Goal: Information Seeking & Learning: Check status

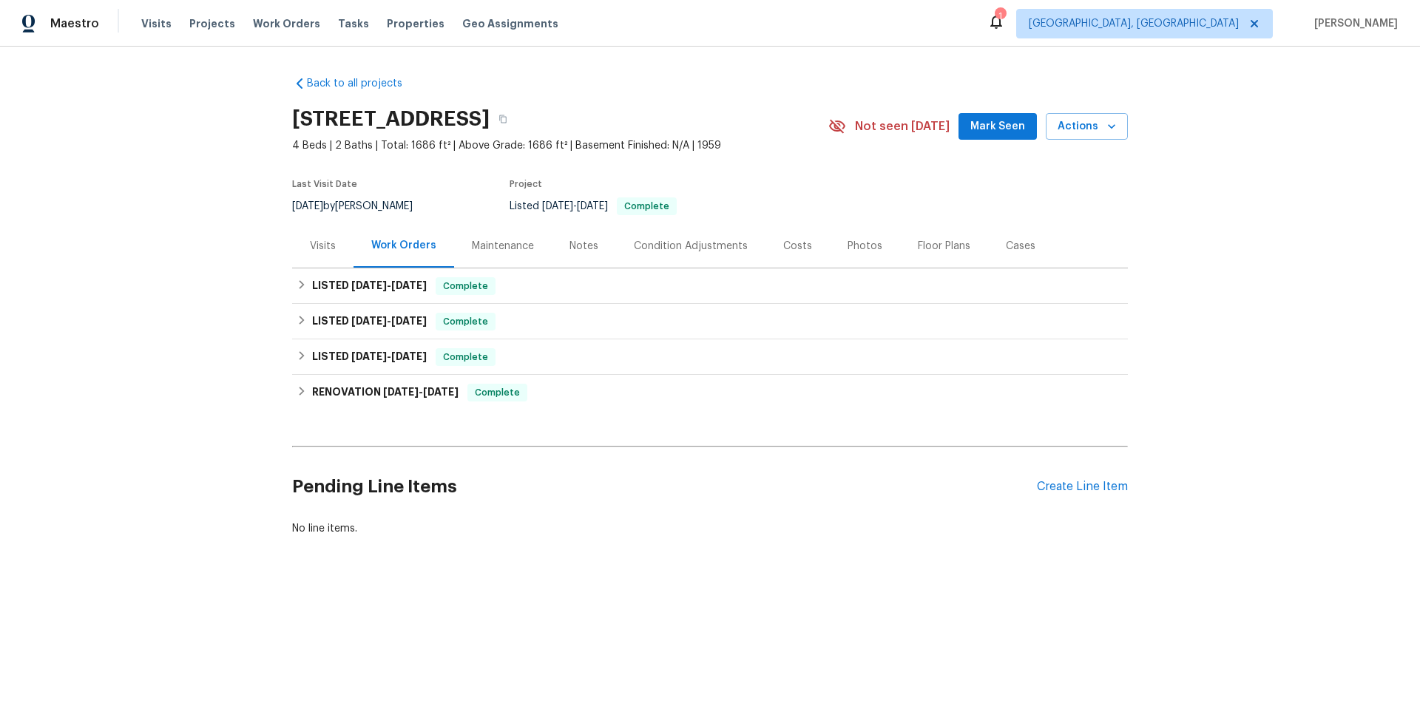
click at [322, 249] on div "Visits" at bounding box center [323, 246] width 26 height 15
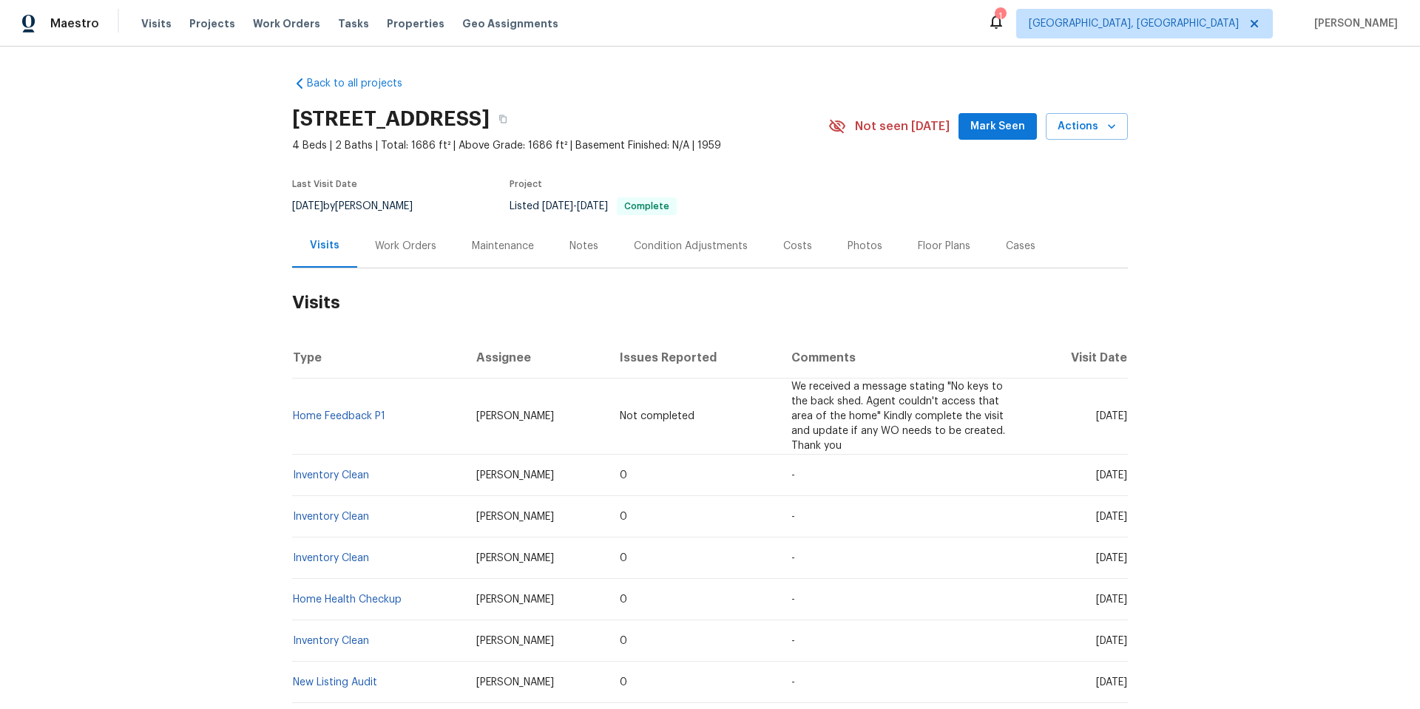
click at [568, 254] on div "Notes" at bounding box center [584, 246] width 64 height 44
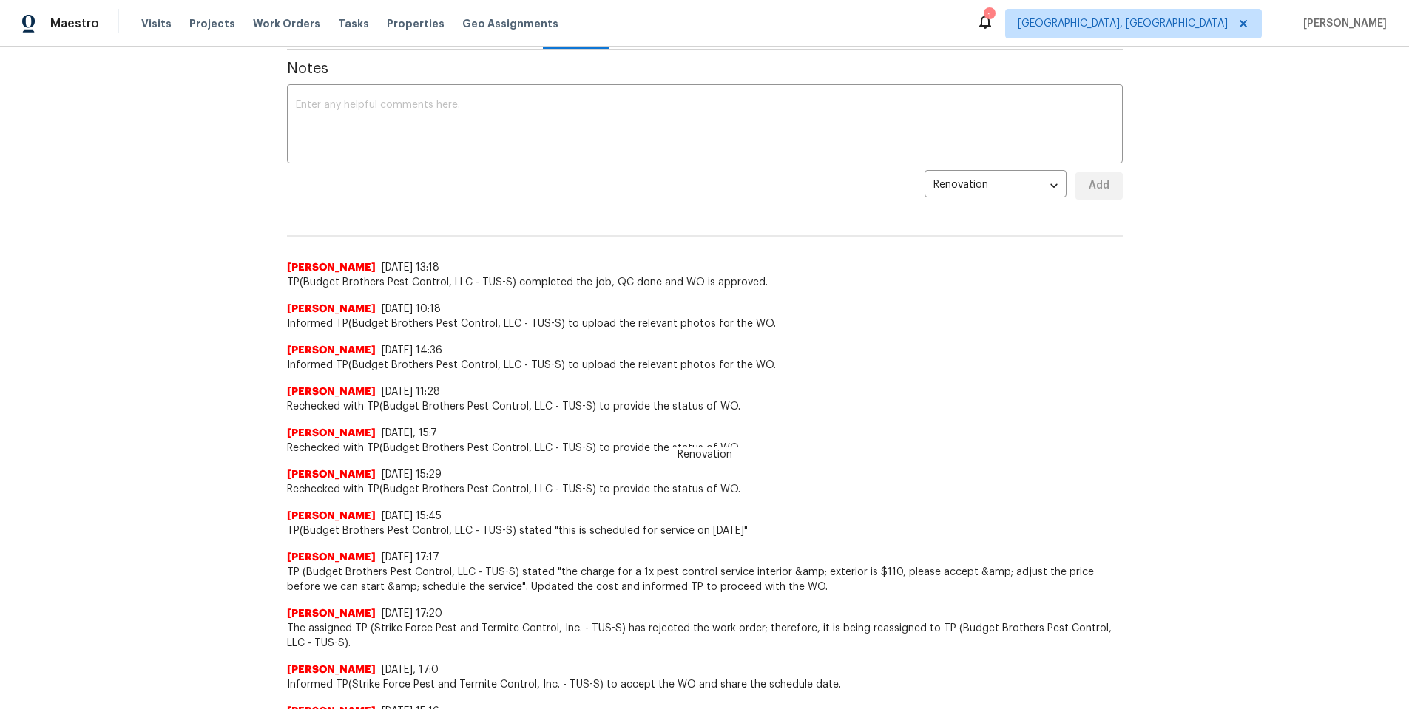
scroll to position [222, 0]
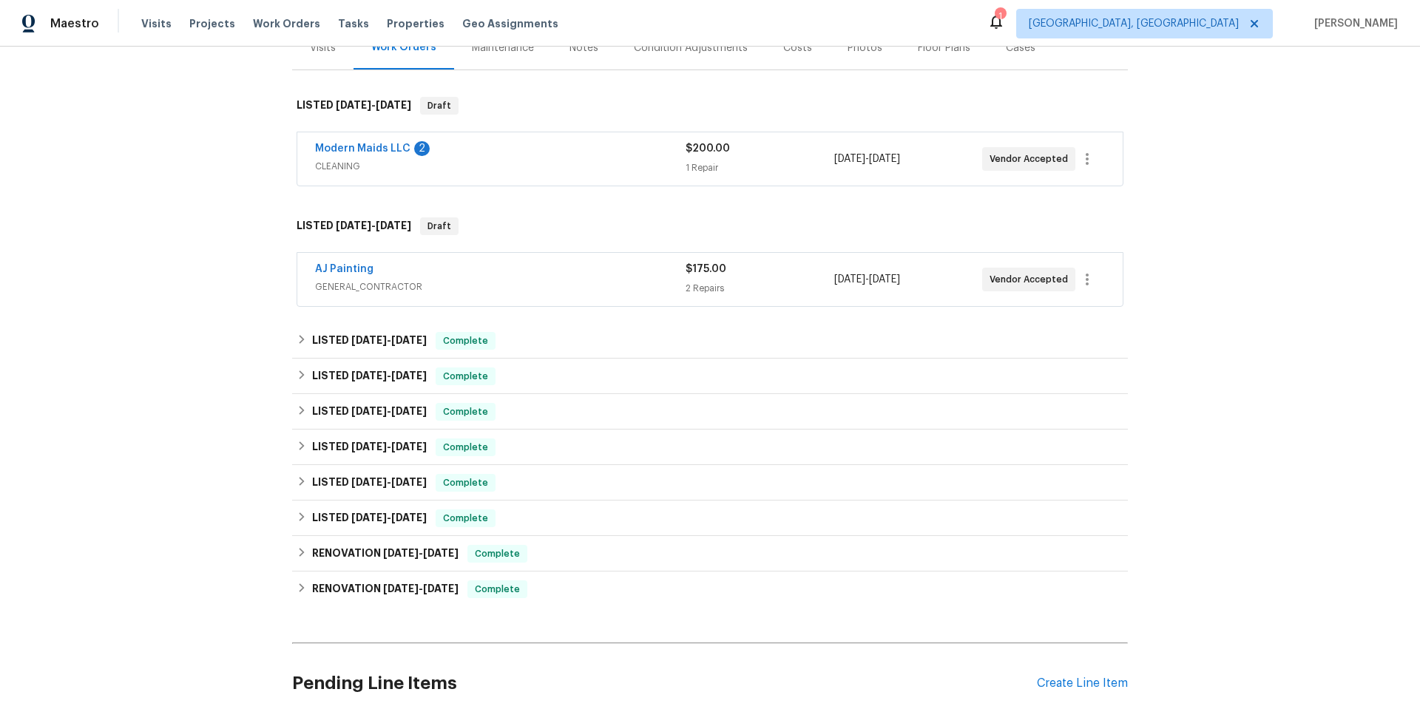
scroll to position [186, 0]
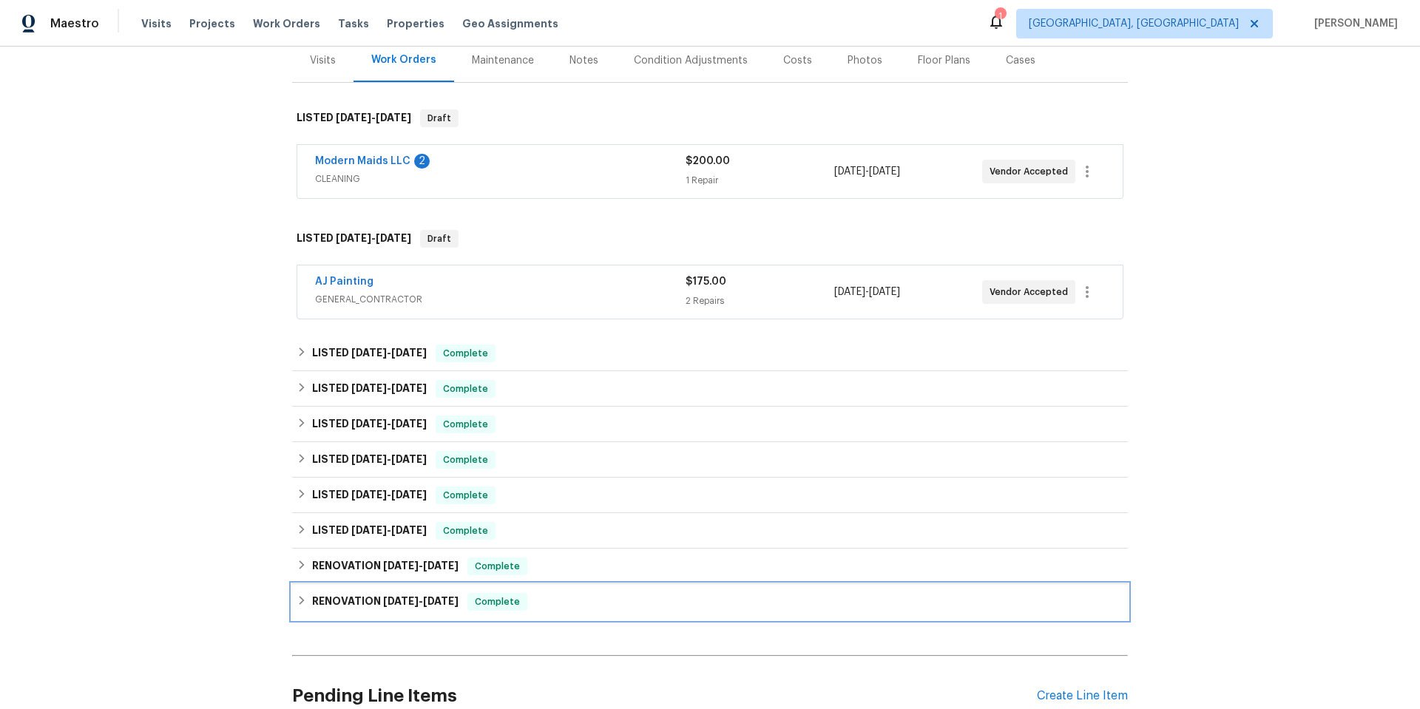
click at [445, 602] on span "[DATE]" at bounding box center [441, 601] width 36 height 10
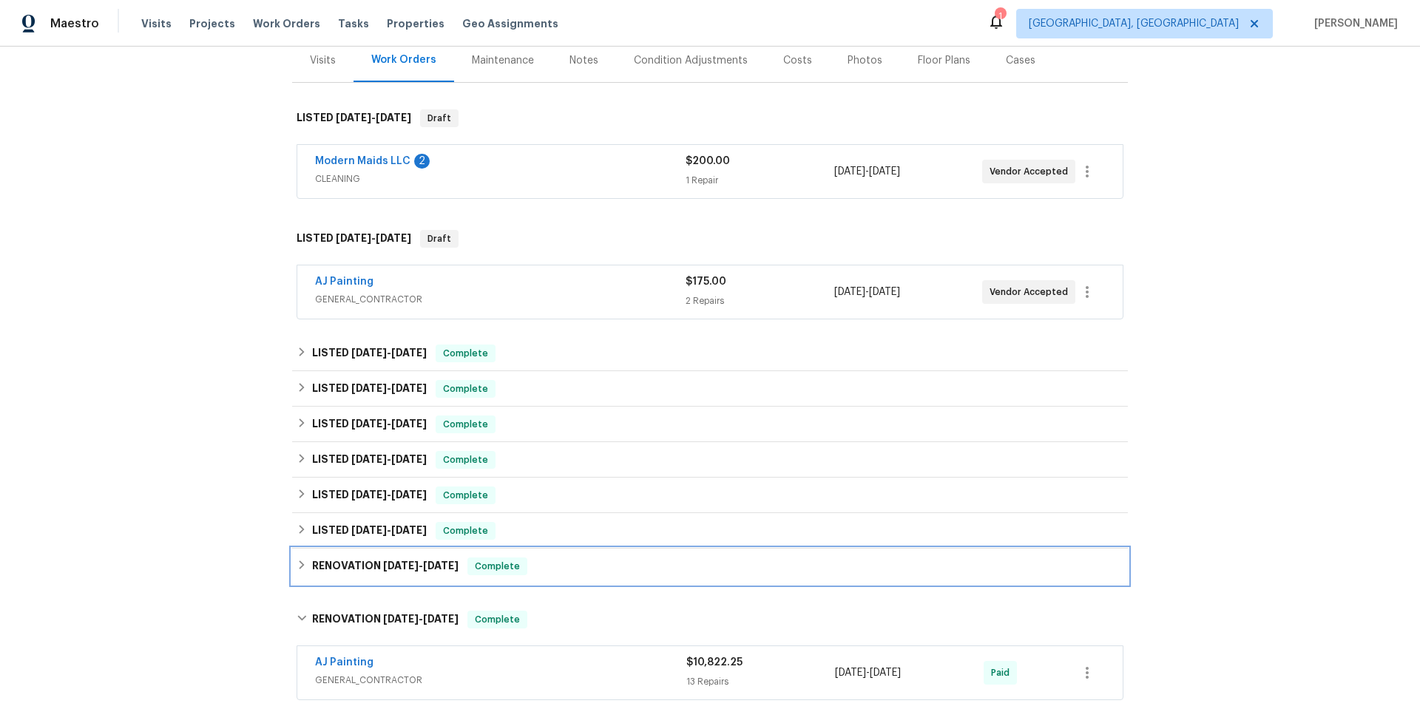
click at [434, 573] on h6 "RENOVATION 2/10/25 - 2/10/25" at bounding box center [385, 567] width 146 height 18
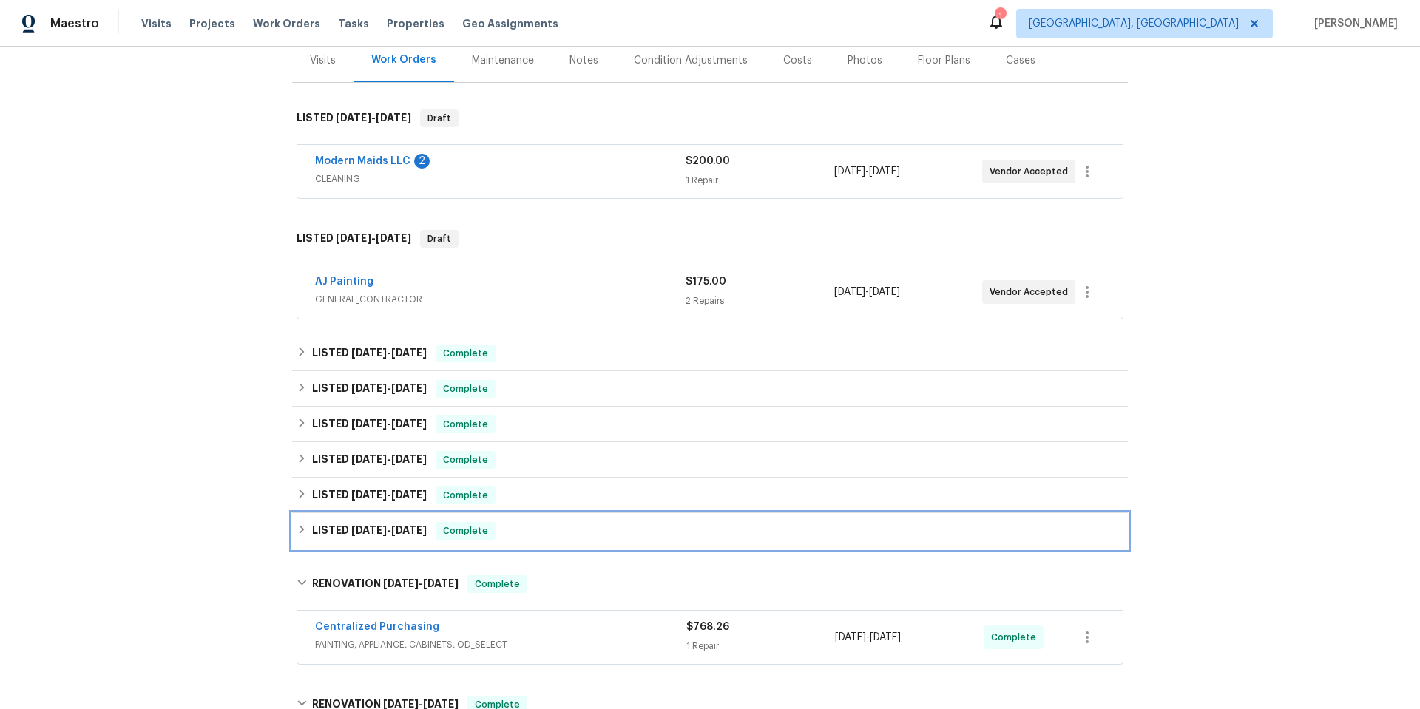
click at [437, 538] on span "Complete" at bounding box center [465, 531] width 57 height 15
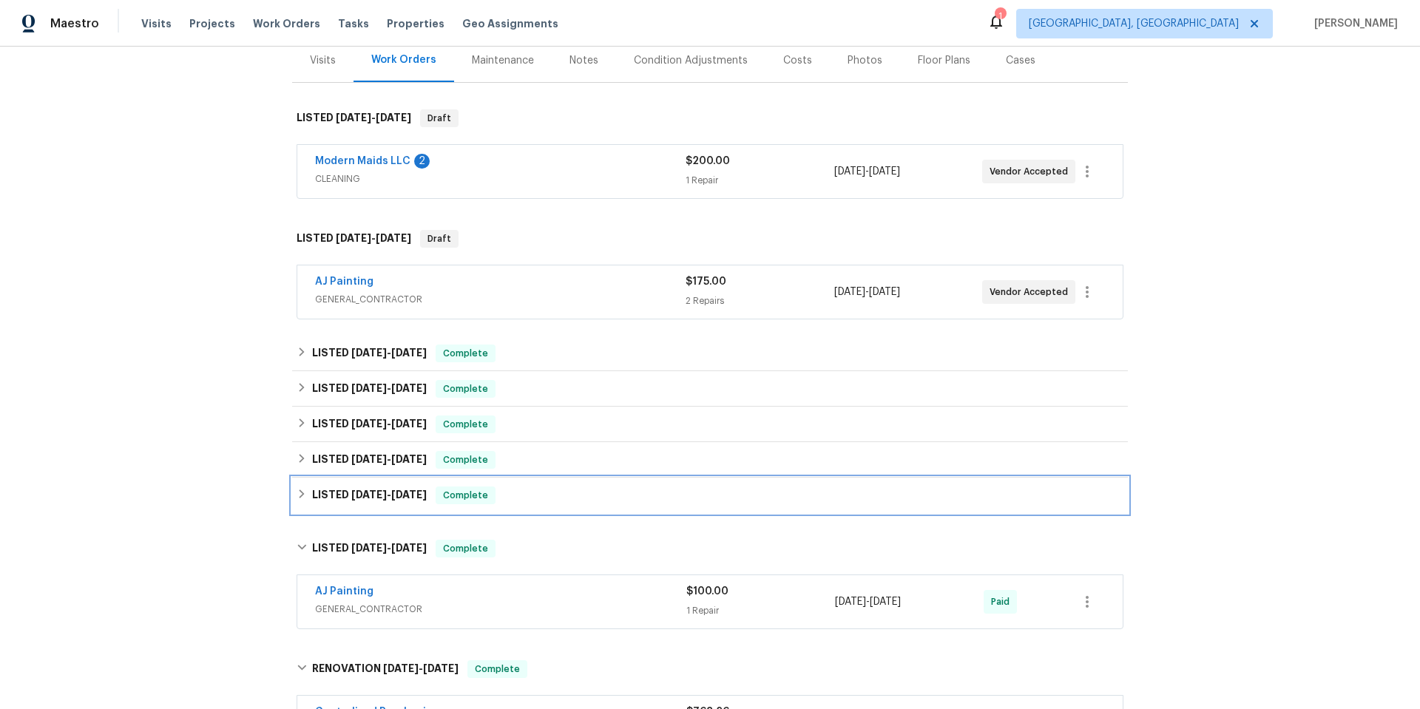
click at [408, 499] on span "5/12/25" at bounding box center [409, 495] width 36 height 10
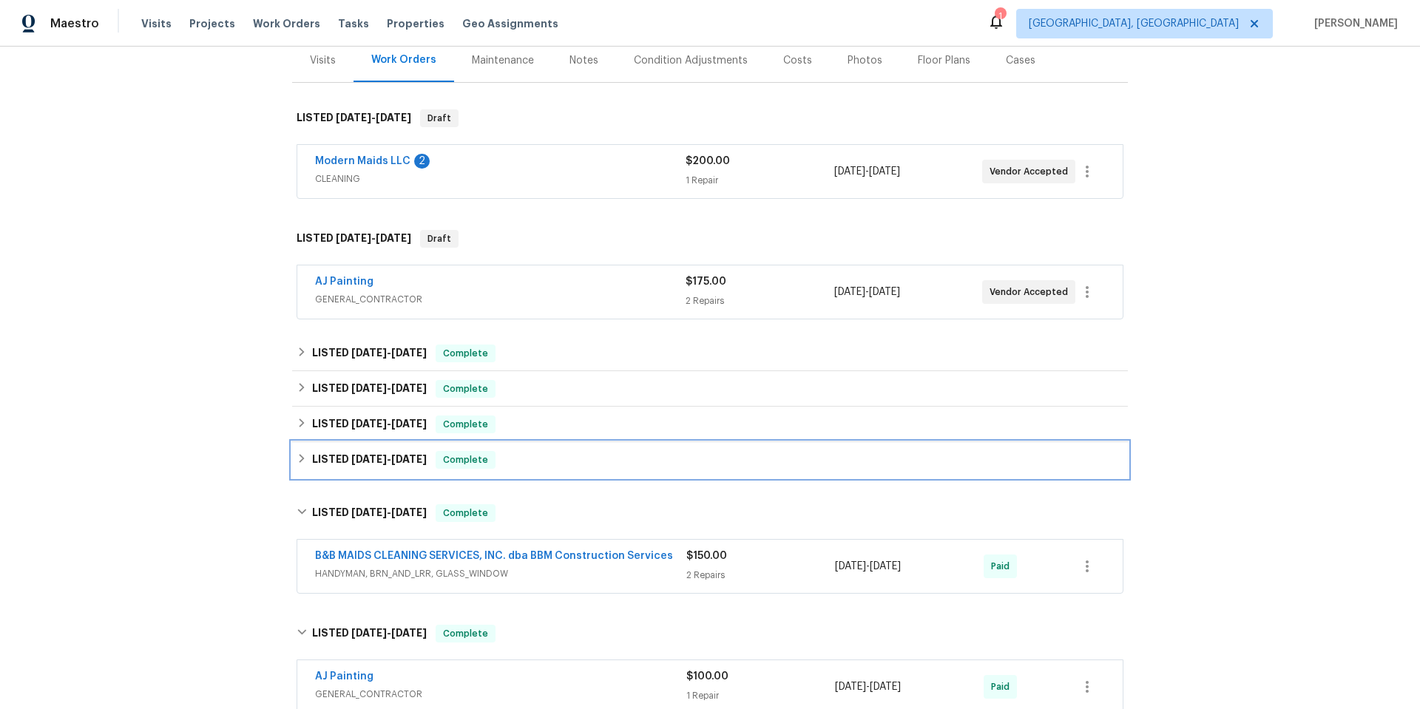
click at [407, 473] on div "LISTED 5/27/25 - 5/29/25 Complete" at bounding box center [710, 460] width 836 height 36
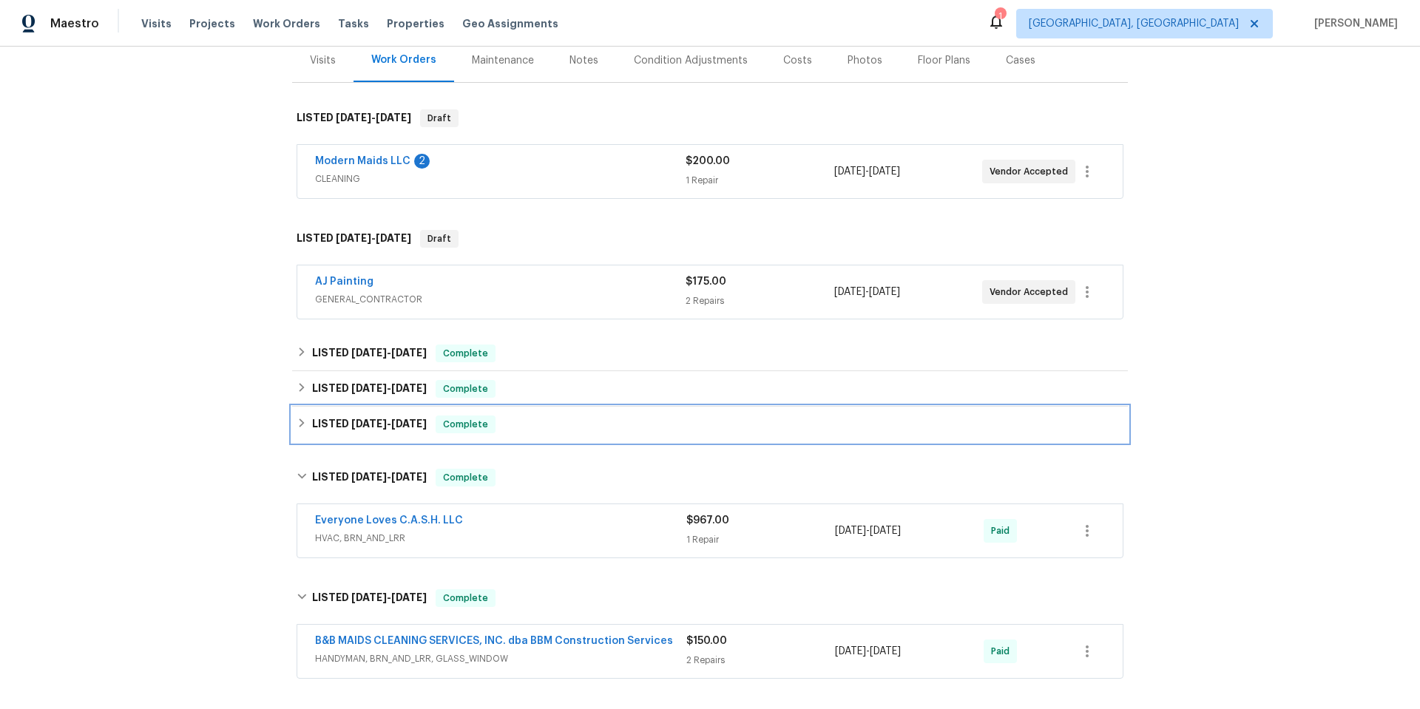
click at [406, 414] on div "LISTED 8/6/25 - 8/6/25 Complete" at bounding box center [710, 425] width 836 height 36
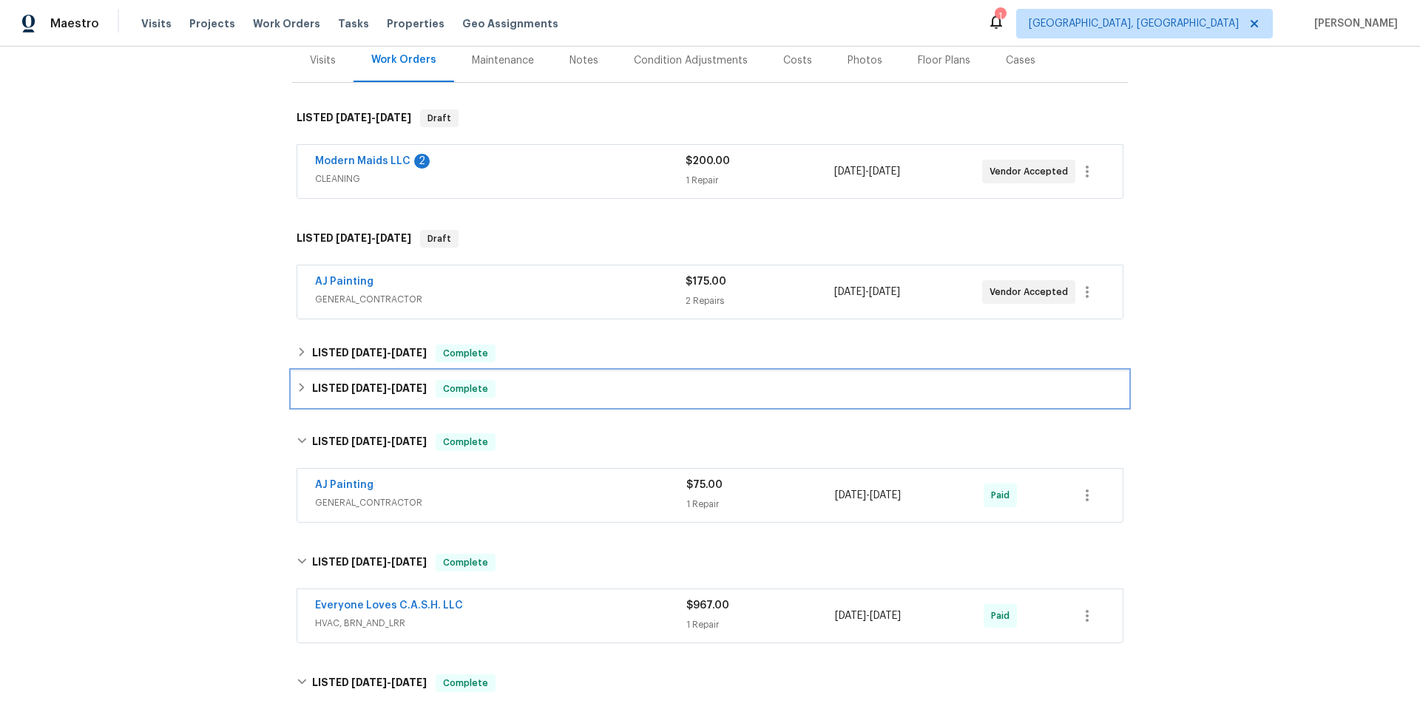
click at [413, 393] on span "8/8/25" at bounding box center [409, 388] width 36 height 10
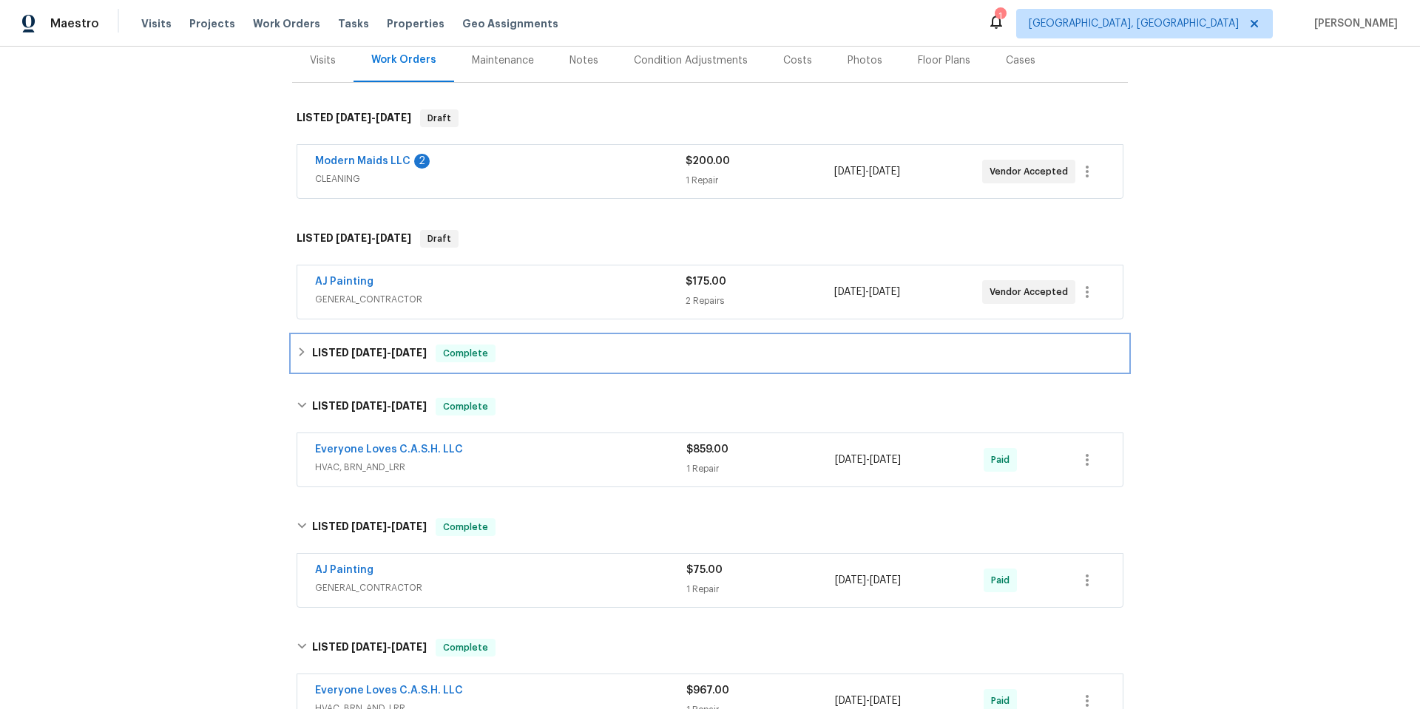
click at [416, 355] on span "9/2/25" at bounding box center [409, 353] width 36 height 10
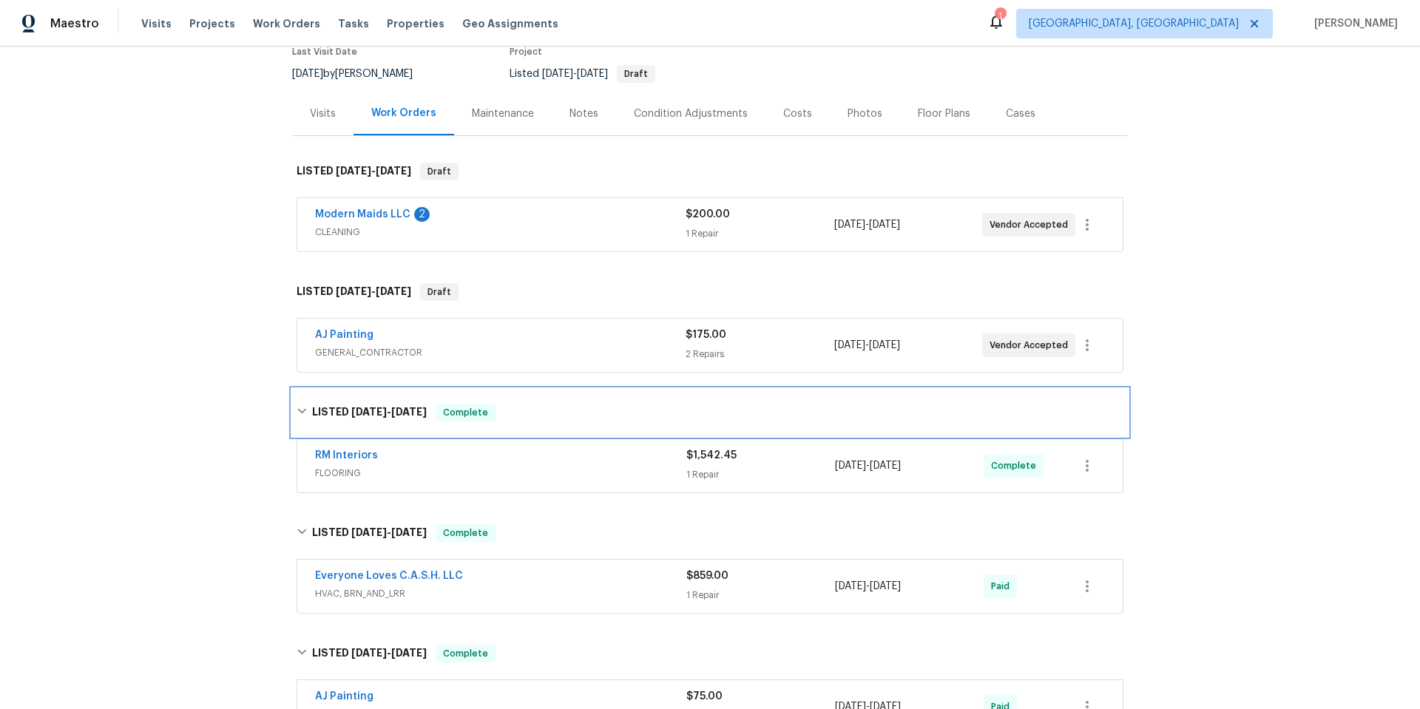
scroll to position [0, 0]
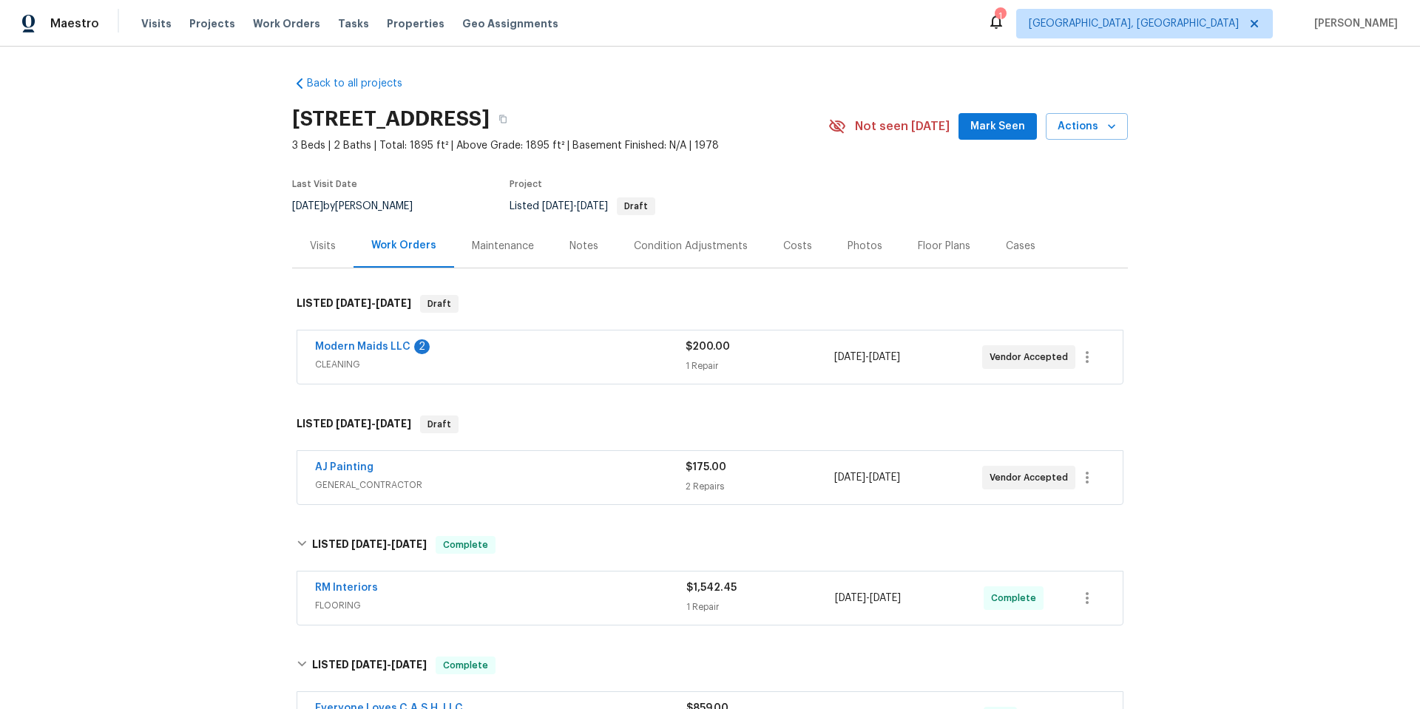
click at [240, 336] on div "Back to all projects 3806 Star Trek Ln, Garland, TX 75044 3 Beds | 2 Baths | To…" at bounding box center [710, 378] width 1420 height 663
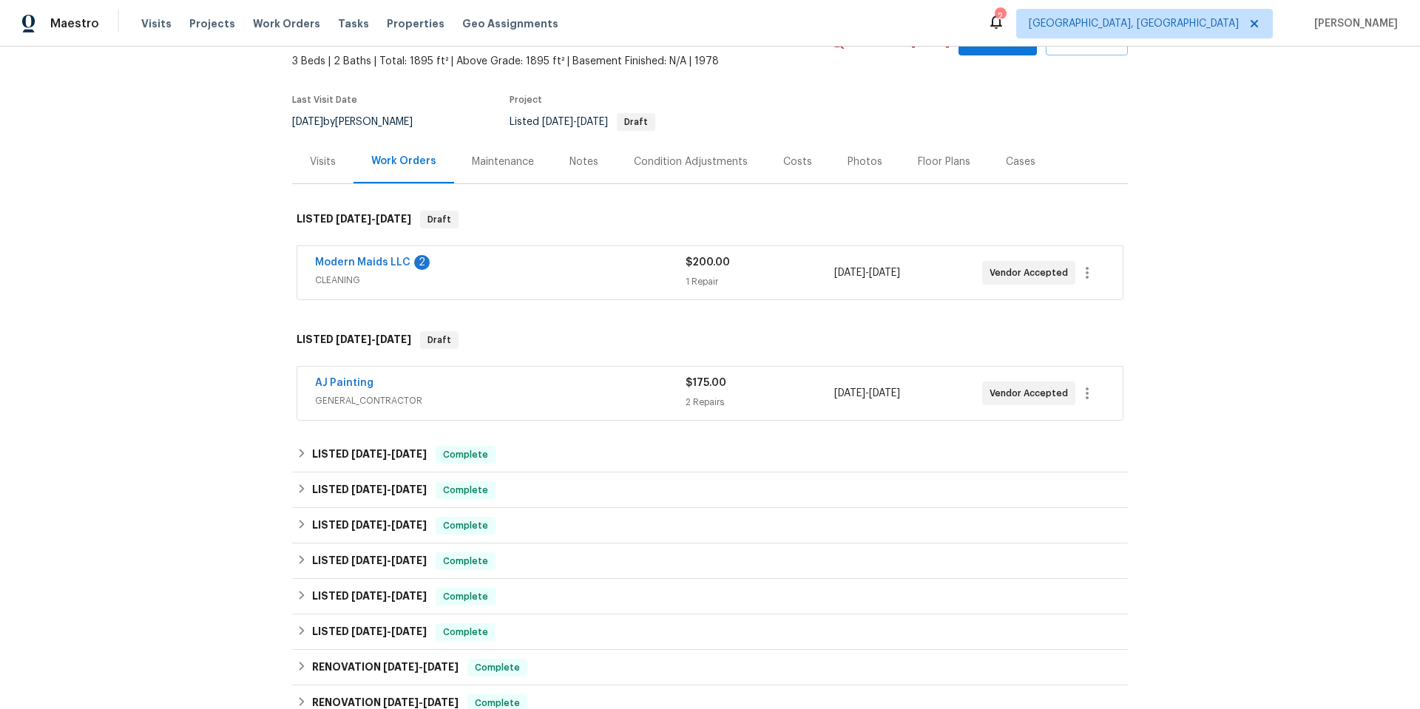
scroll to position [148, 0]
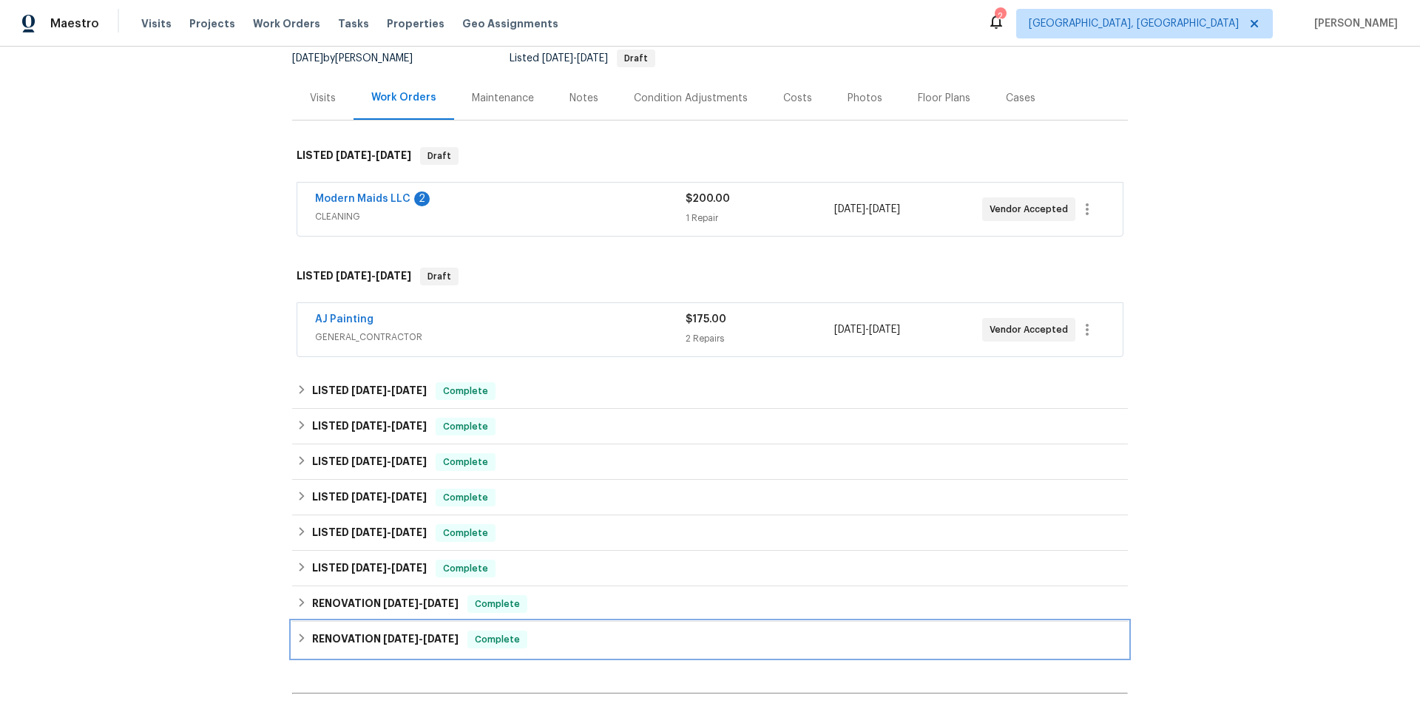
click at [386, 641] on span "[DATE]" at bounding box center [401, 639] width 36 height 10
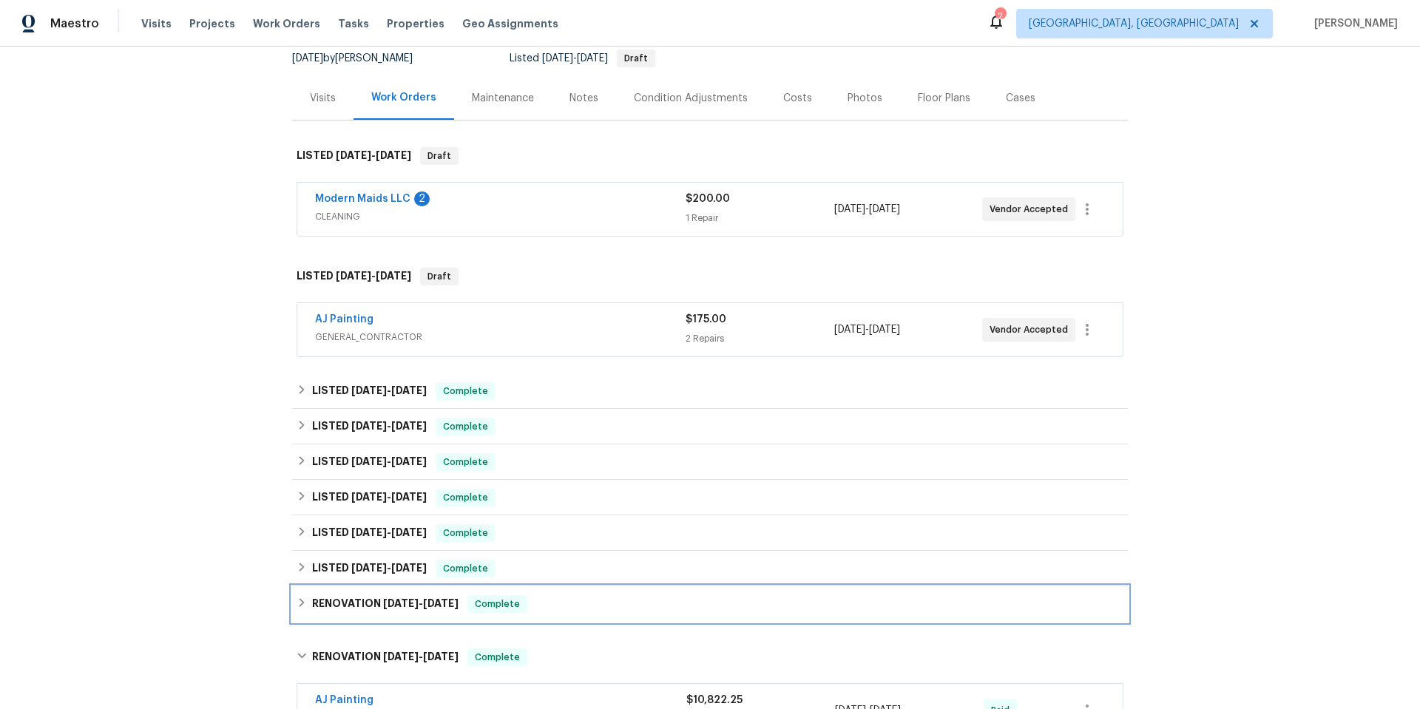
click at [377, 618] on div "RENOVATION 2/10/25 - 2/10/25 Complete" at bounding box center [710, 605] width 836 height 36
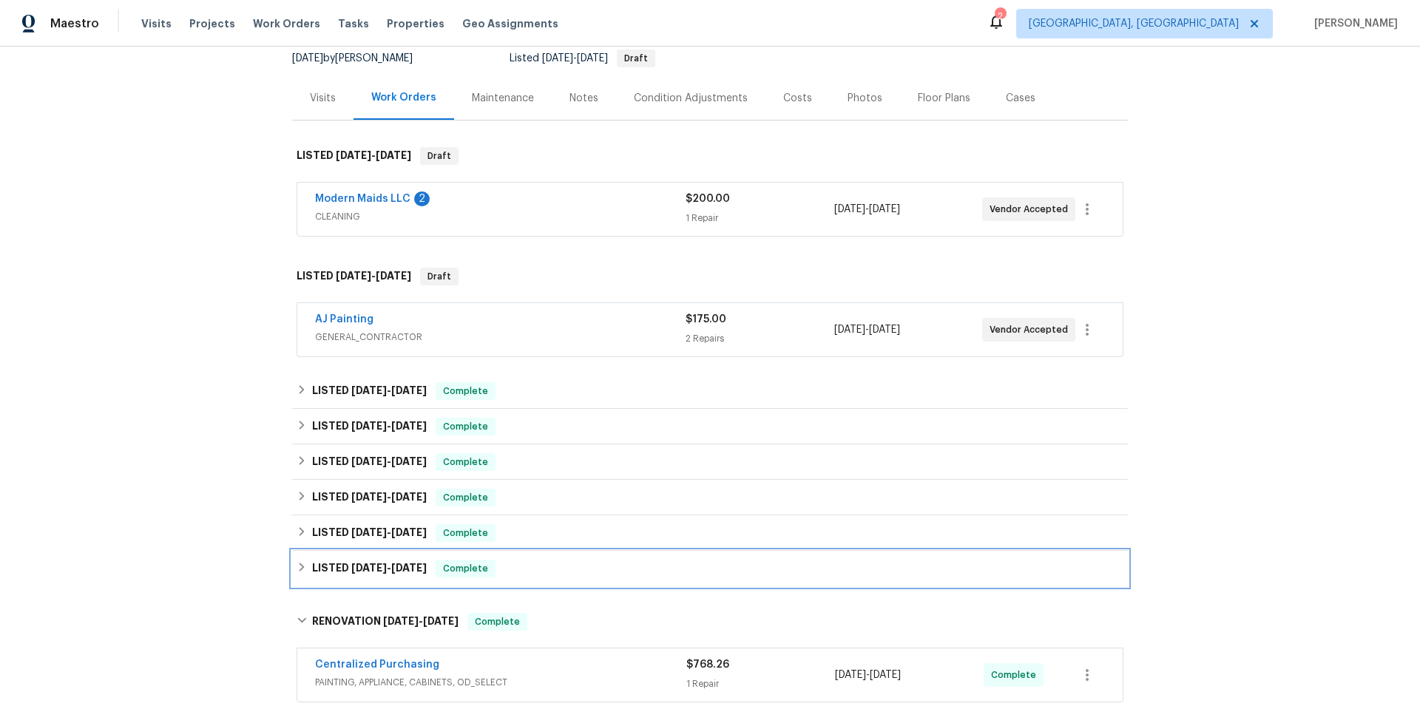
click at [376, 578] on div "LISTED 4/9/25 - 4/9/25 Complete" at bounding box center [710, 569] width 836 height 36
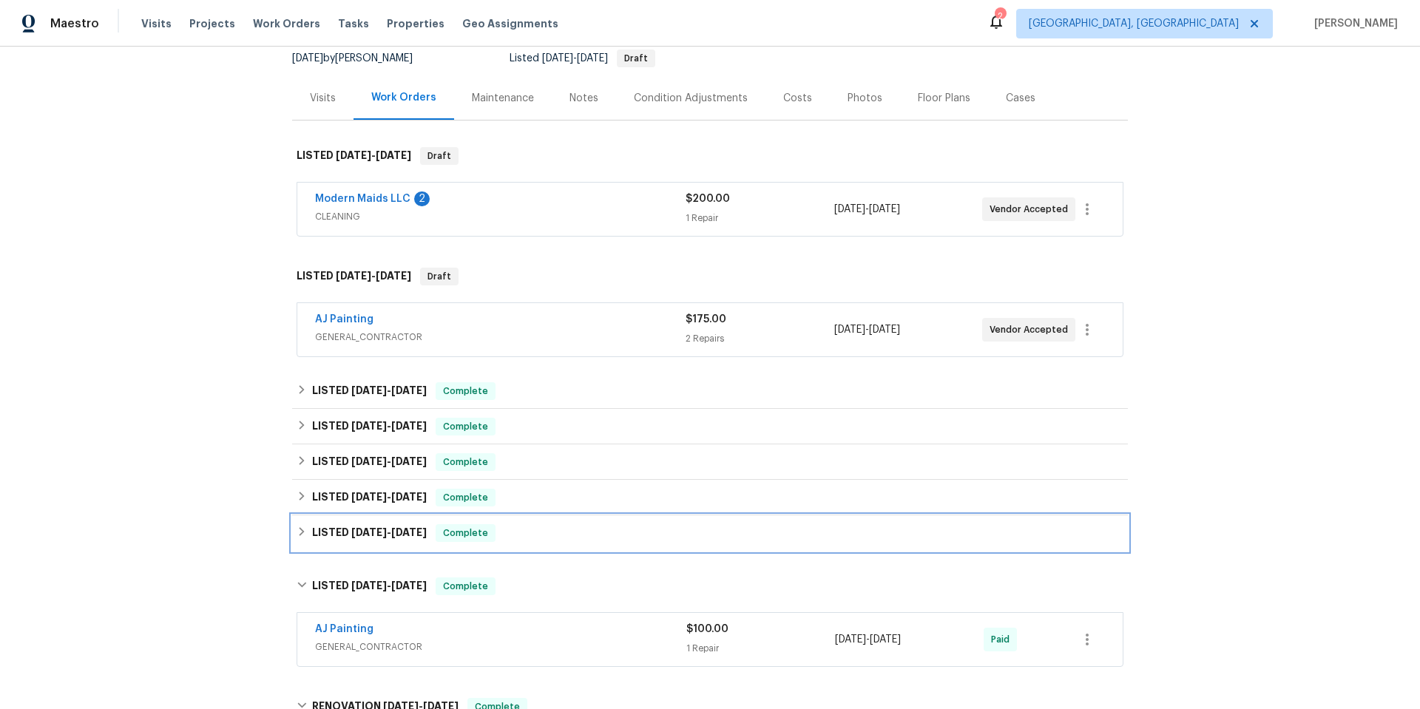
click at [377, 533] on span "5/8/25 - 5/12/25" at bounding box center [388, 532] width 75 height 10
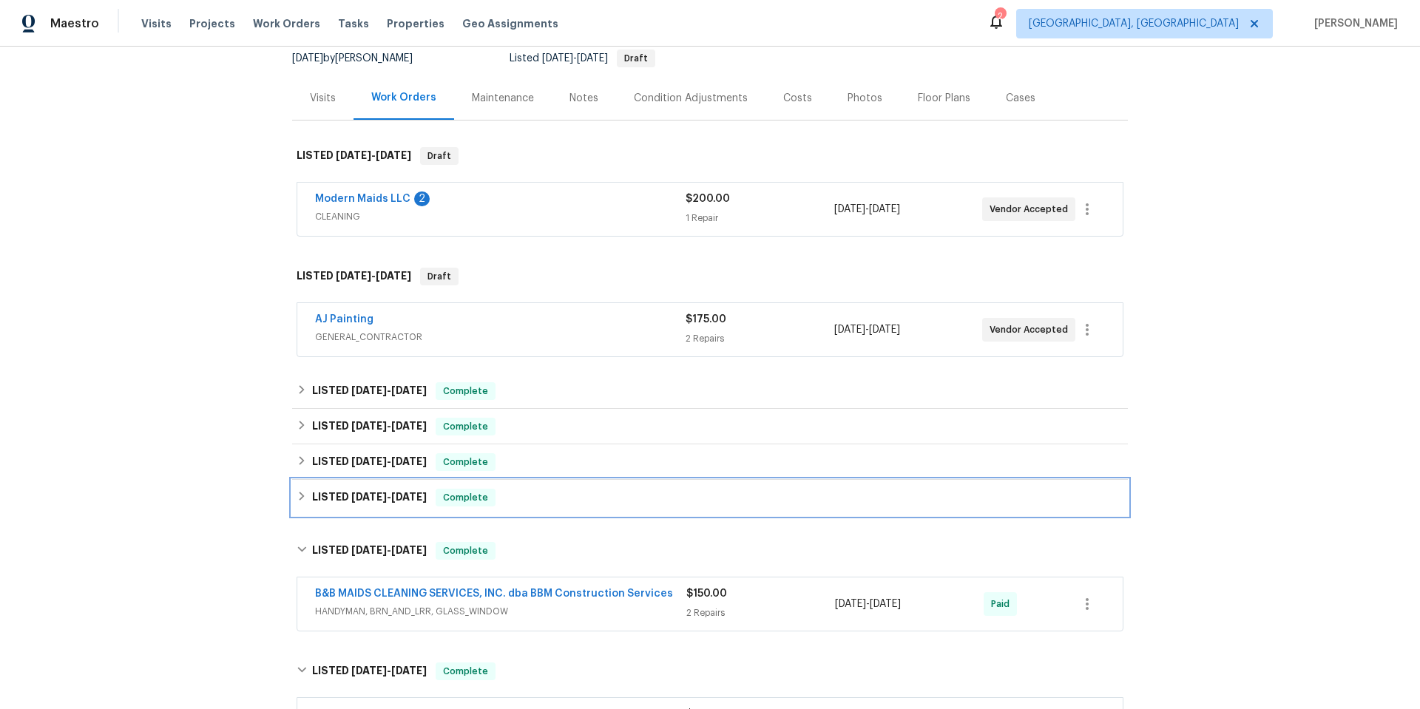
click at [377, 498] on span "5/27/25" at bounding box center [369, 497] width 36 height 10
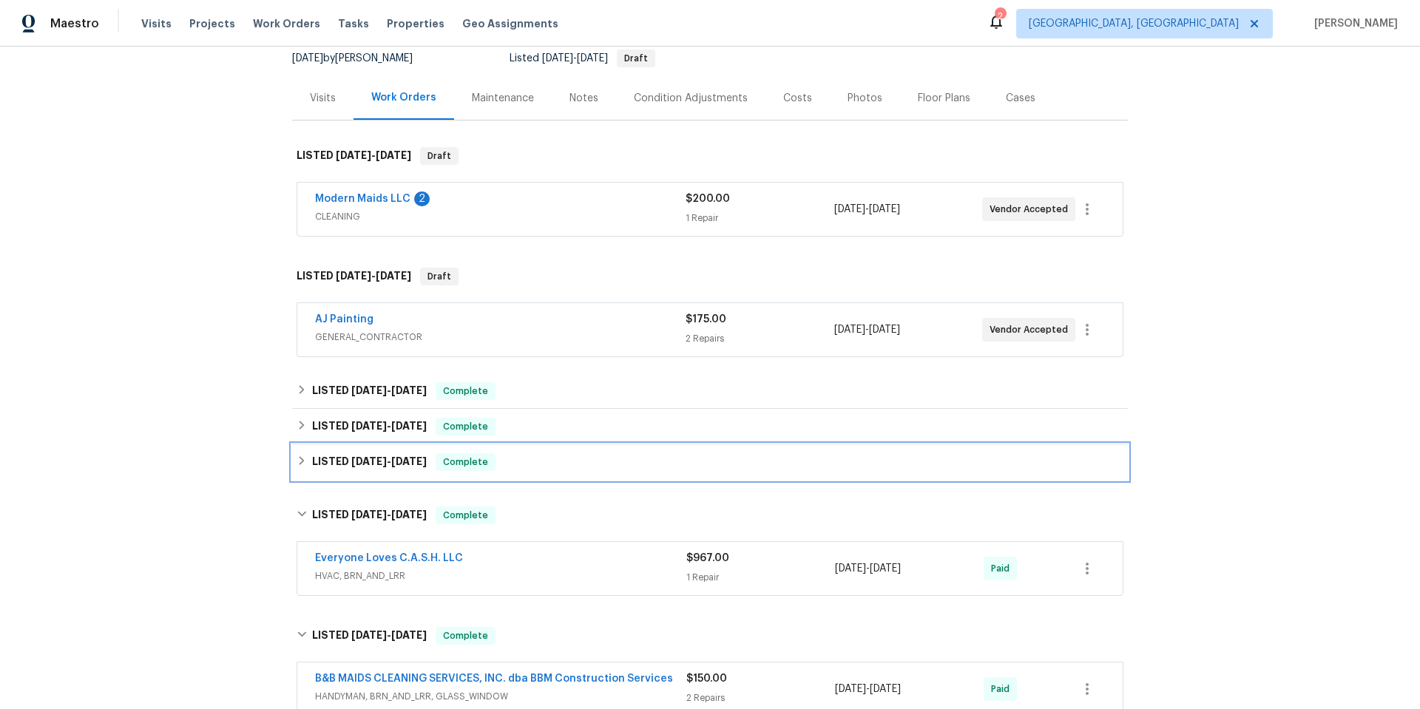
click at [385, 465] on span "8/6/25 - 8/6/25" at bounding box center [388, 461] width 75 height 10
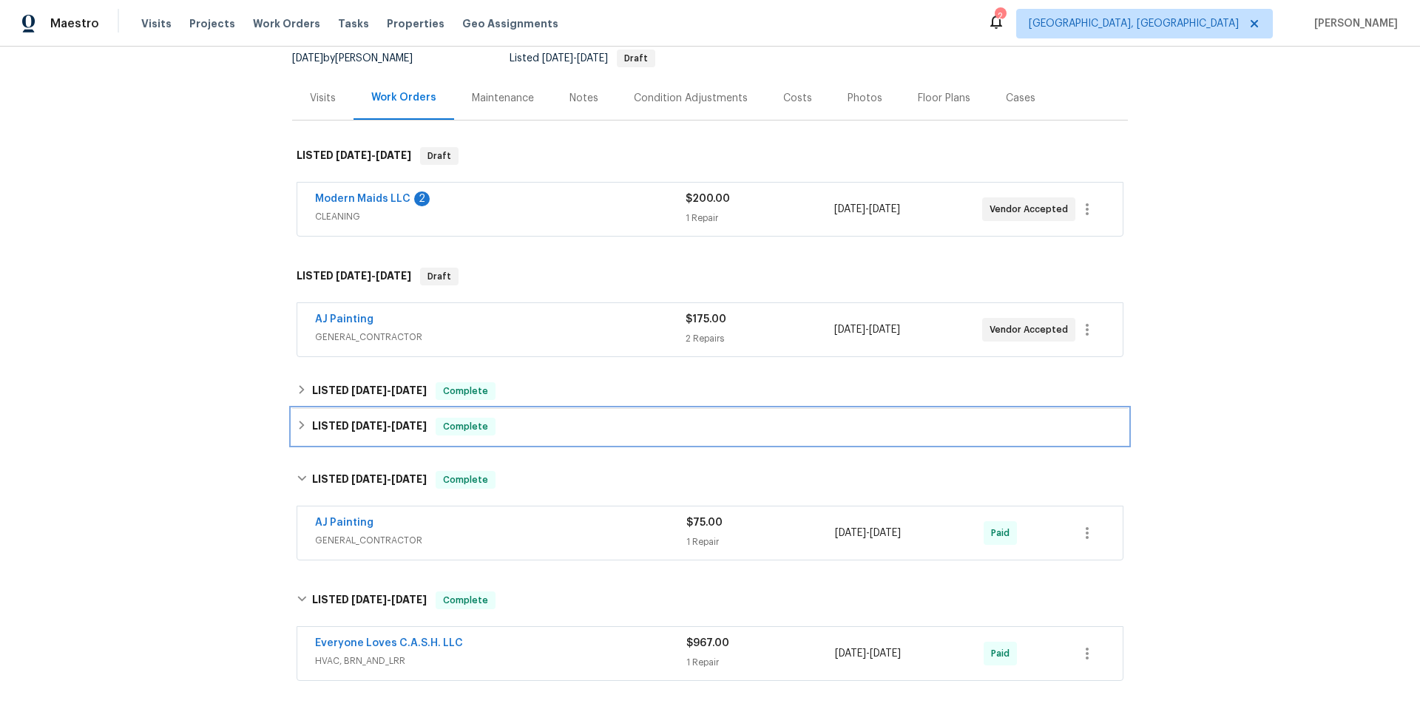
click at [391, 428] on span "8/8/25" at bounding box center [409, 426] width 36 height 10
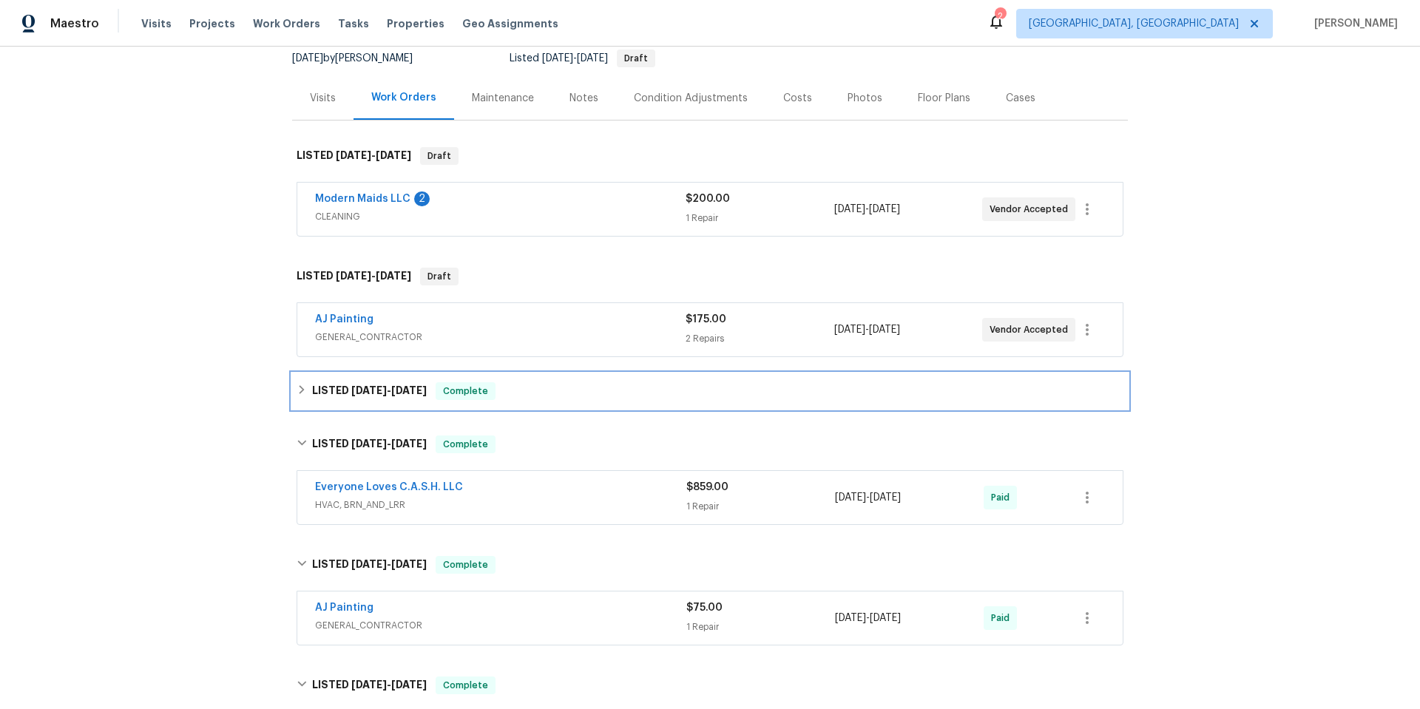
click at [399, 391] on span "9/2/25" at bounding box center [409, 390] width 36 height 10
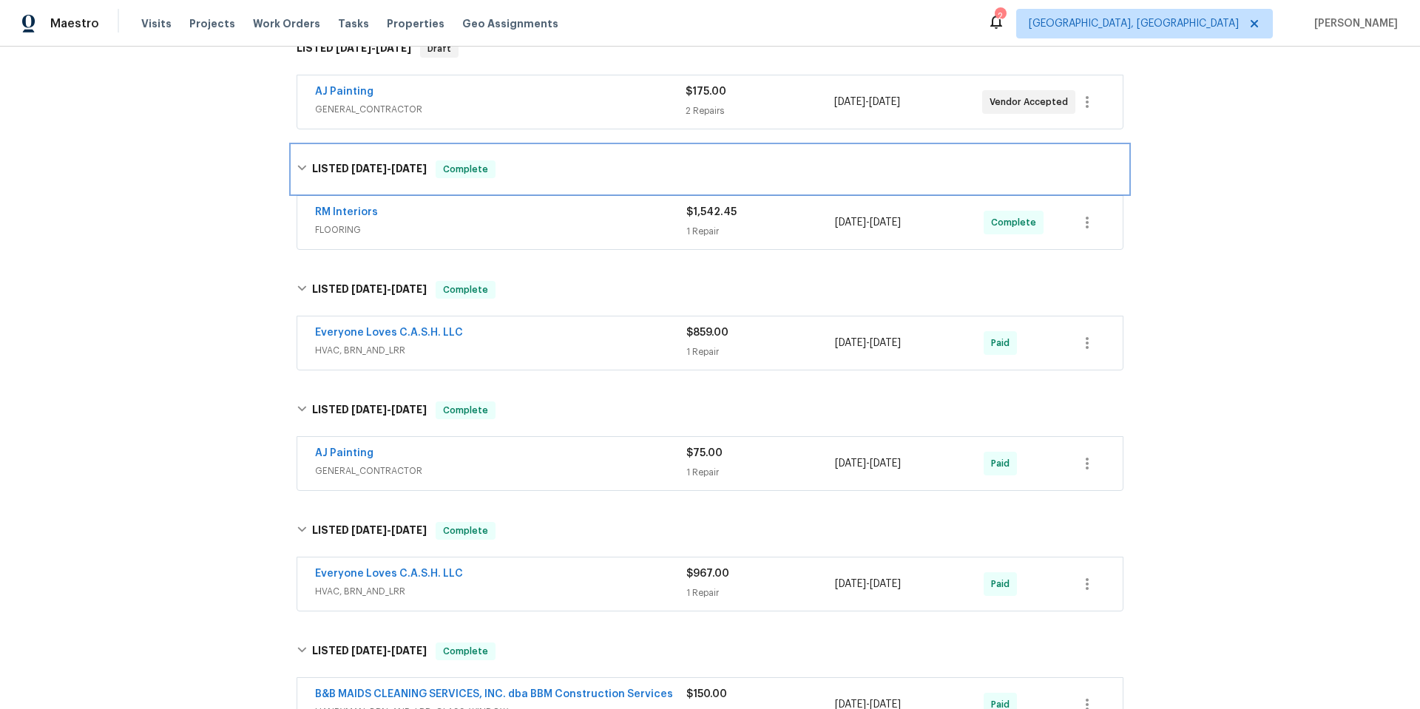
scroll to position [370, 0]
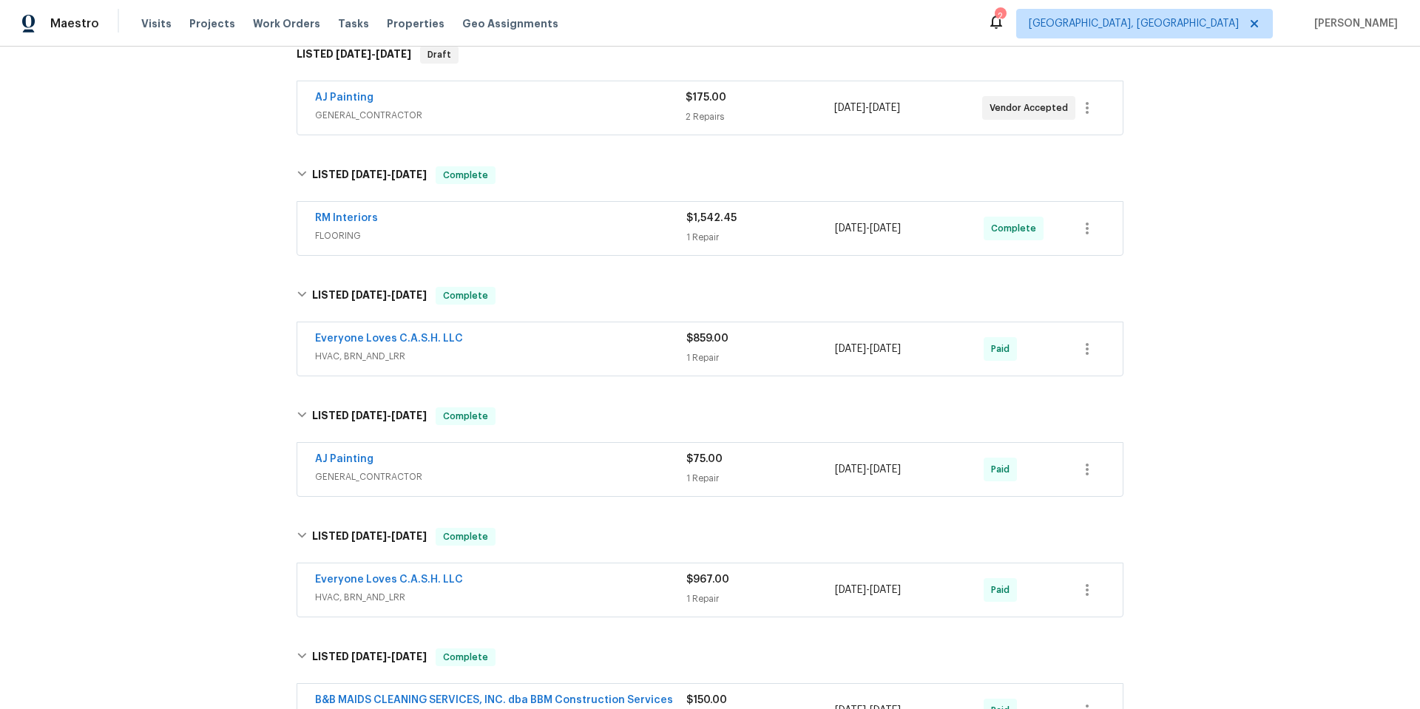
click at [141, 437] on div "Back to all projects 3806 Star Trek Ln, Garland, TX 75044 3 Beds | 2 Baths | To…" at bounding box center [710, 378] width 1420 height 663
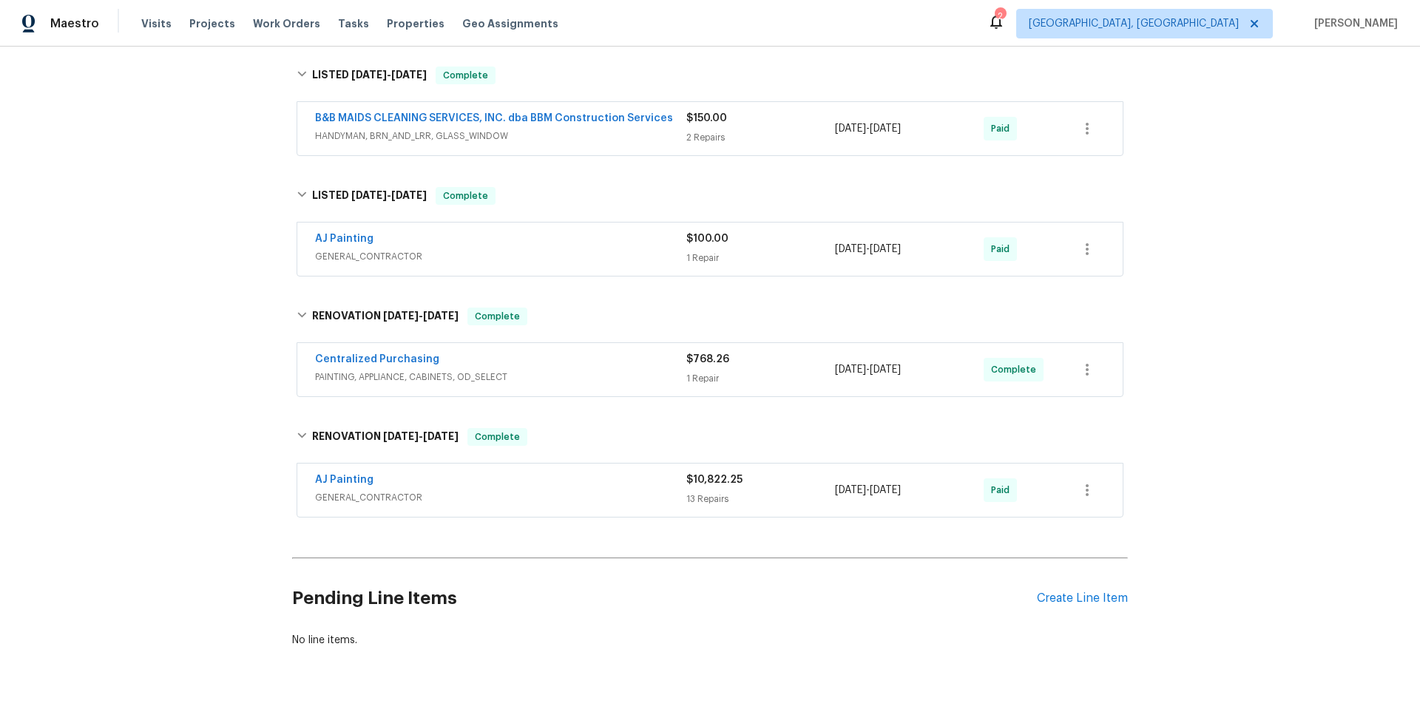
scroll to position [928, 0]
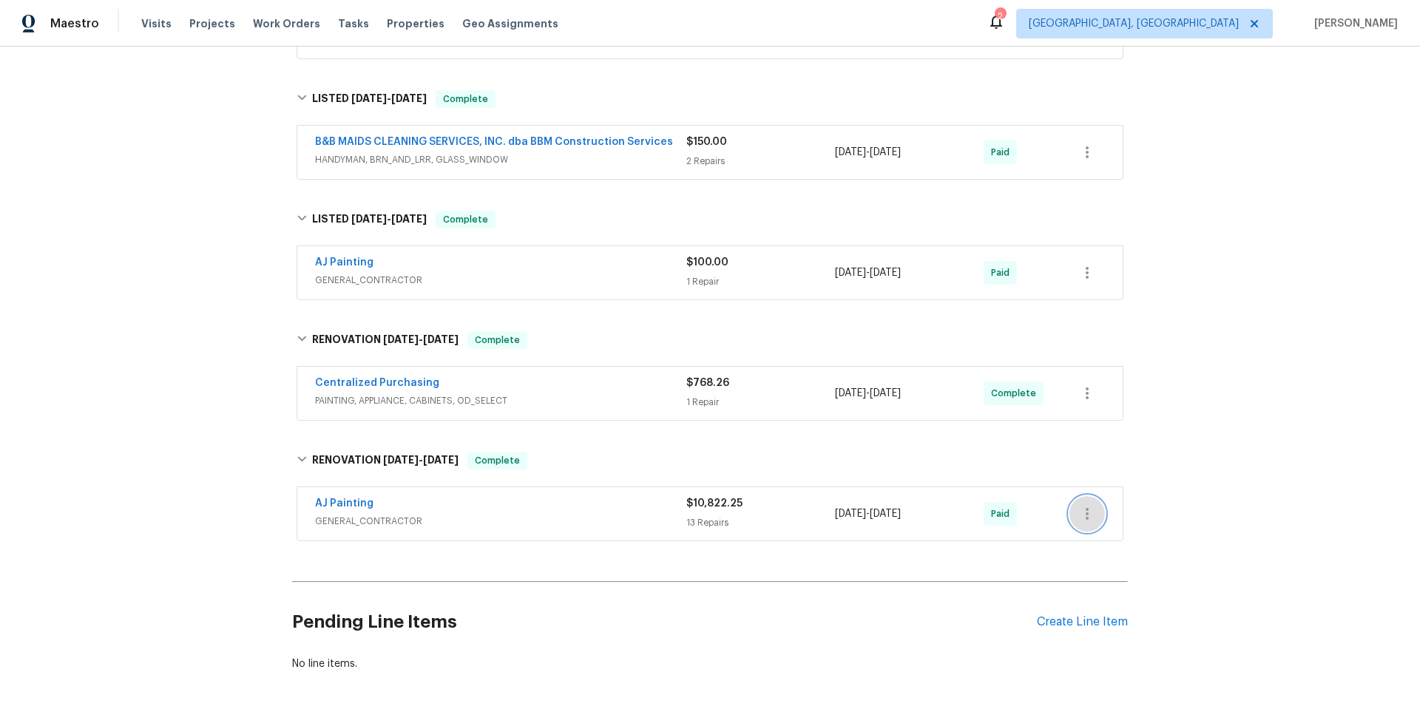
click at [1081, 511] on icon "button" at bounding box center [1087, 514] width 18 height 18
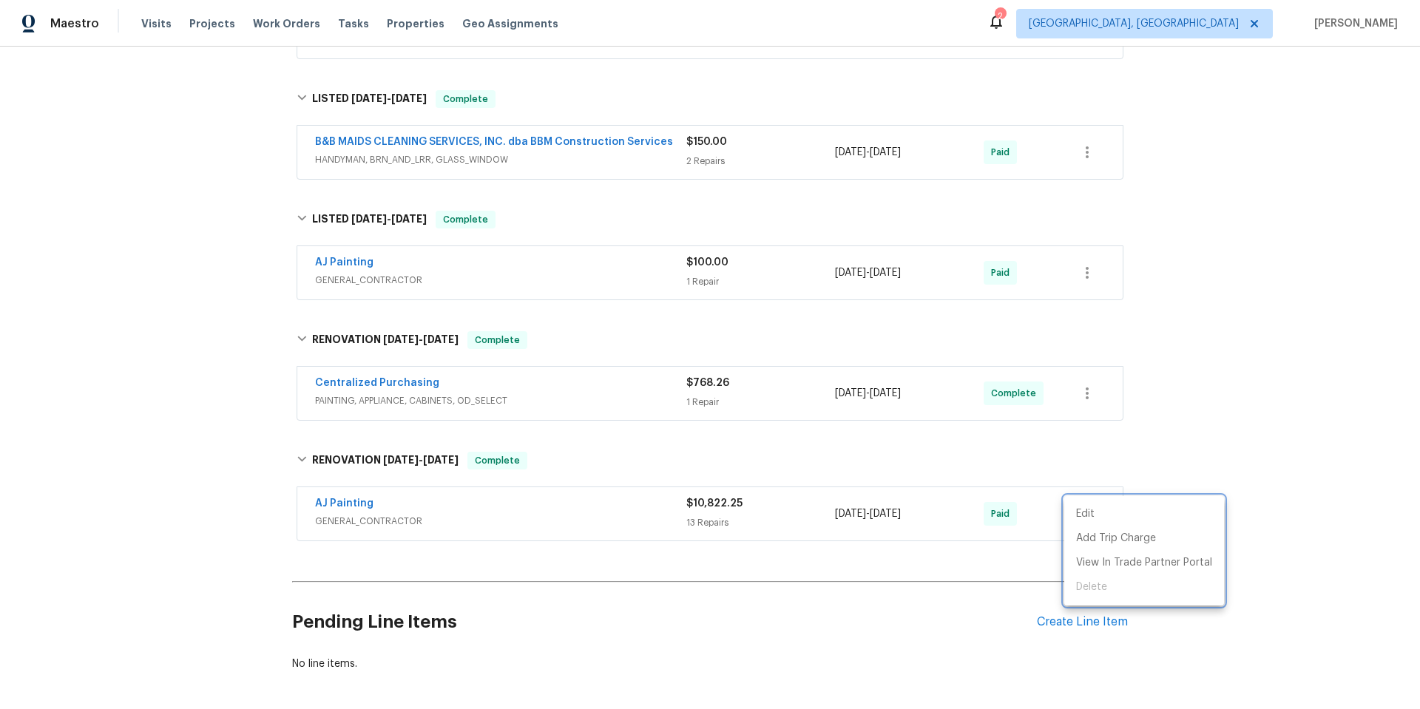
click at [1186, 437] on div at bounding box center [710, 354] width 1420 height 709
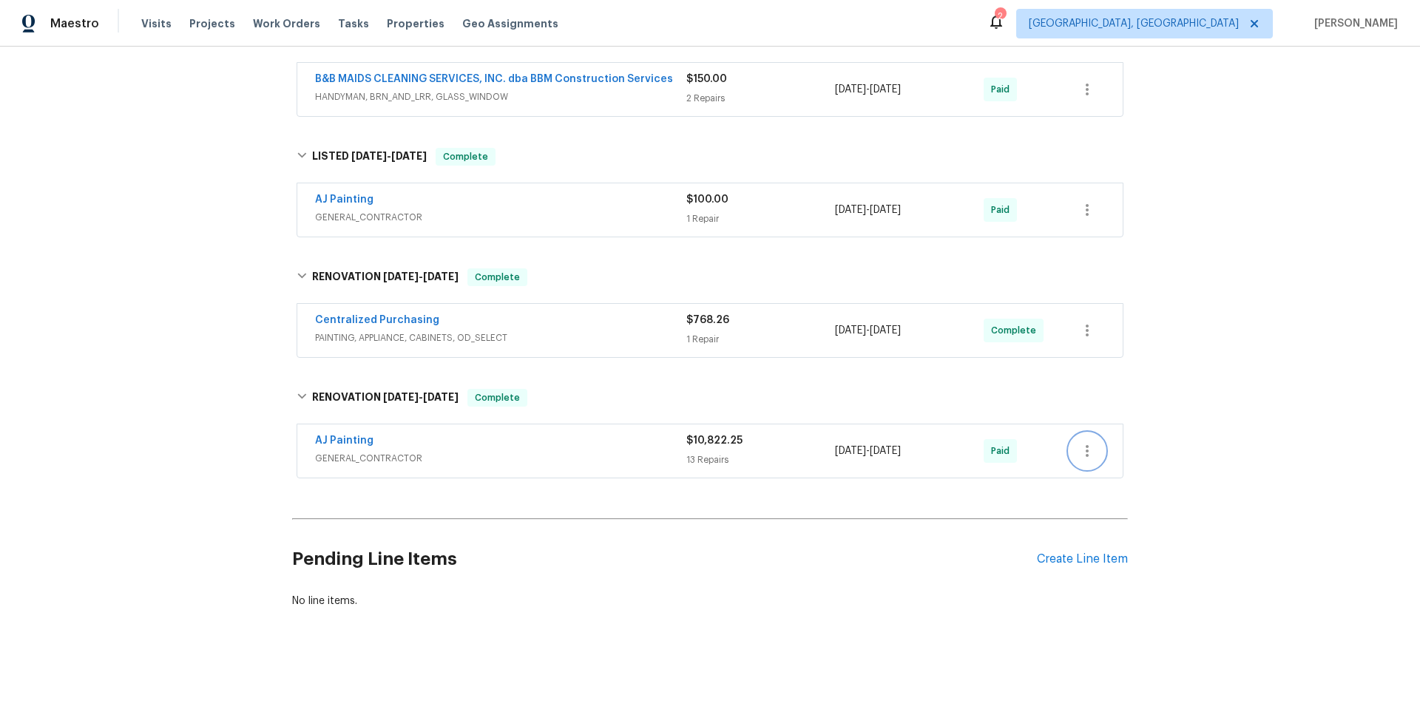
scroll to position [1002, 0]
click at [467, 451] on span "GENERAL_CONTRACTOR" at bounding box center [500, 458] width 371 height 15
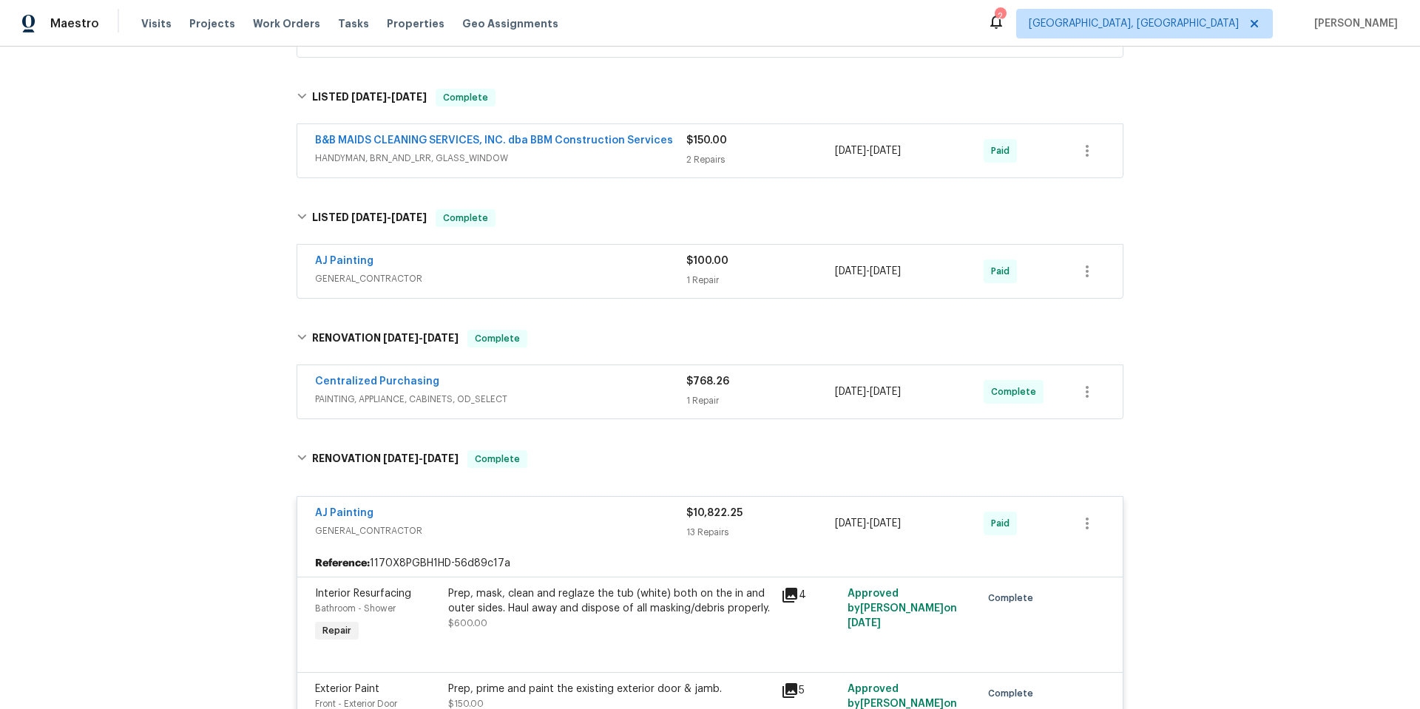
scroll to position [928, 0]
click at [453, 288] on div "AJ Painting GENERAL_CONTRACTOR" at bounding box center [500, 273] width 371 height 36
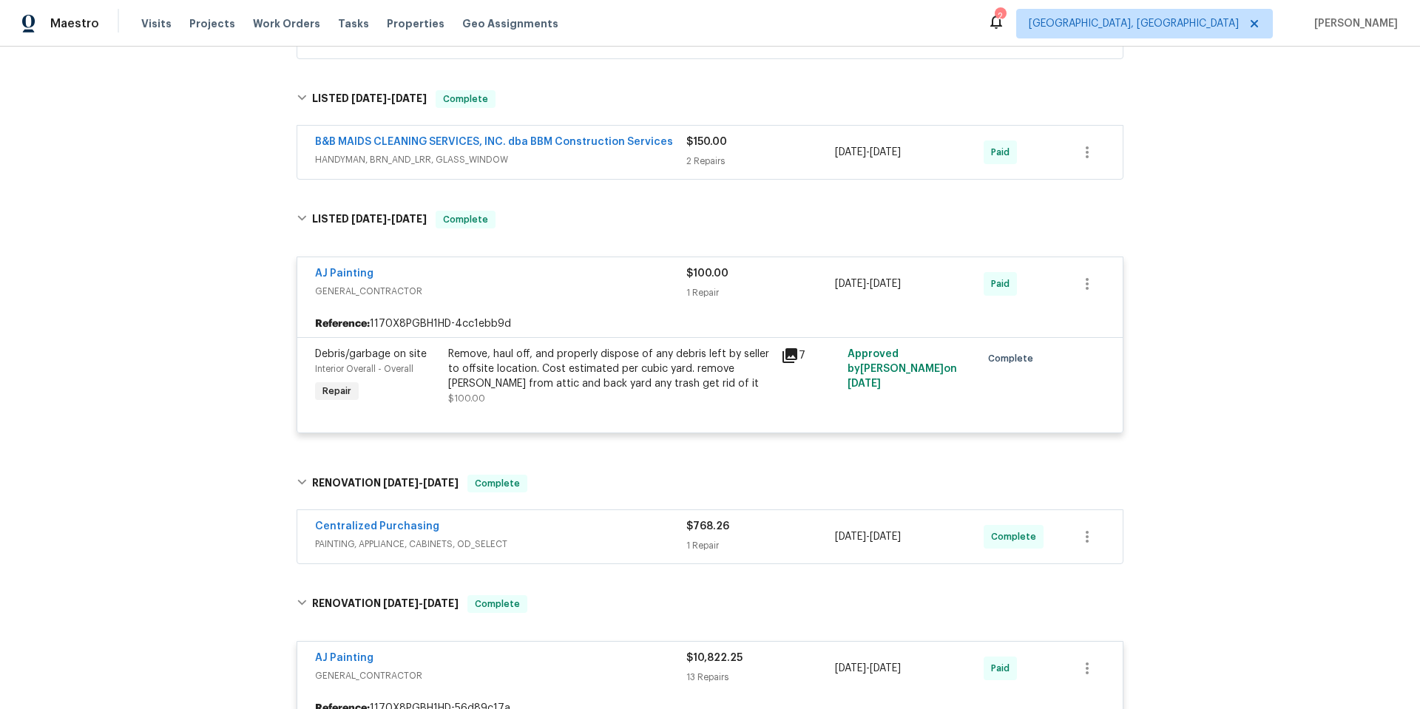
click at [496, 161] on span "HANDYMAN, BRN_AND_LRR, GLASS_WINDOW" at bounding box center [500, 159] width 371 height 15
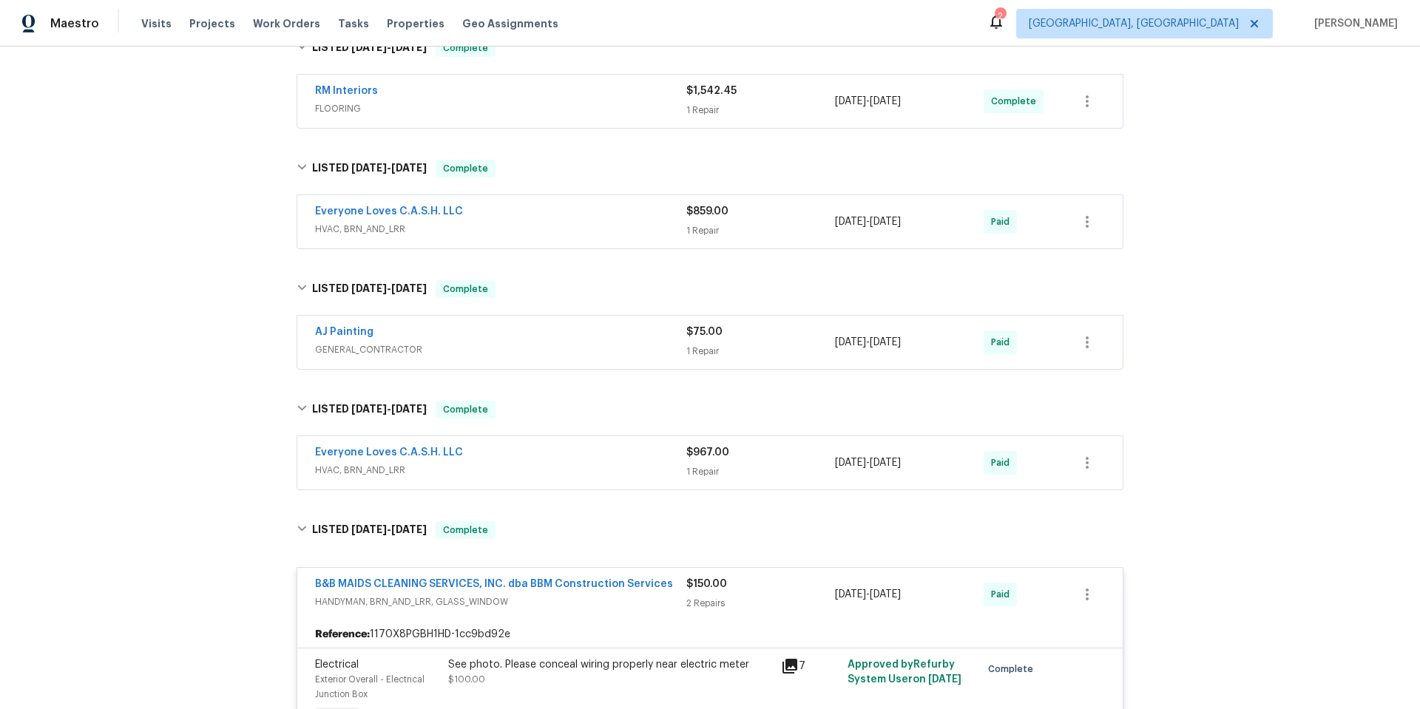
scroll to position [484, 0]
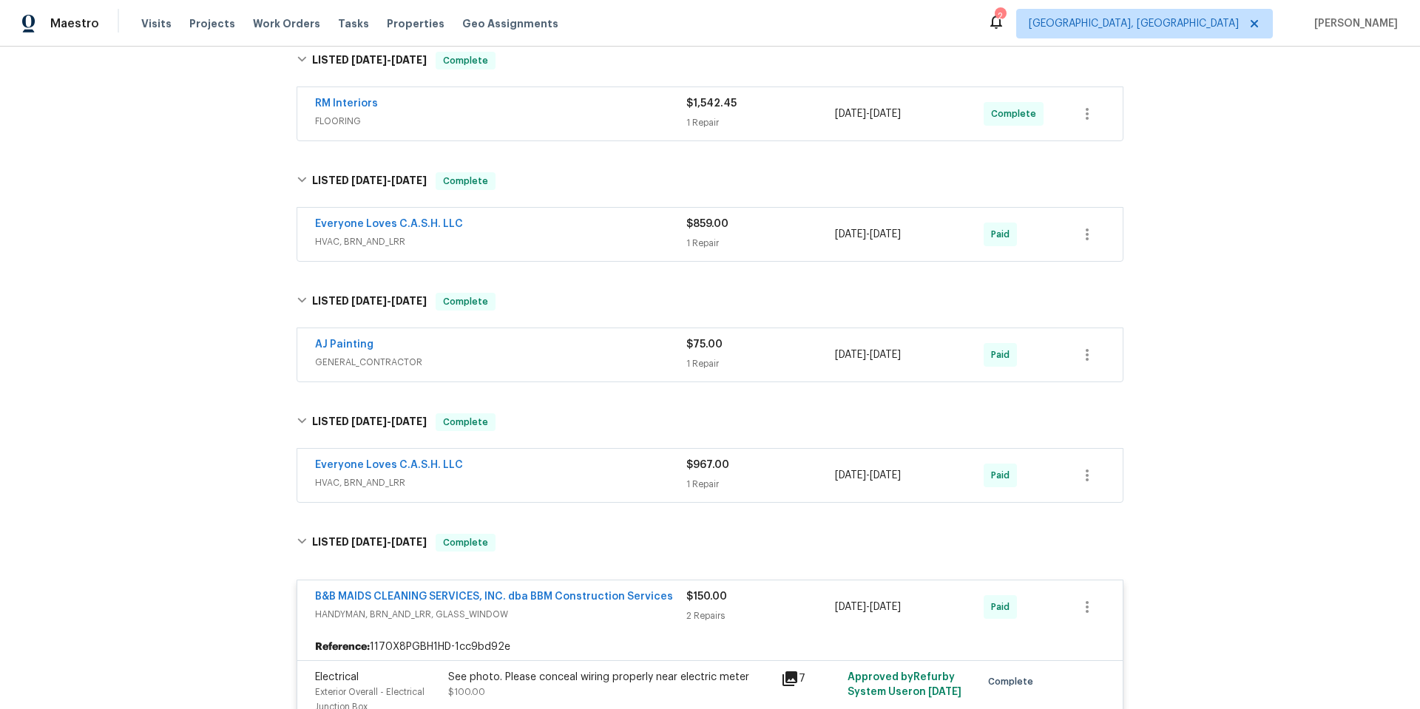
click at [467, 459] on div "Everyone Loves C.A.S.H. LLC" at bounding box center [500, 467] width 371 height 18
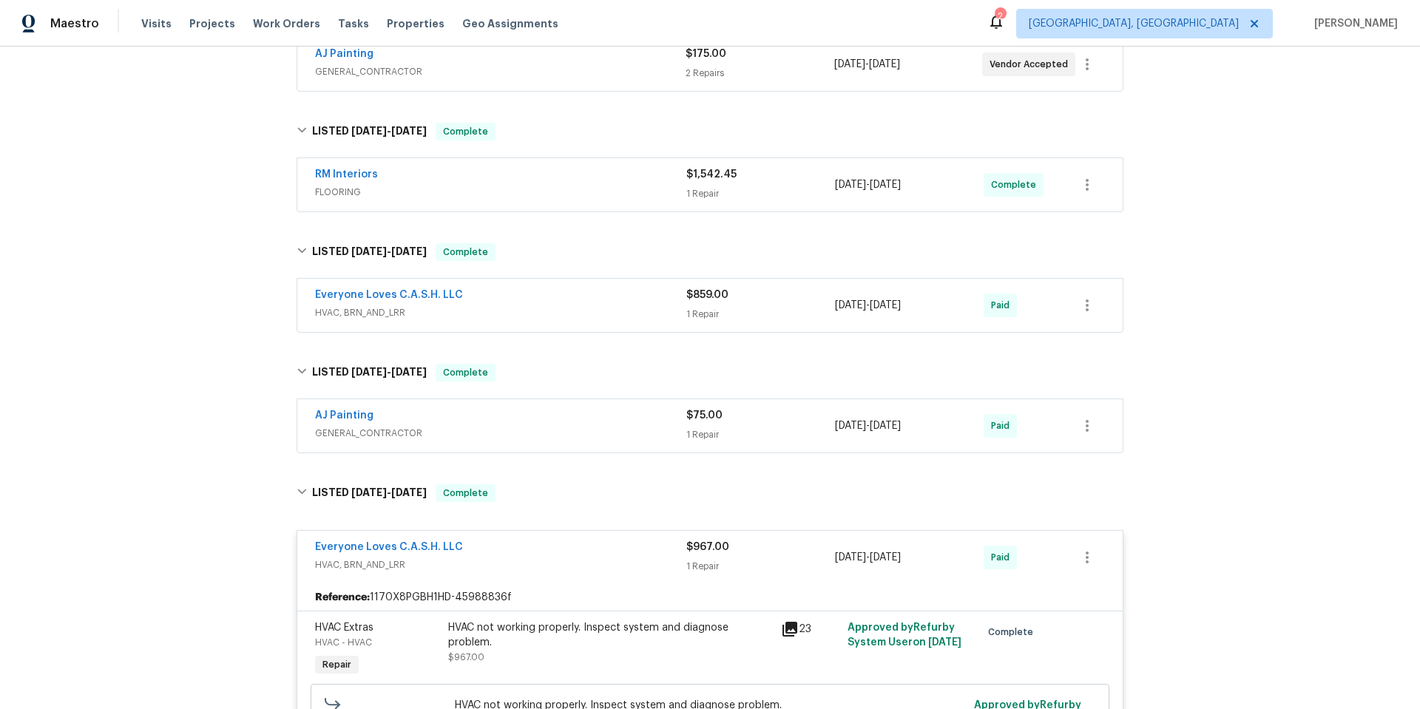
scroll to position [411, 0]
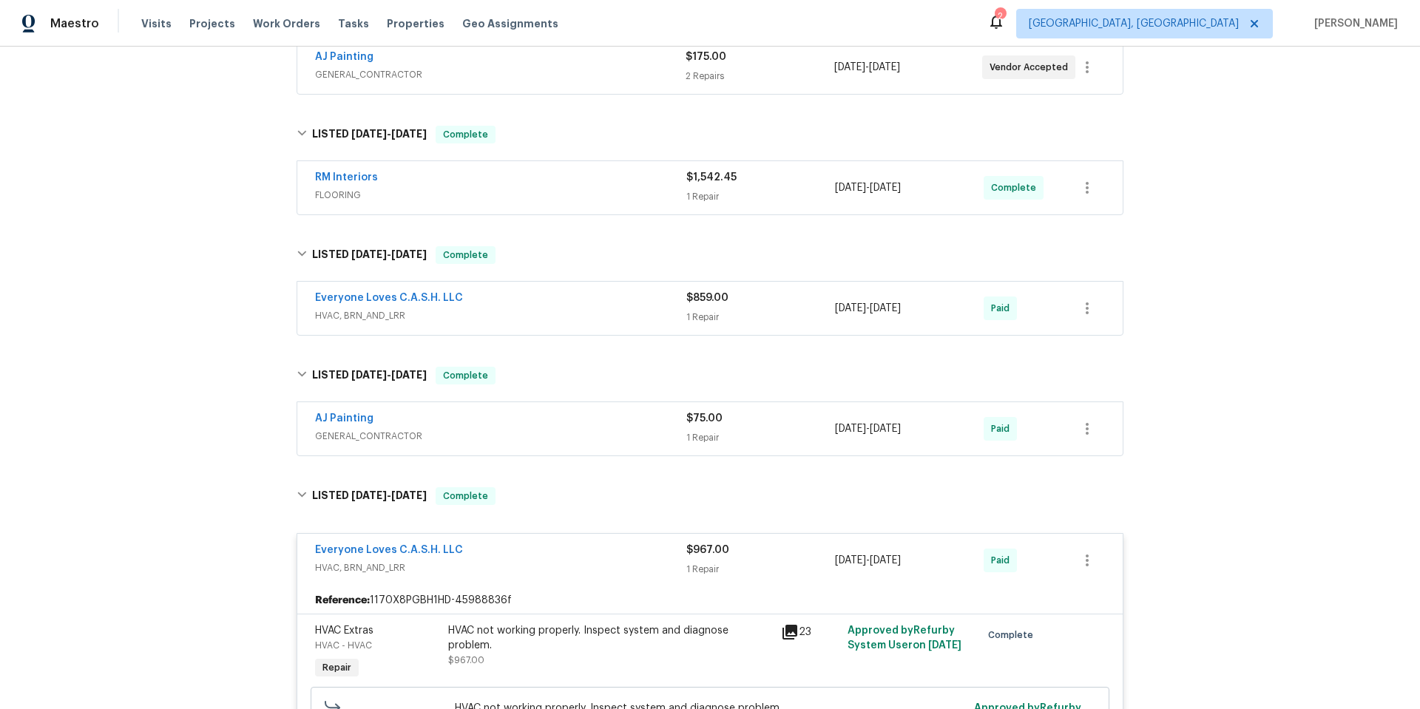
click at [474, 320] on span "HVAC, BRN_AND_LRR" at bounding box center [500, 315] width 371 height 15
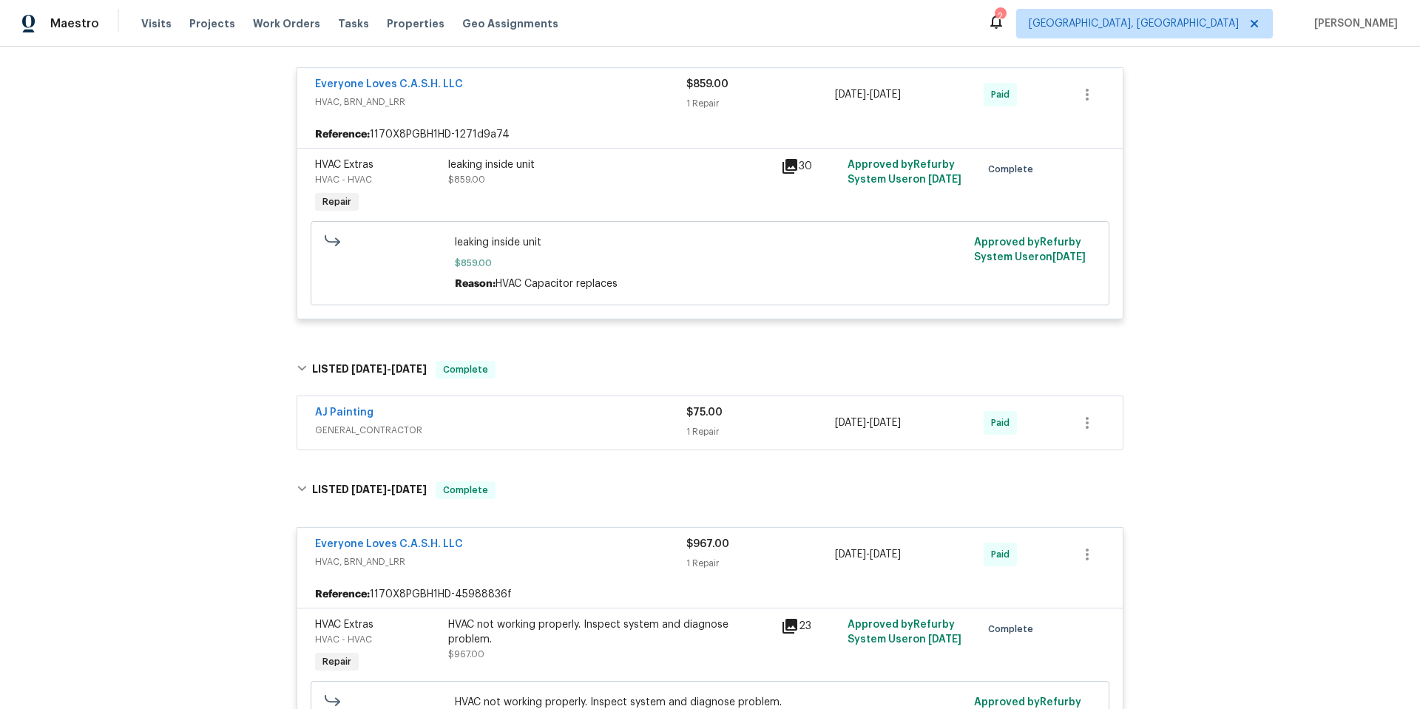
scroll to position [558, 0]
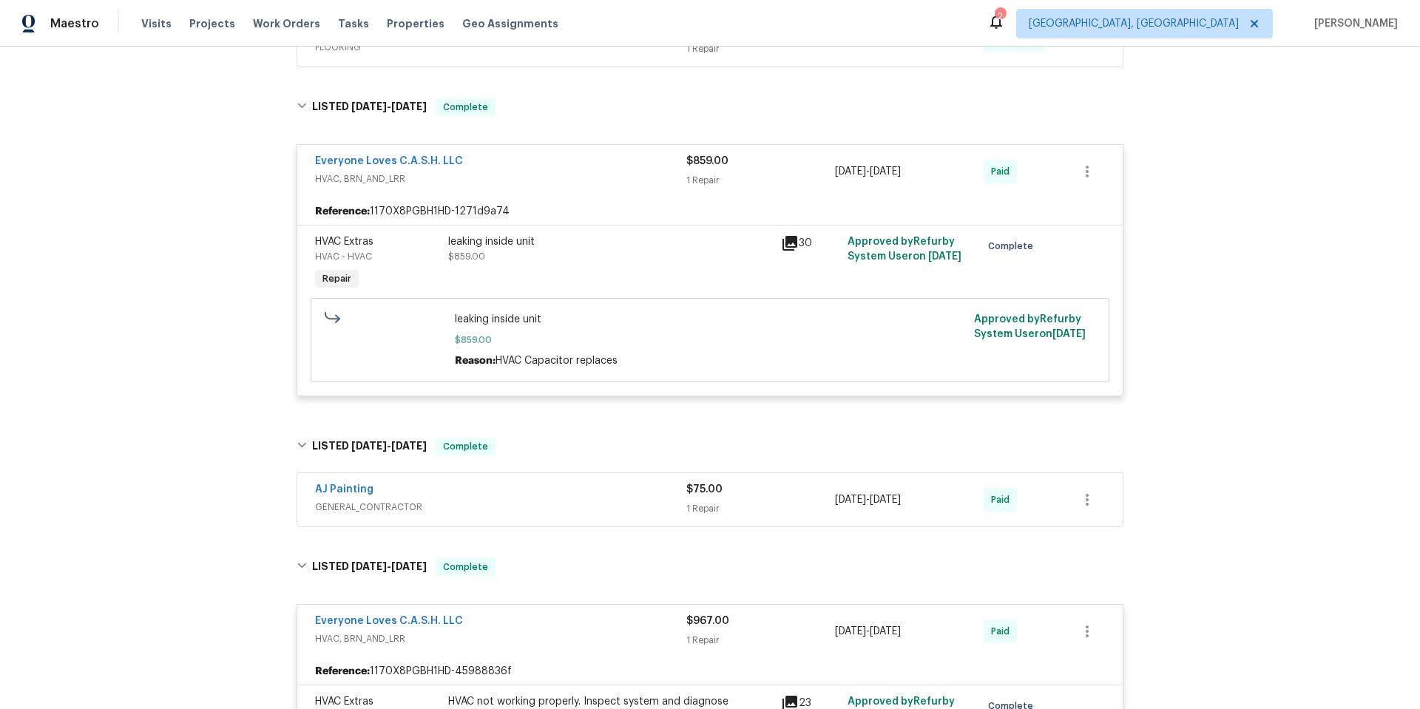
click at [433, 501] on span "GENERAL_CONTRACTOR" at bounding box center [500, 507] width 371 height 15
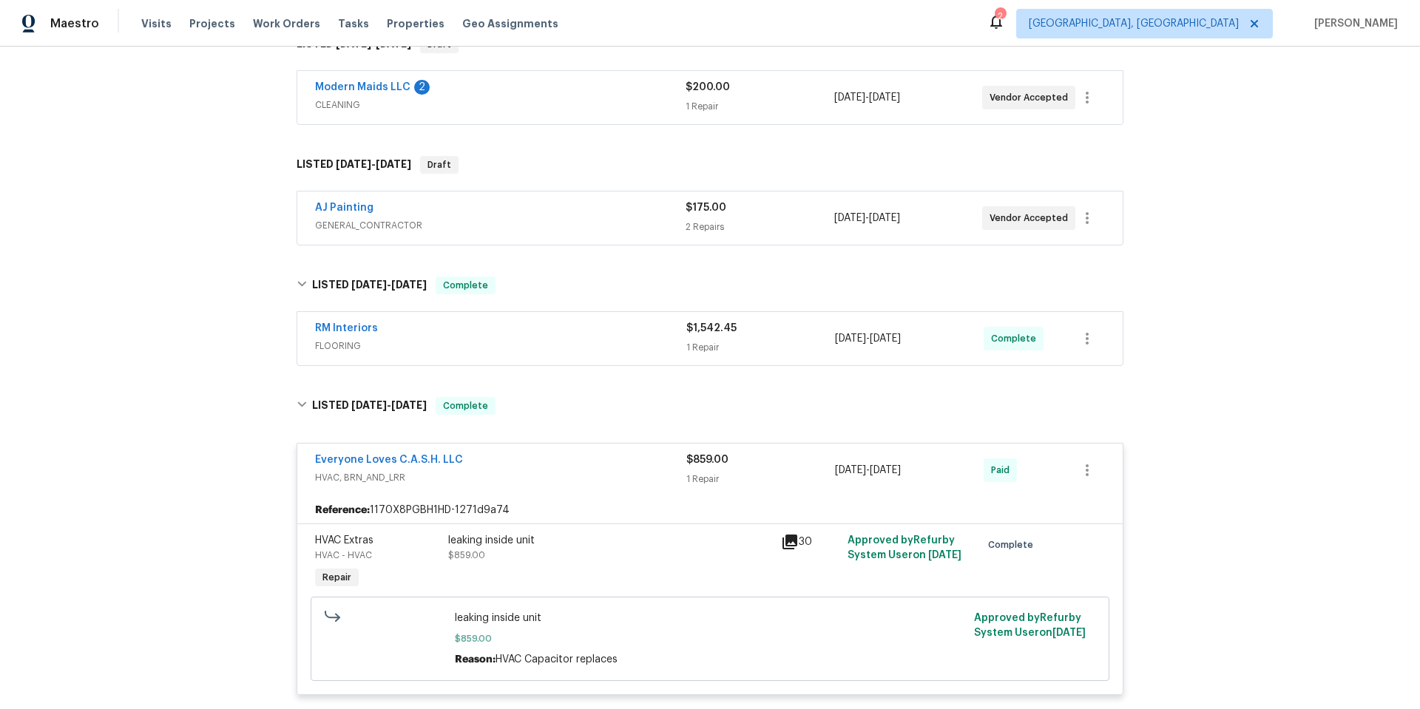
scroll to position [189, 0]
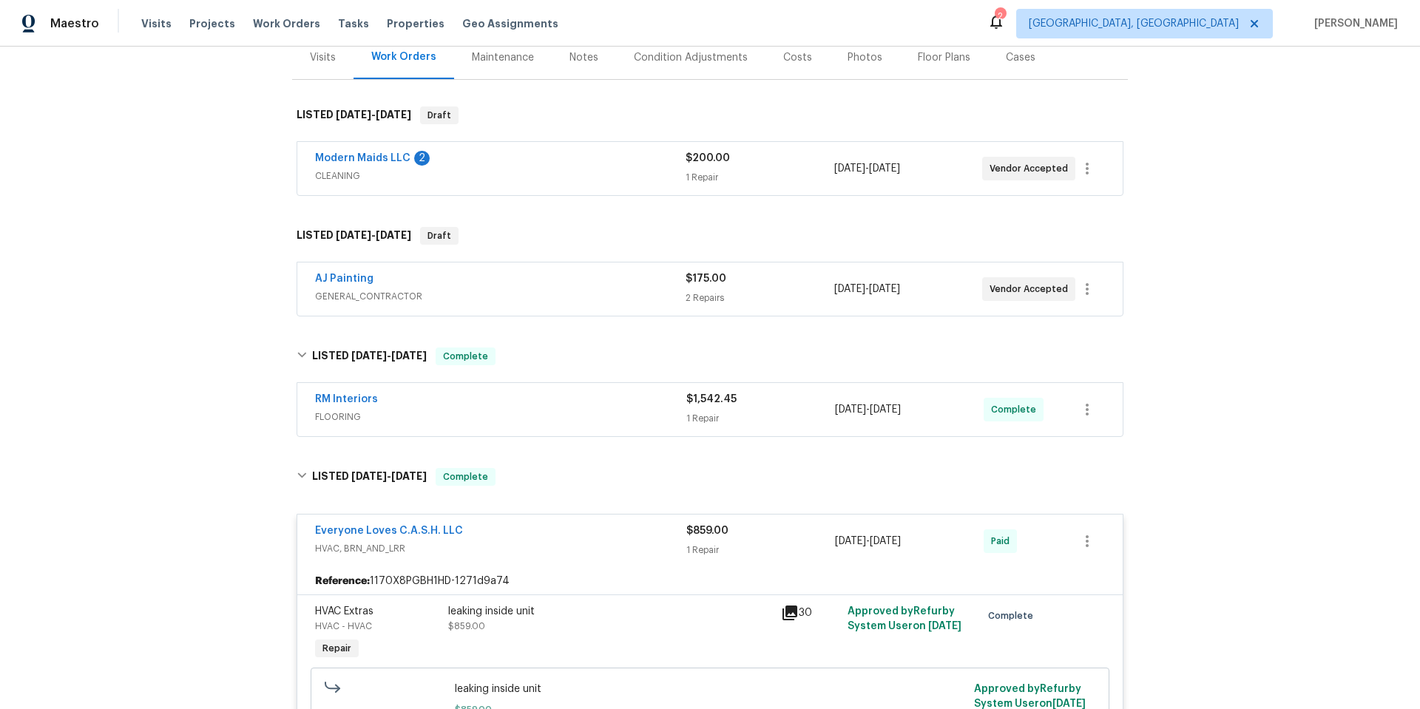
click at [492, 425] on div "RM Interiors FLOORING" at bounding box center [500, 410] width 371 height 36
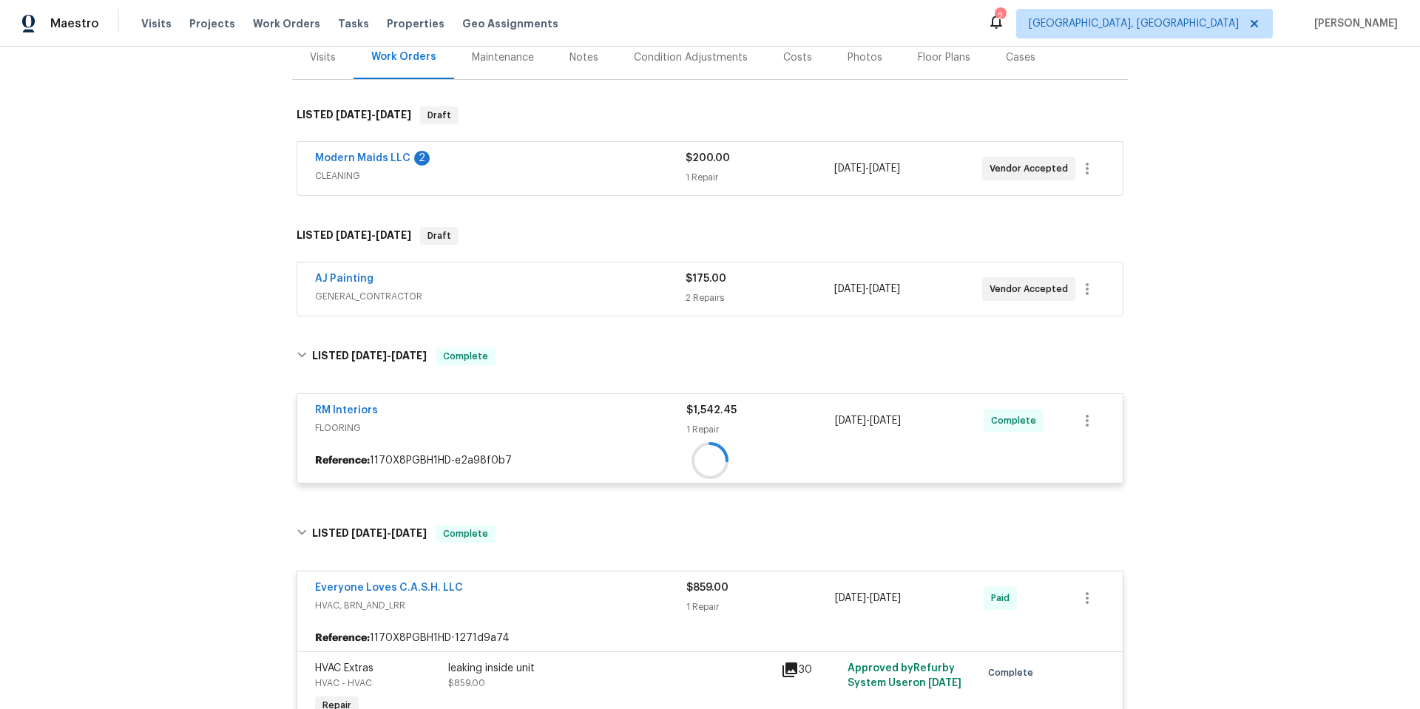
click at [469, 287] on div "AJ Painting" at bounding box center [500, 280] width 371 height 18
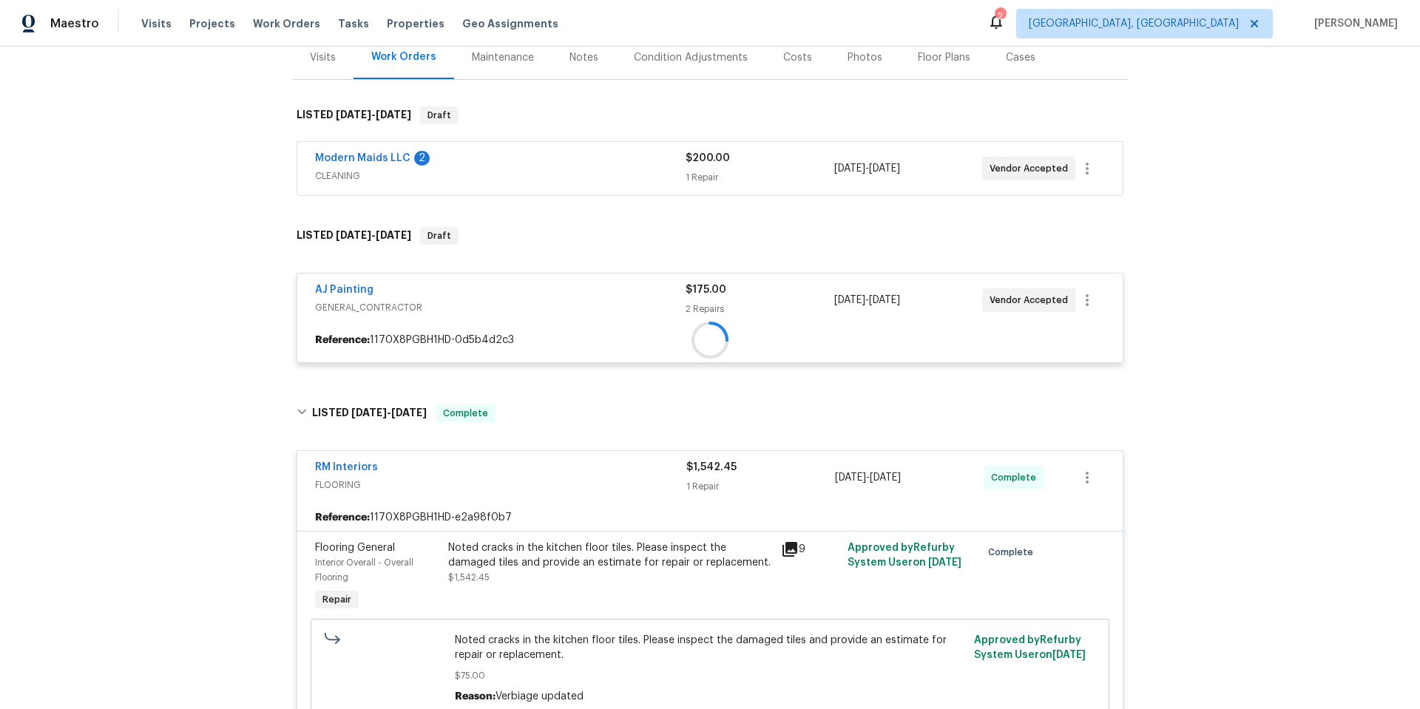
click at [469, 186] on div "Modern Maids LLC 2 CLEANING $200.00 1 Repair 9/15/2025 - 9/19/2025 Vendor Accep…" at bounding box center [709, 168] width 825 height 53
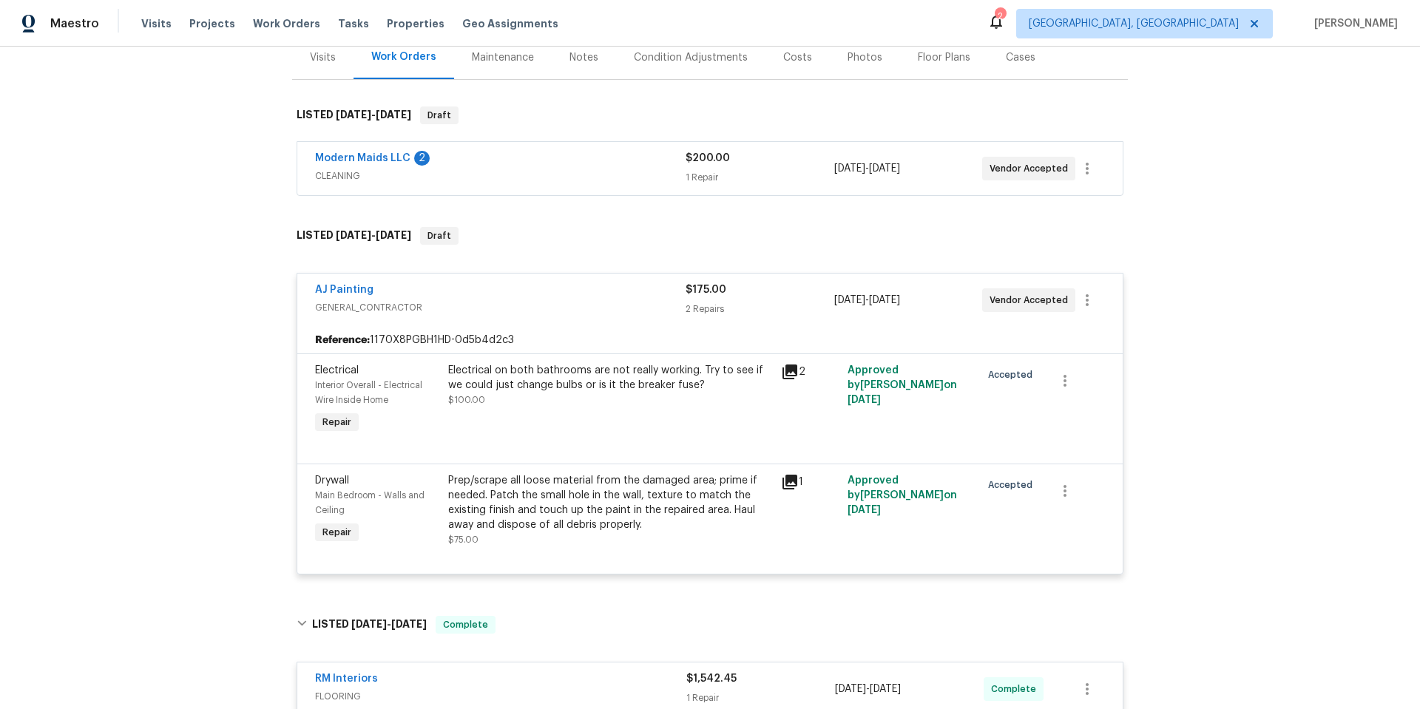
click at [475, 184] on div "Modern Maids LLC 2 CLEANING" at bounding box center [500, 169] width 371 height 36
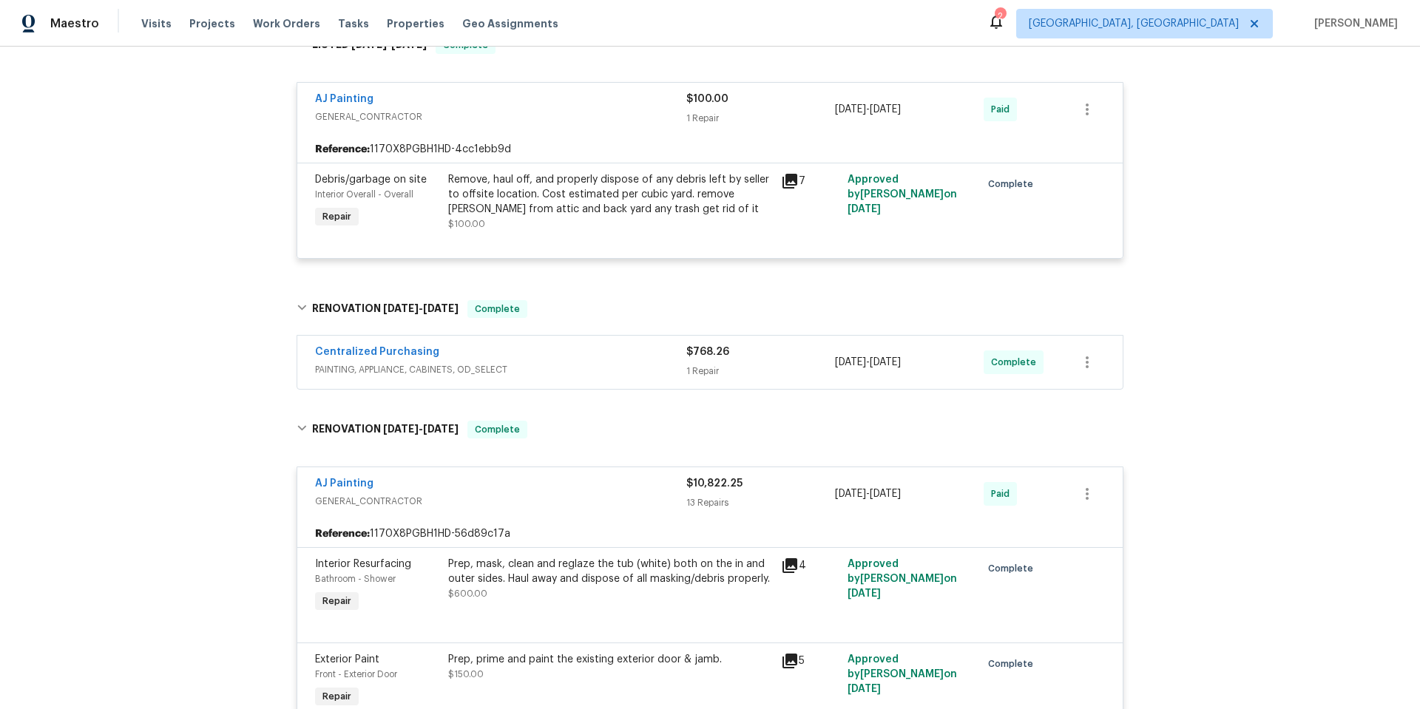
scroll to position [3255, 0]
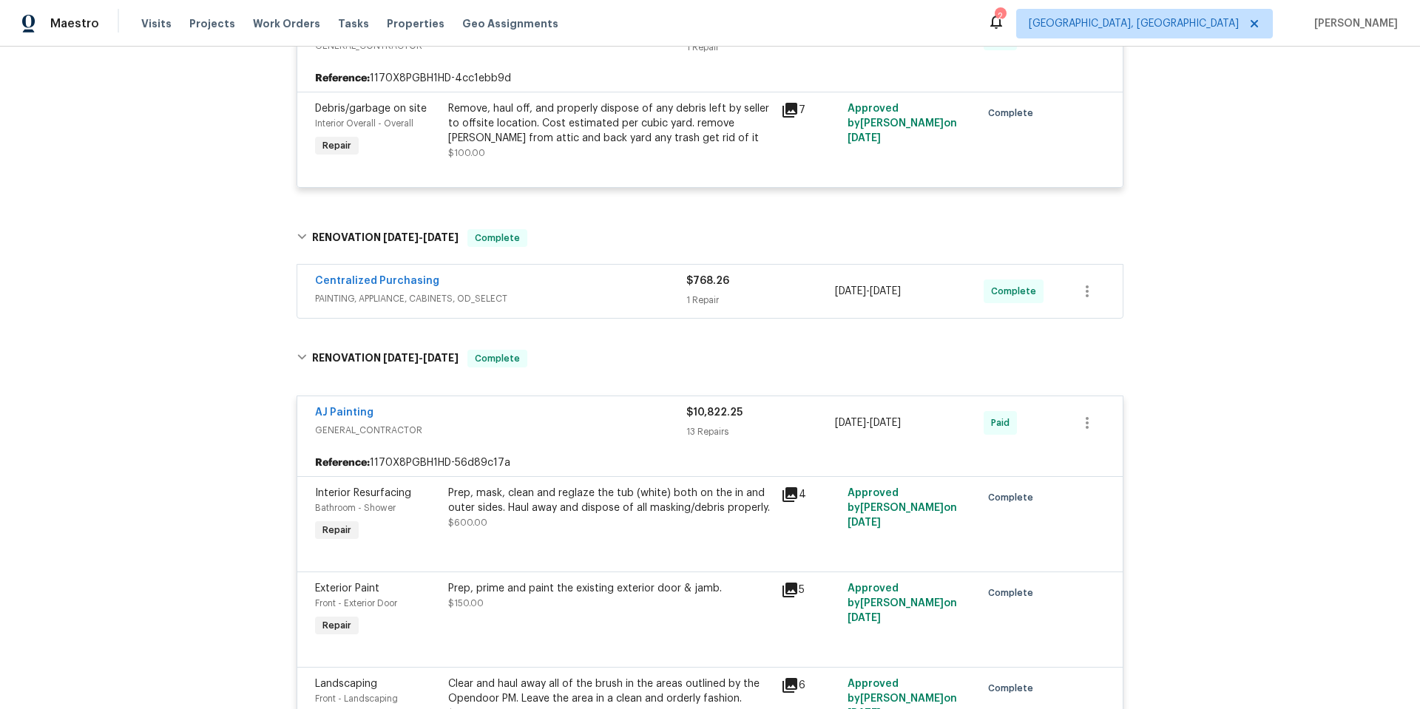
click at [545, 291] on span "PAINTING, APPLIANCE, CABINETS, OD_SELECT" at bounding box center [500, 298] width 371 height 15
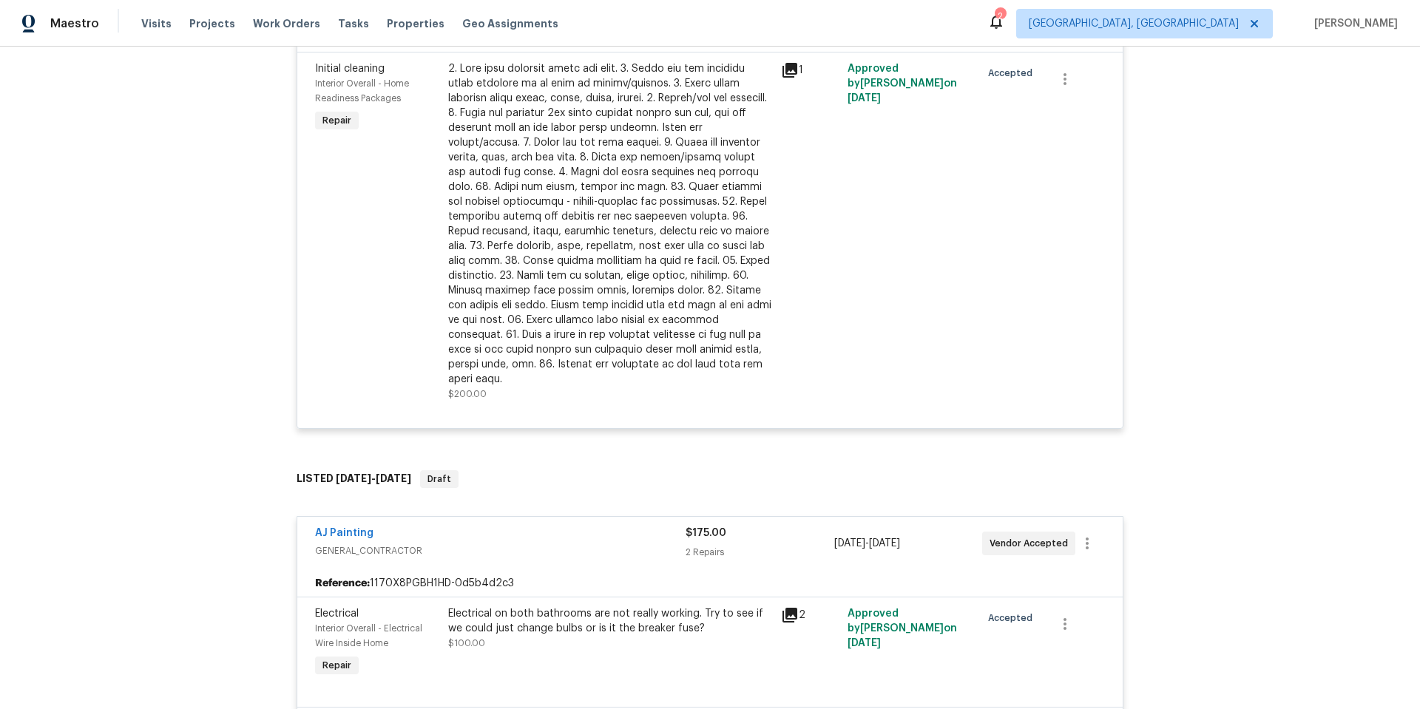
scroll to position [0, 0]
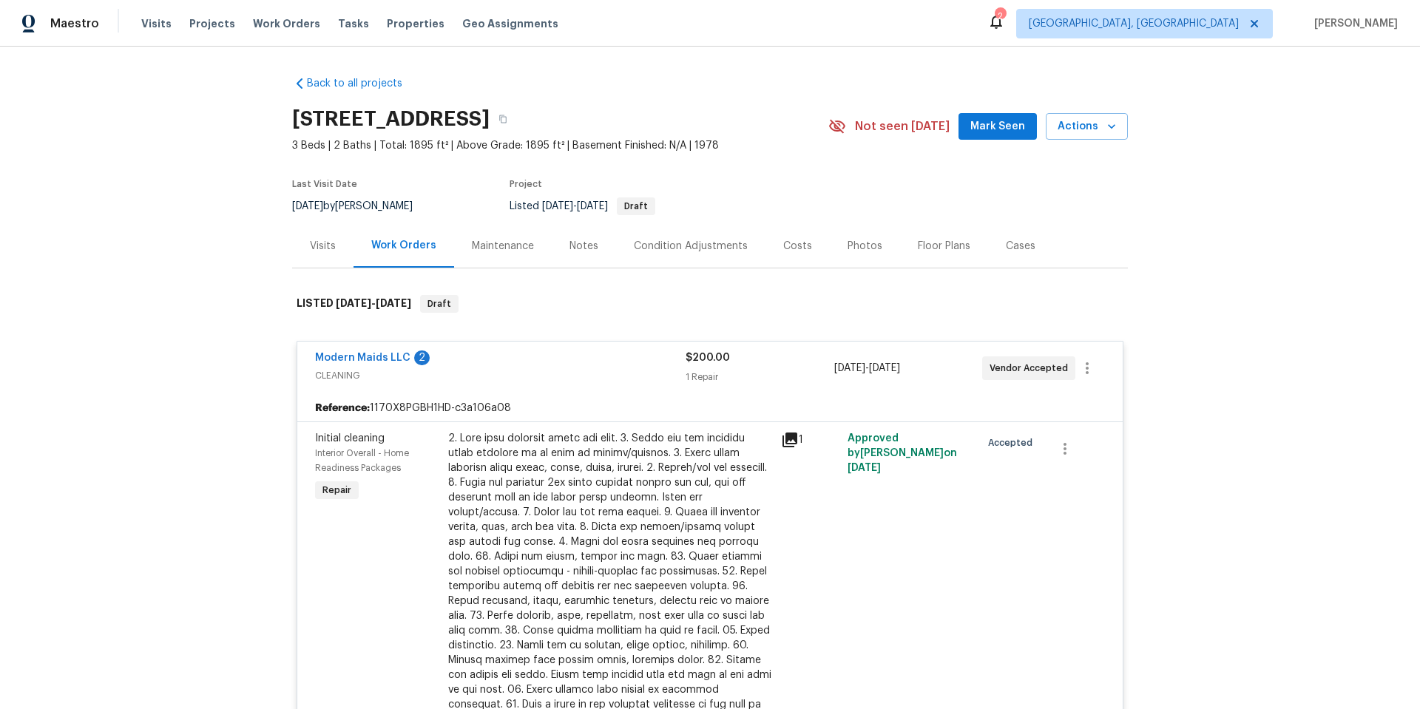
click at [701, 243] on div "Condition Adjustments" at bounding box center [691, 246] width 114 height 15
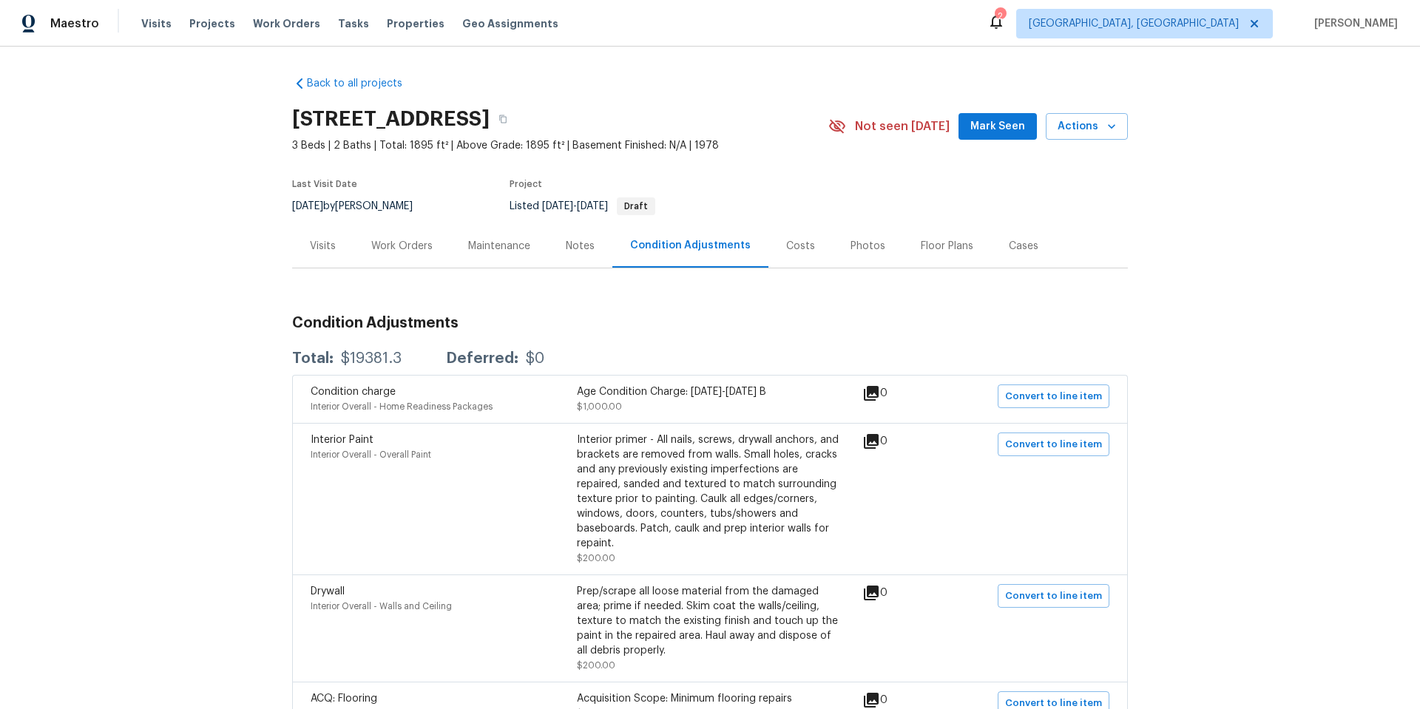
click at [470, 236] on div "Maintenance" at bounding box center [499, 246] width 98 height 44
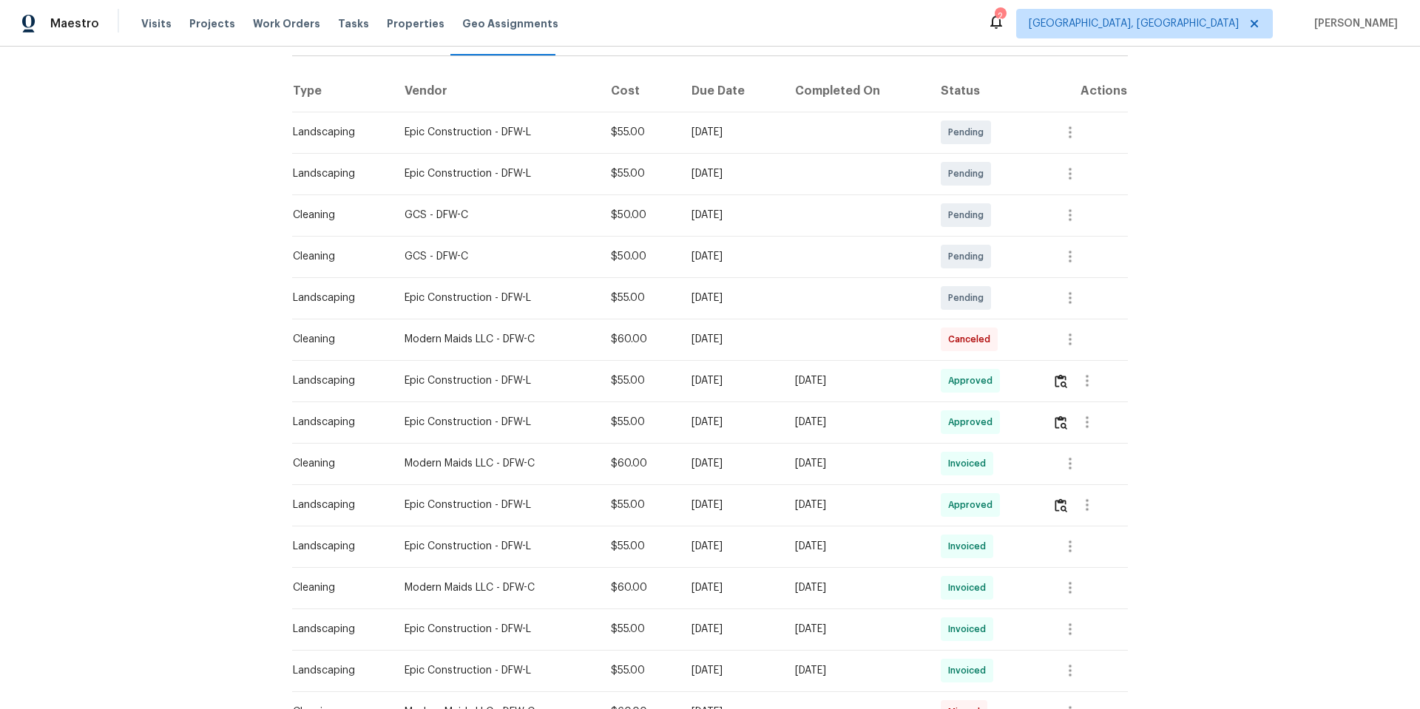
scroll to position [74, 0]
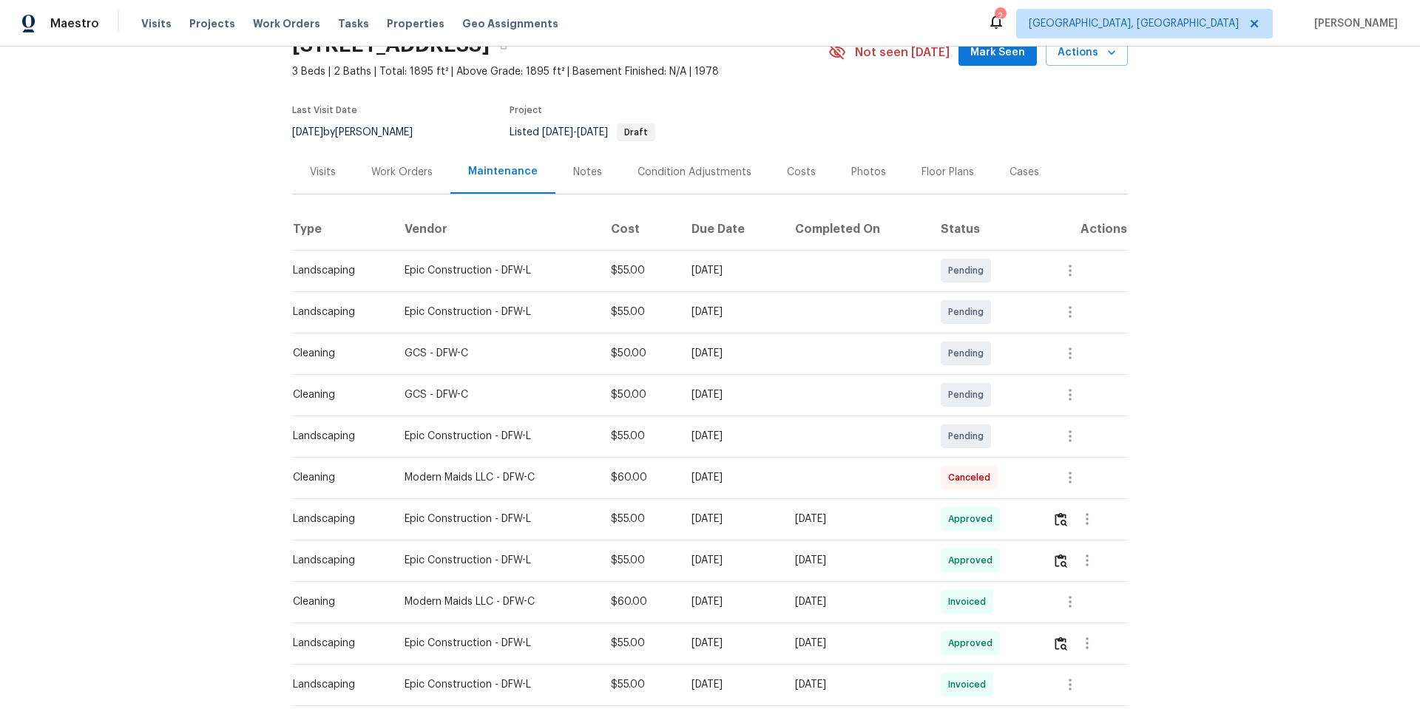
click at [385, 168] on div "Work Orders" at bounding box center [401, 172] width 61 height 15
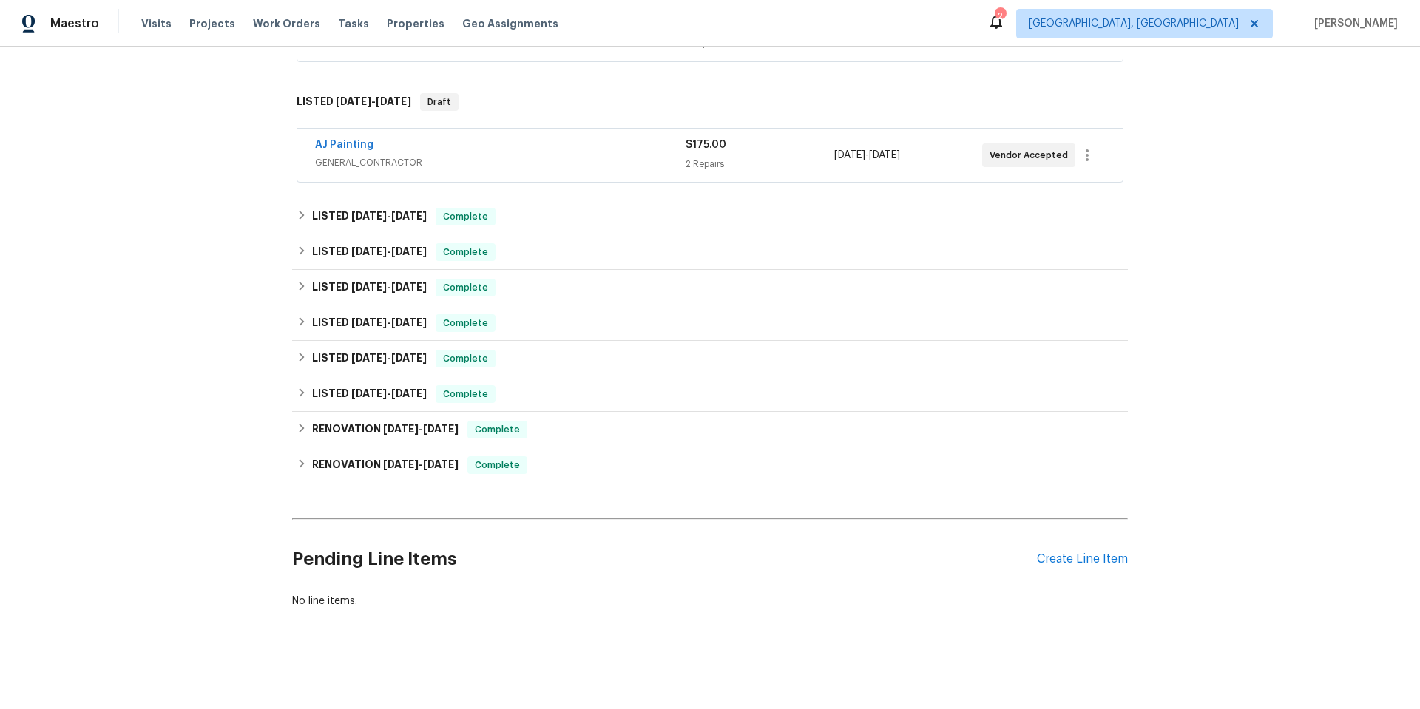
scroll to position [334, 0]
click at [503, 472] on div "Back to all projects 3806 Star Trek Ln, Garland, TX 75044 3 Beds | 2 Baths | To…" at bounding box center [710, 181] width 836 height 879
click at [500, 460] on span "Complete" at bounding box center [497, 465] width 57 height 15
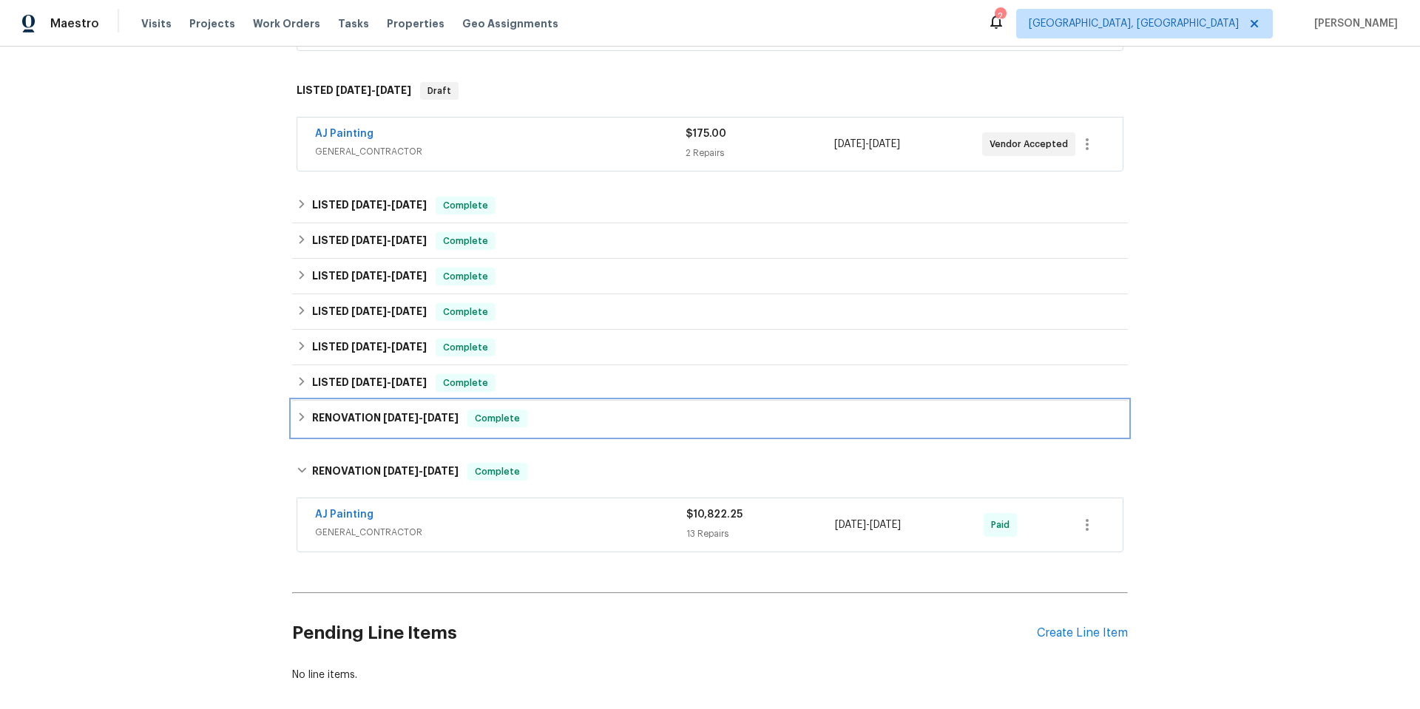
click at [496, 433] on div "RENOVATION 2/10/25 - 2/10/25 Complete" at bounding box center [710, 419] width 836 height 36
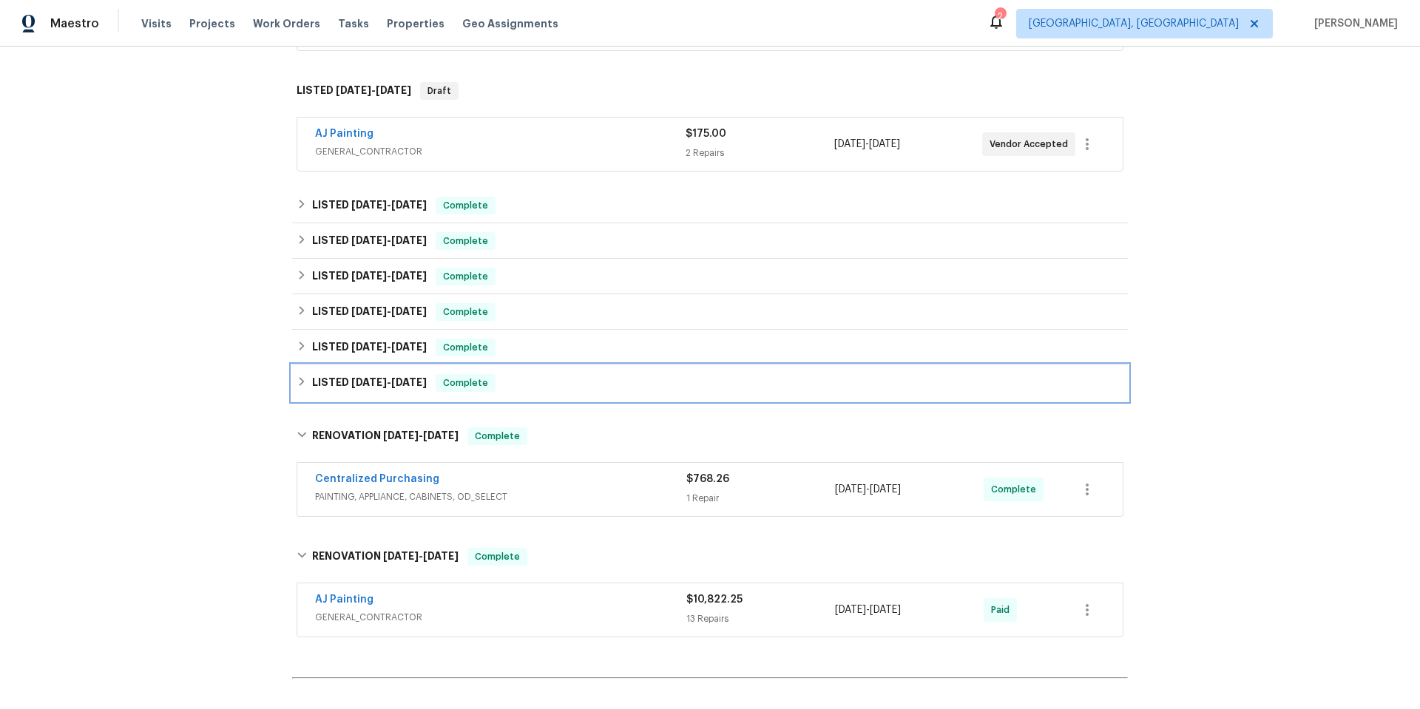
click at [501, 388] on div "LISTED 4/9/25 - 4/9/25 Complete" at bounding box center [710, 383] width 827 height 18
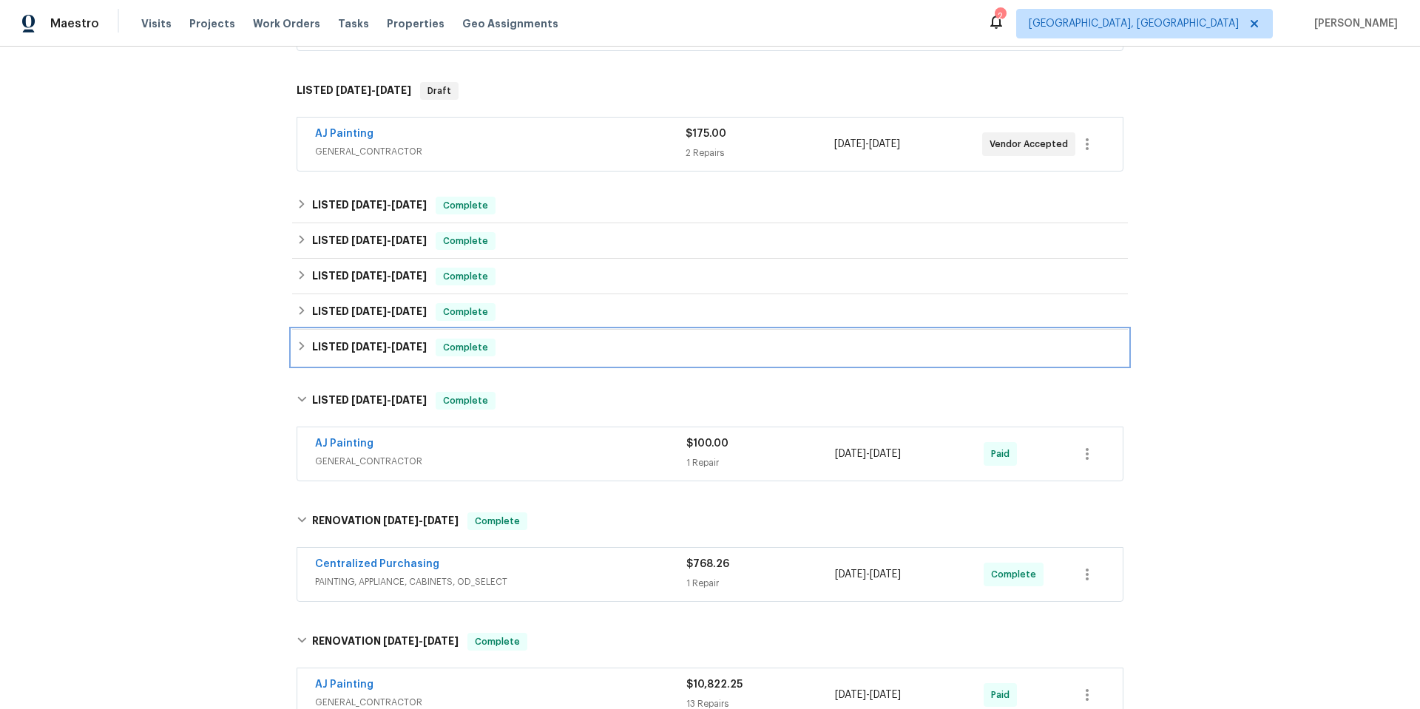
click at [504, 347] on div "LISTED 5/8/25 - 5/12/25 Complete" at bounding box center [710, 348] width 827 height 18
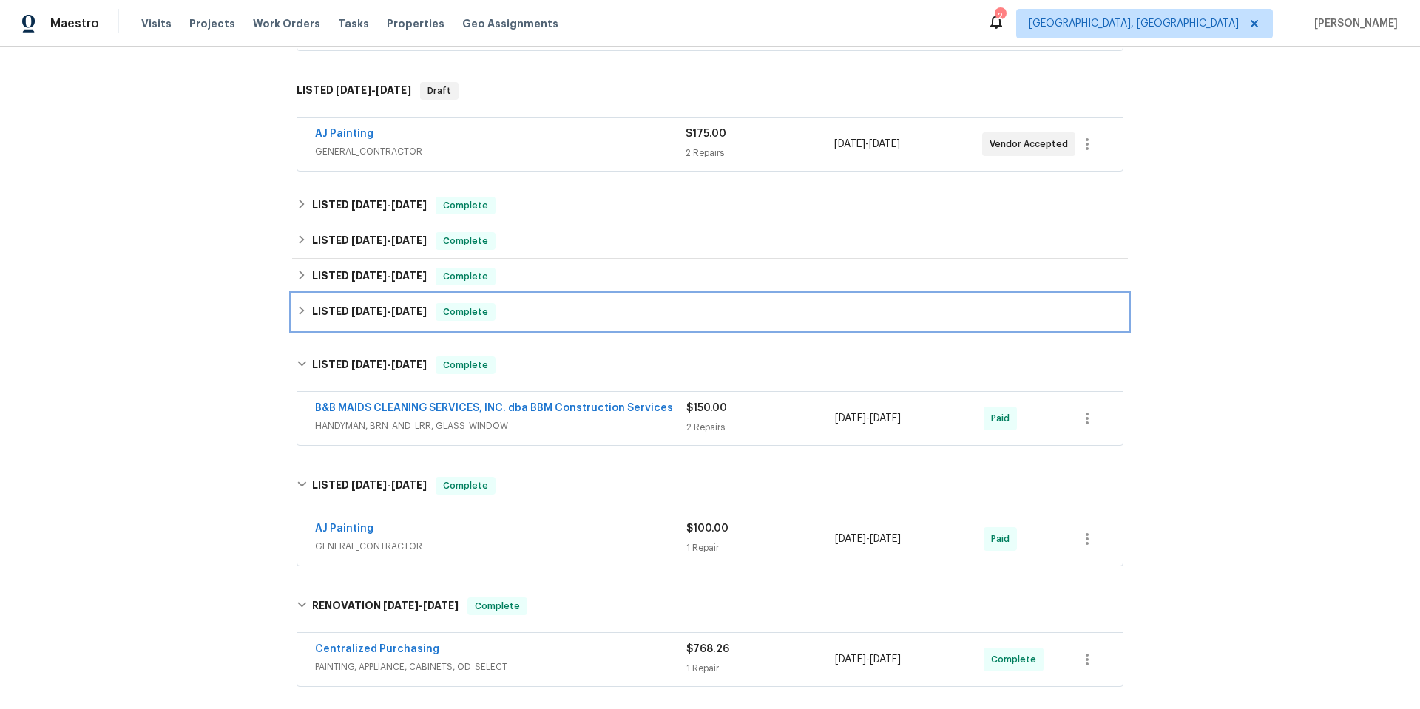
click at [504, 309] on div "LISTED 5/27/25 - 5/29/25 Complete" at bounding box center [710, 312] width 827 height 18
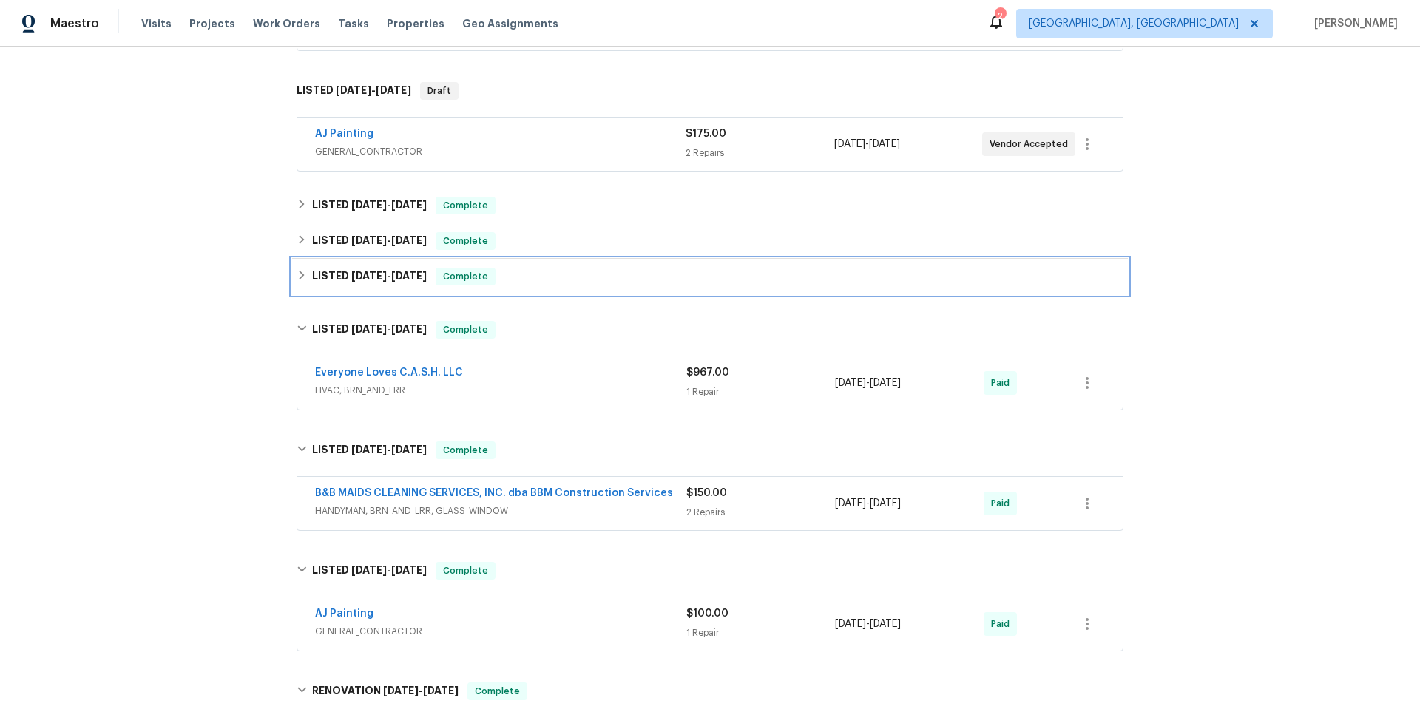
click at [499, 276] on div "LISTED 8/6/25 - 8/6/25 Complete" at bounding box center [710, 277] width 827 height 18
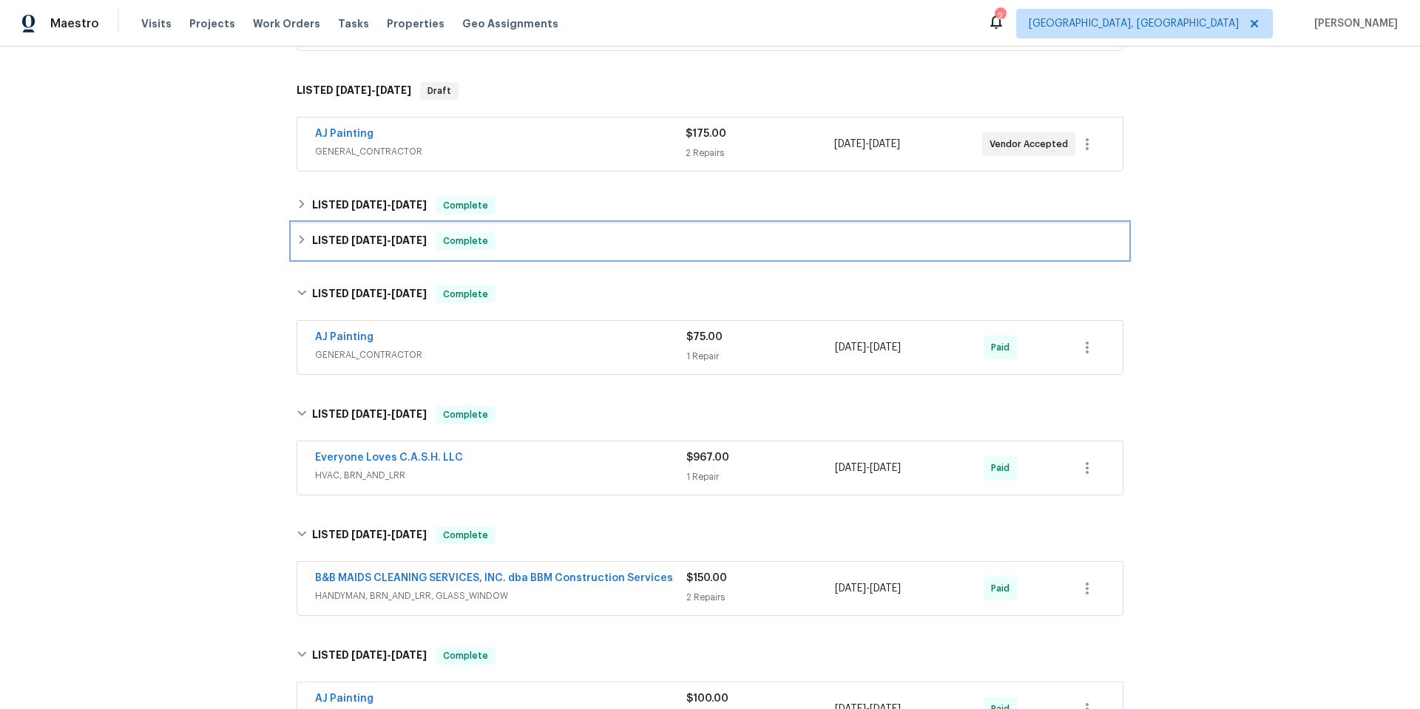
drag, startPoint x: 501, startPoint y: 246, endPoint x: 507, endPoint y: 206, distance: 40.4
click at [501, 245] on div "LISTED 8/7/25 - 8/8/25 Complete" at bounding box center [710, 241] width 827 height 18
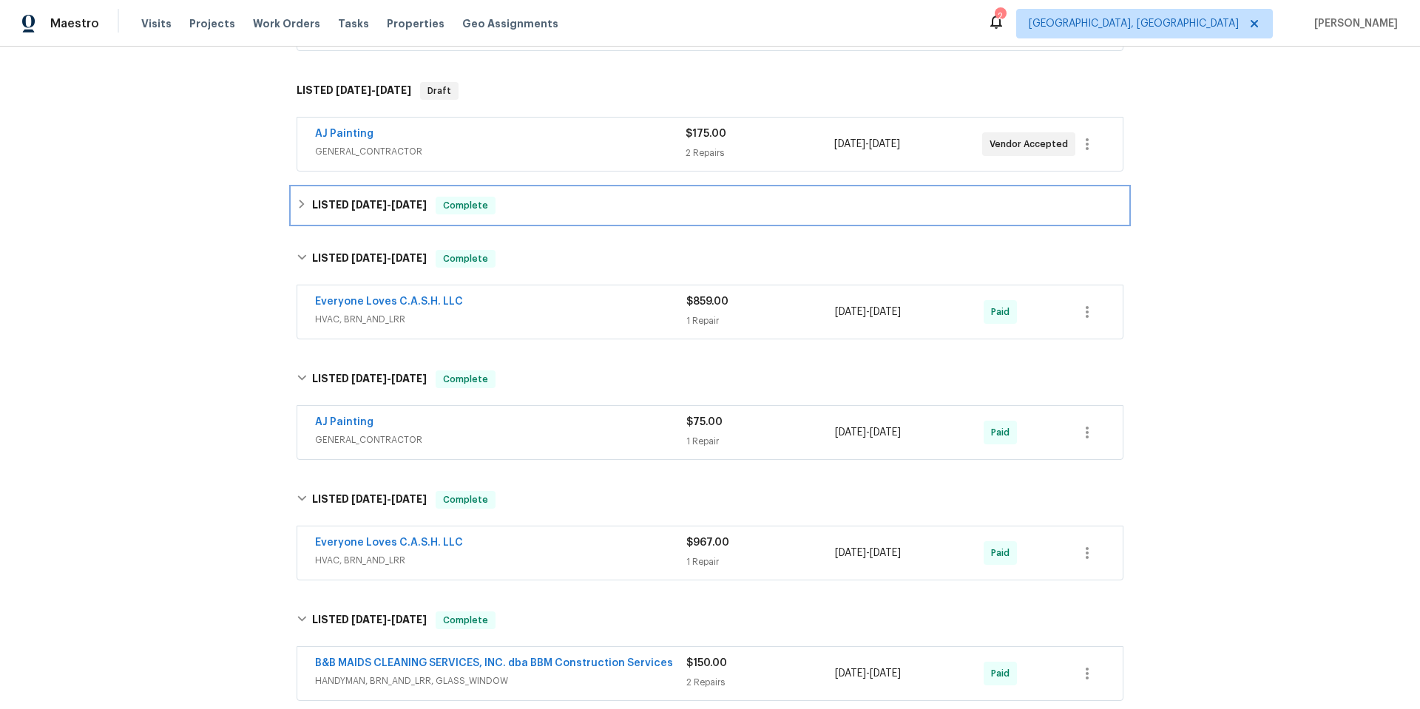
click at [510, 190] on div "LISTED 8/28/25 - 9/2/25 Complete" at bounding box center [710, 206] width 836 height 36
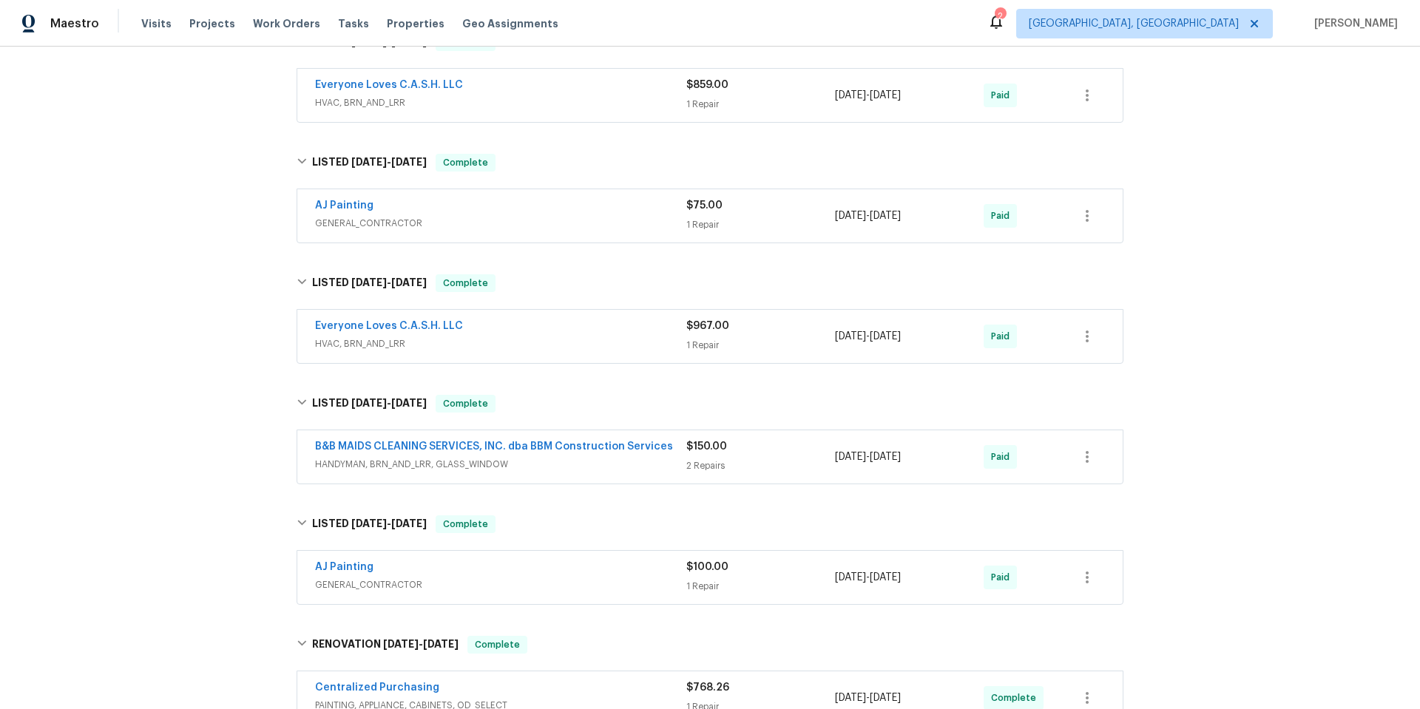
scroll to position [629, 0]
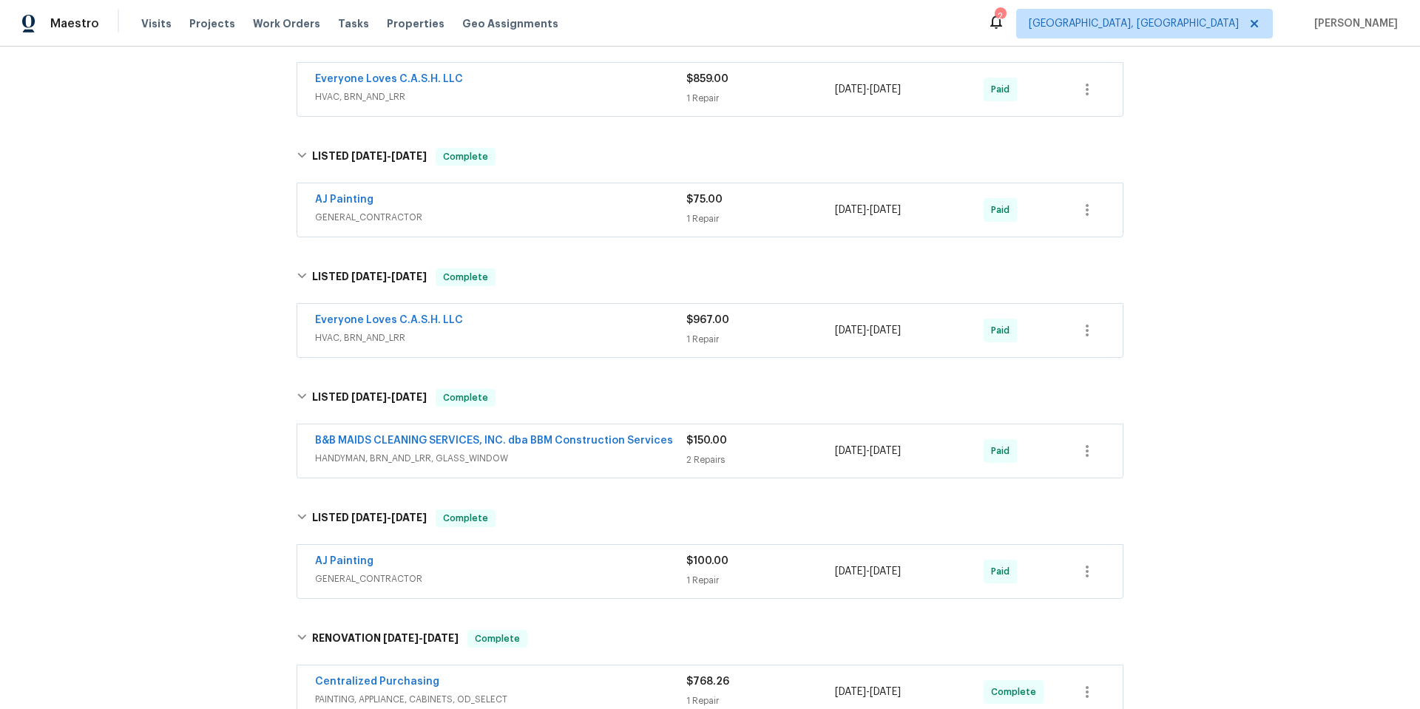
click at [555, 462] on span "HANDYMAN, BRN_AND_LRR, GLASS_WINDOW" at bounding box center [500, 458] width 371 height 15
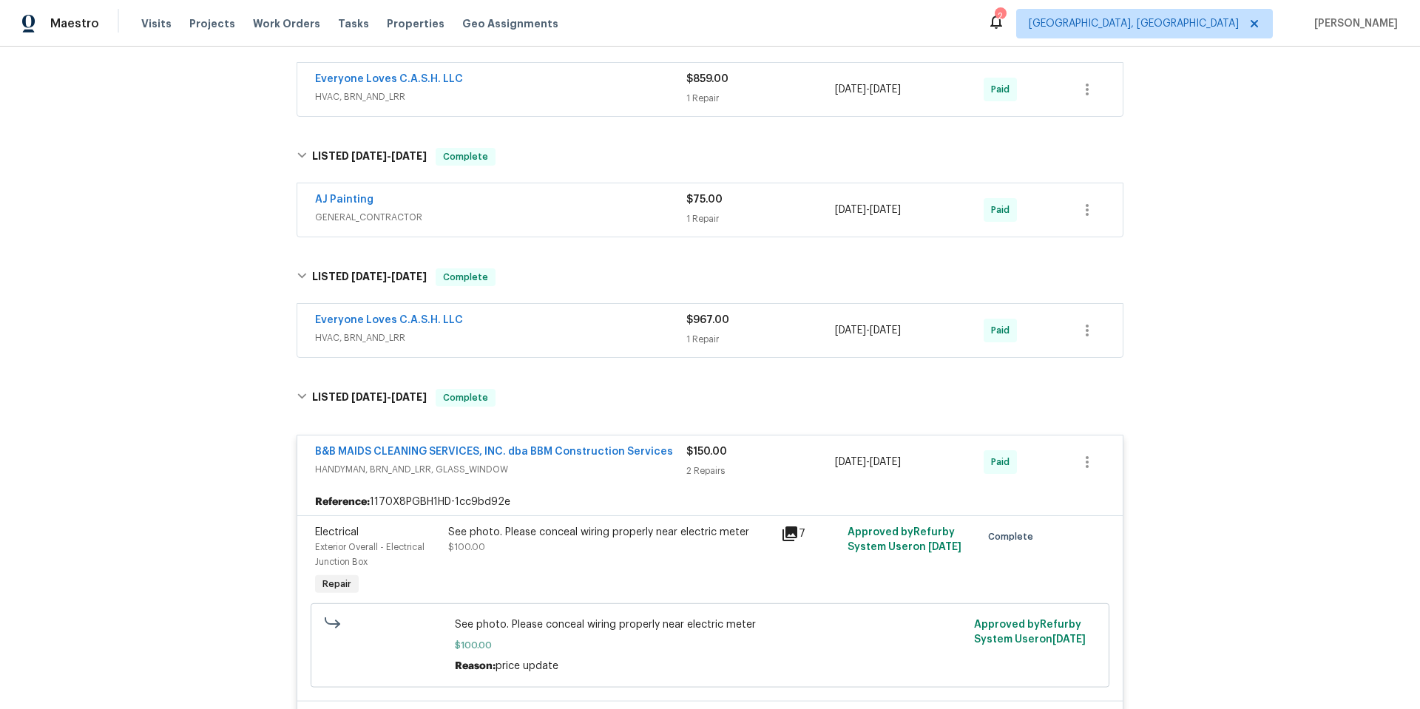
click at [513, 338] on span "HVAC, BRN_AND_LRR" at bounding box center [500, 338] width 371 height 15
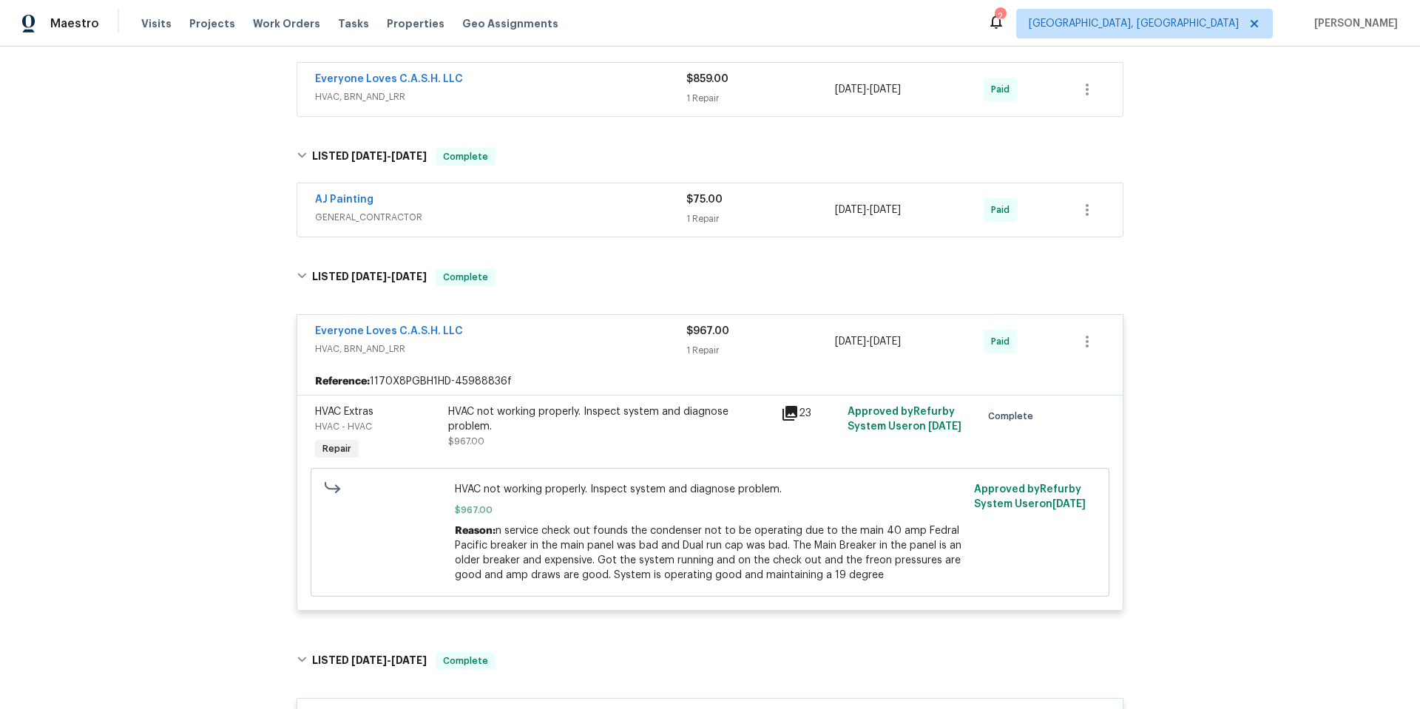
click at [516, 226] on div "AJ Painting GENERAL_CONTRACTOR" at bounding box center [500, 210] width 371 height 36
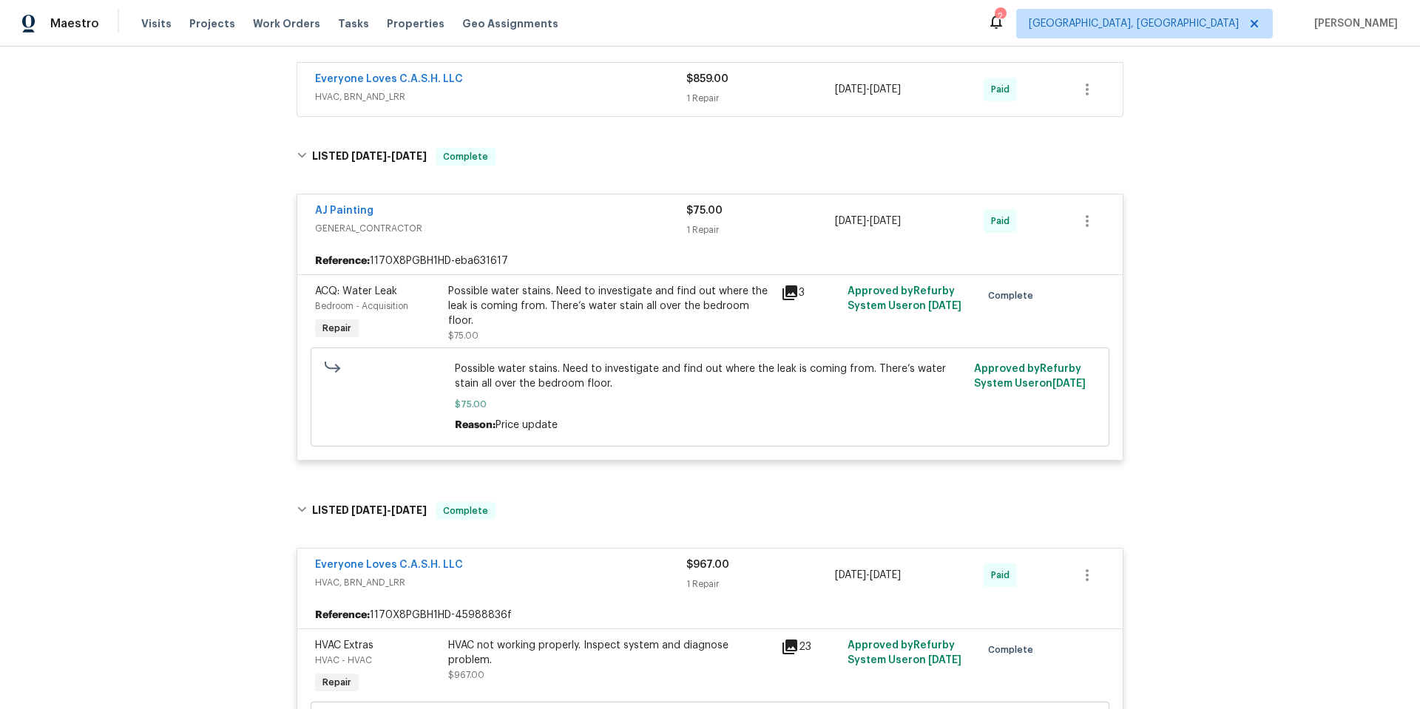
click at [511, 98] on span "HVAC, BRN_AND_LRR" at bounding box center [500, 96] width 371 height 15
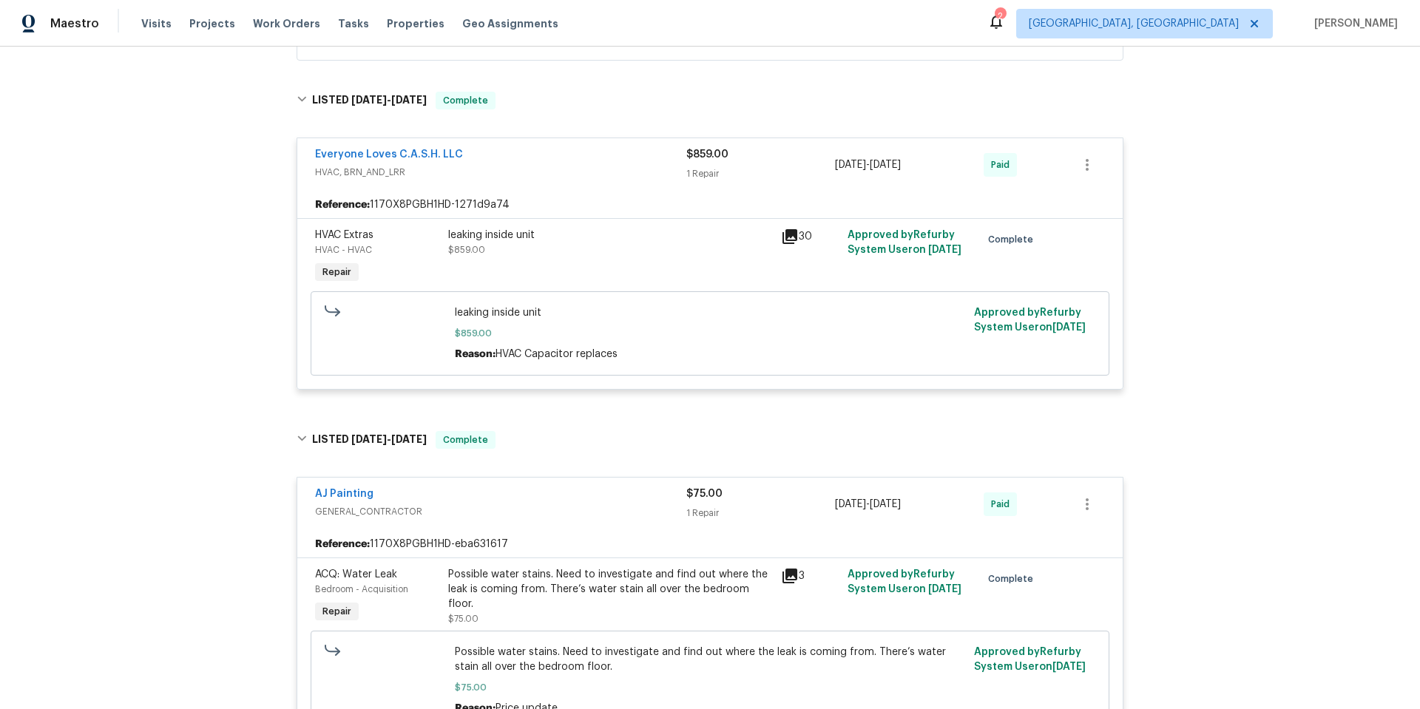
scroll to position [482, 0]
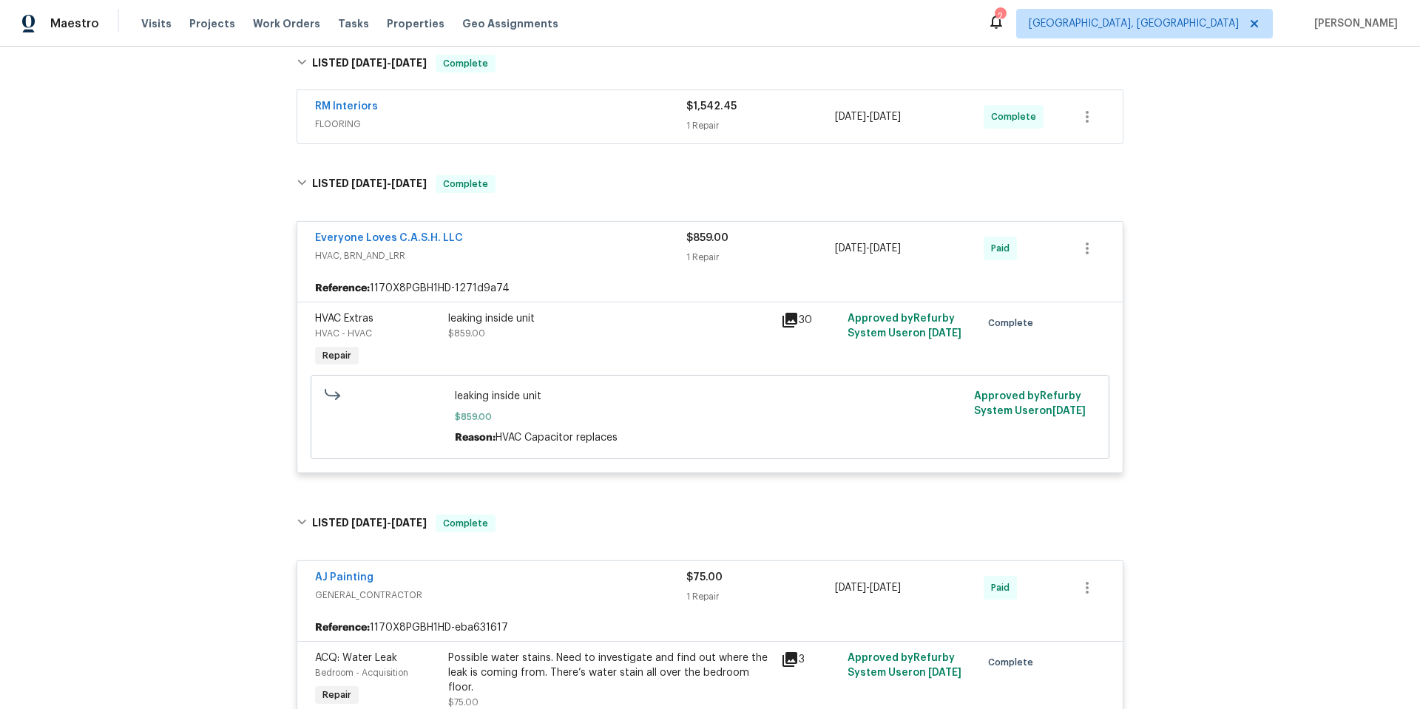
click at [527, 122] on span "FLOORING" at bounding box center [500, 124] width 371 height 15
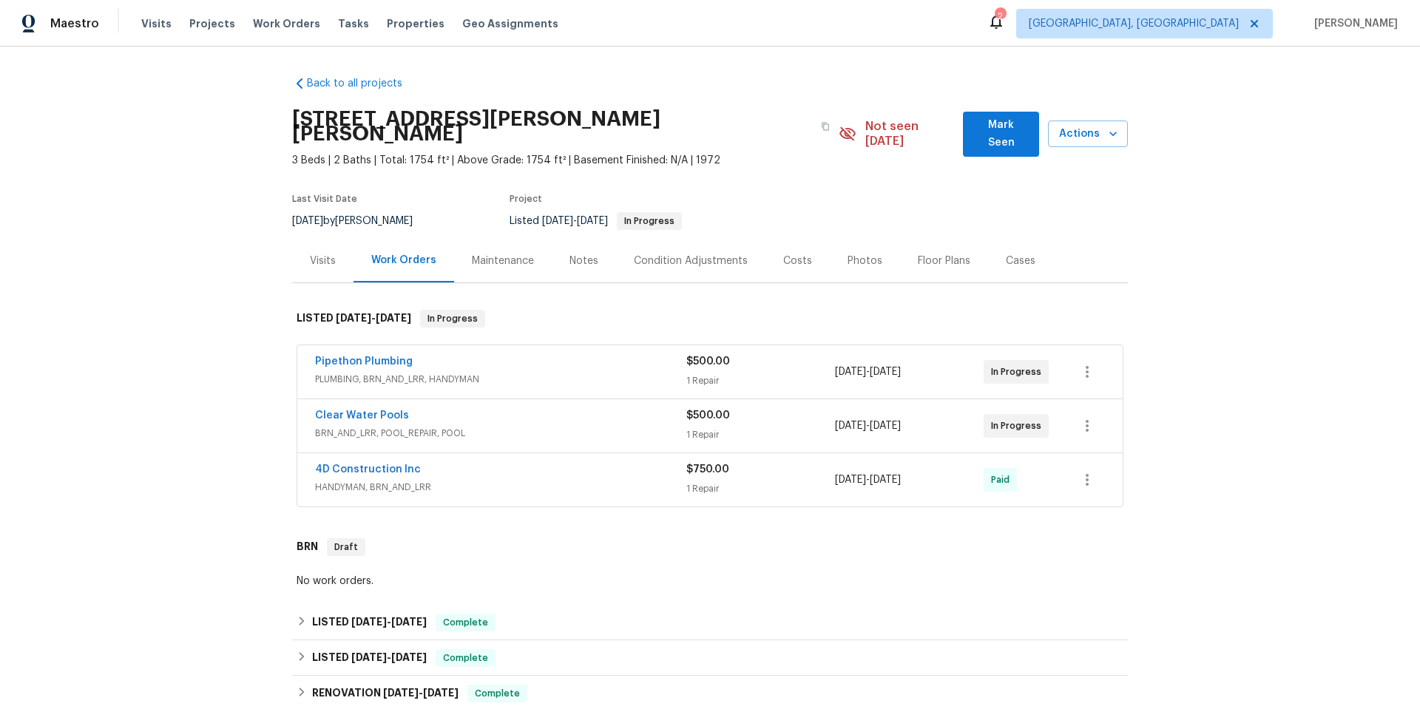
click at [459, 408] on div "Clear Water Pools" at bounding box center [500, 417] width 371 height 18
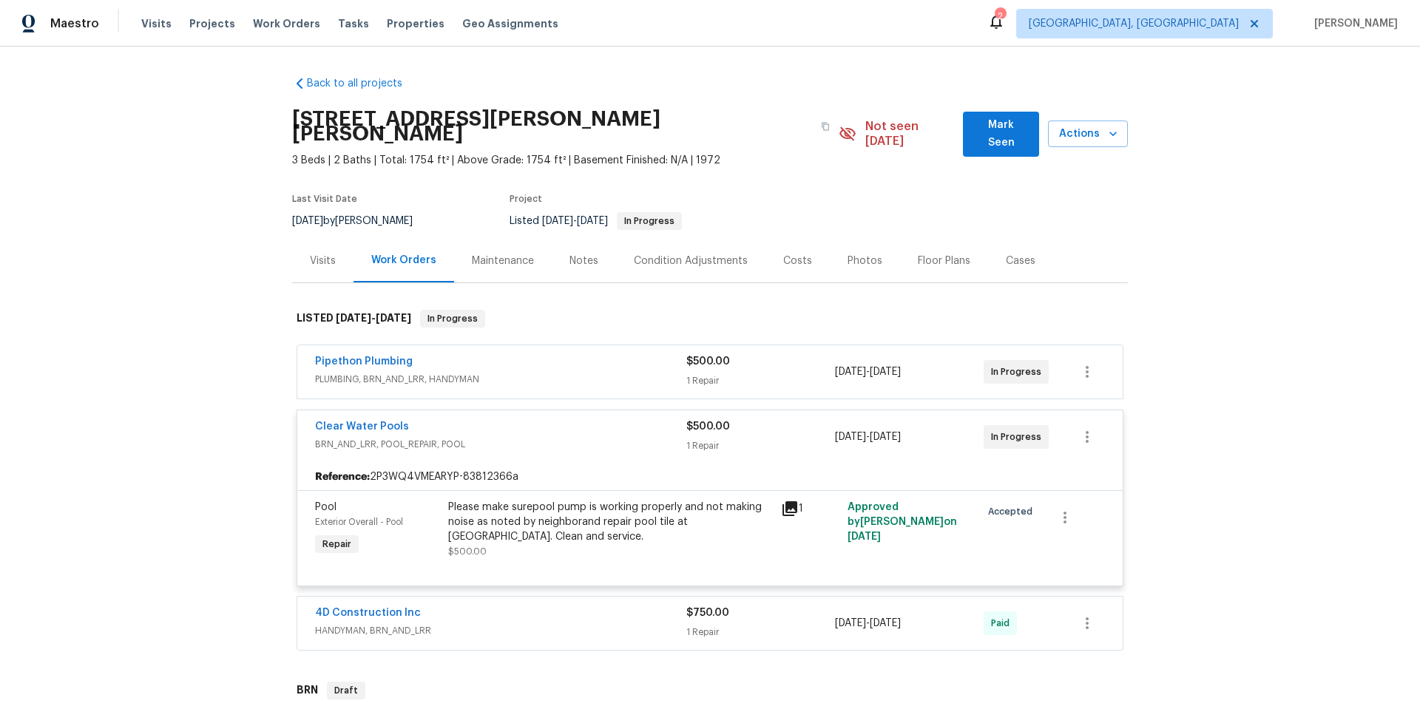
click at [1268, 528] on div "Back to all projects [STREET_ADDRESS][PERSON_NAME] 3 Beds | 2 Baths | Total: 17…" at bounding box center [710, 378] width 1420 height 663
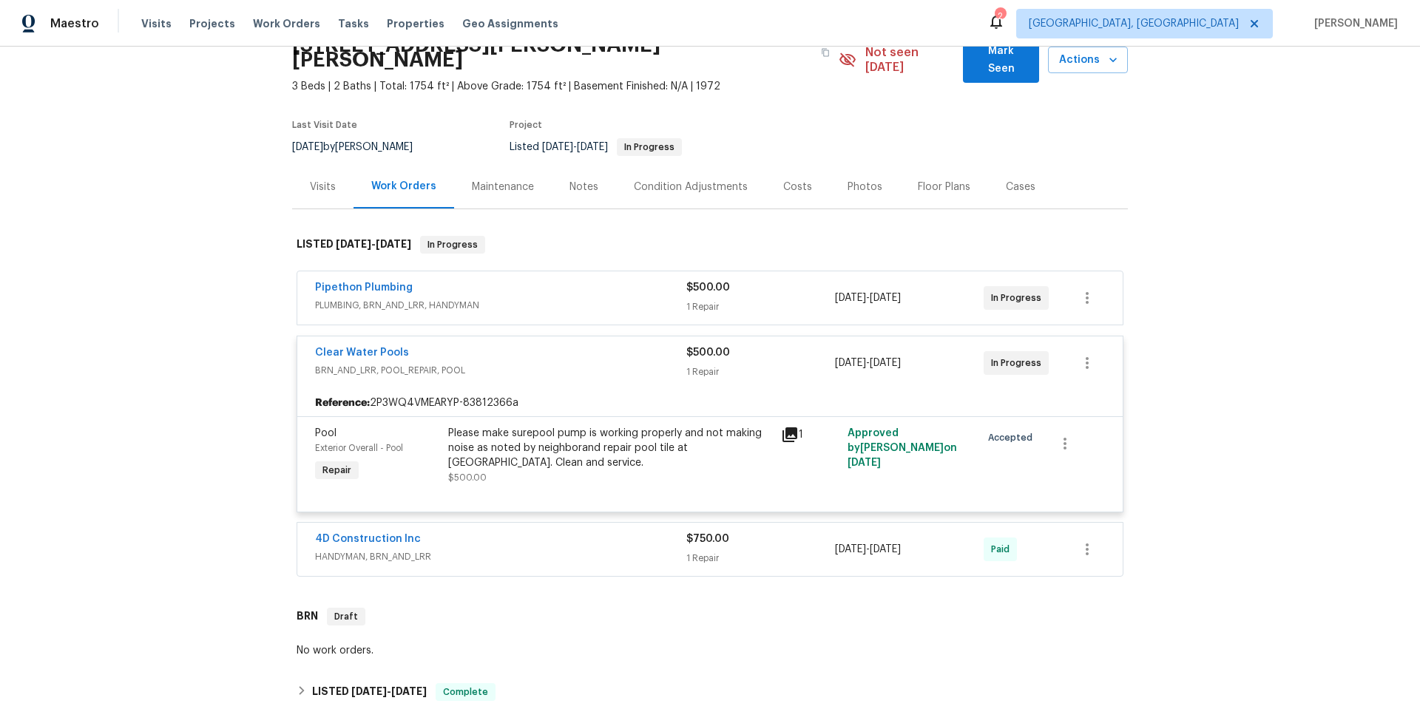
click at [232, 342] on div "Back to all projects [STREET_ADDRESS][PERSON_NAME] 3 Beds | 2 Baths | Total: 17…" at bounding box center [710, 378] width 1420 height 663
click at [176, 247] on div "Back to all projects [STREET_ADDRESS][PERSON_NAME] 3 Beds | 2 Baths | Total: 17…" at bounding box center [710, 378] width 1420 height 663
click at [539, 363] on span "BRN_AND_LRR, POOL_REPAIR, POOL" at bounding box center [500, 370] width 371 height 15
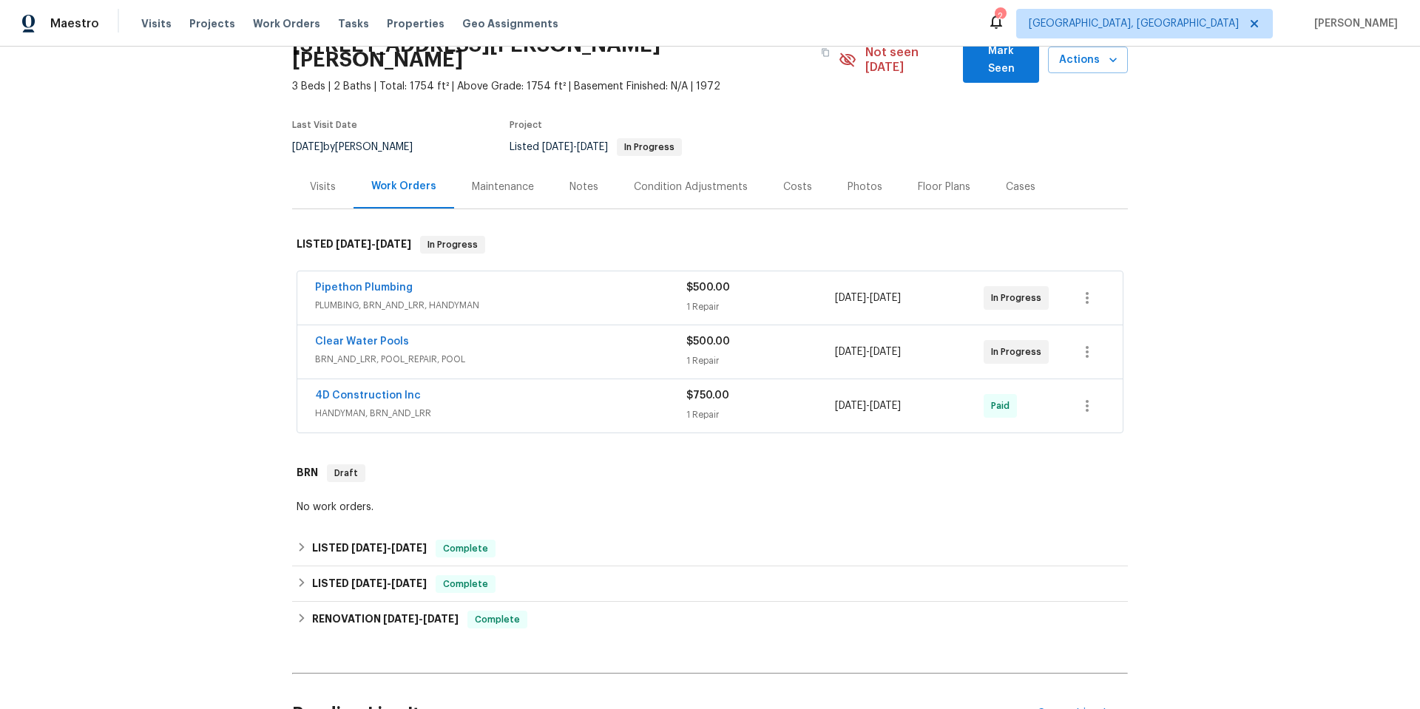
click at [539, 352] on div "Clear Water Pools BRN_AND_LRR, POOL_REPAIR, POOL" at bounding box center [500, 352] width 371 height 36
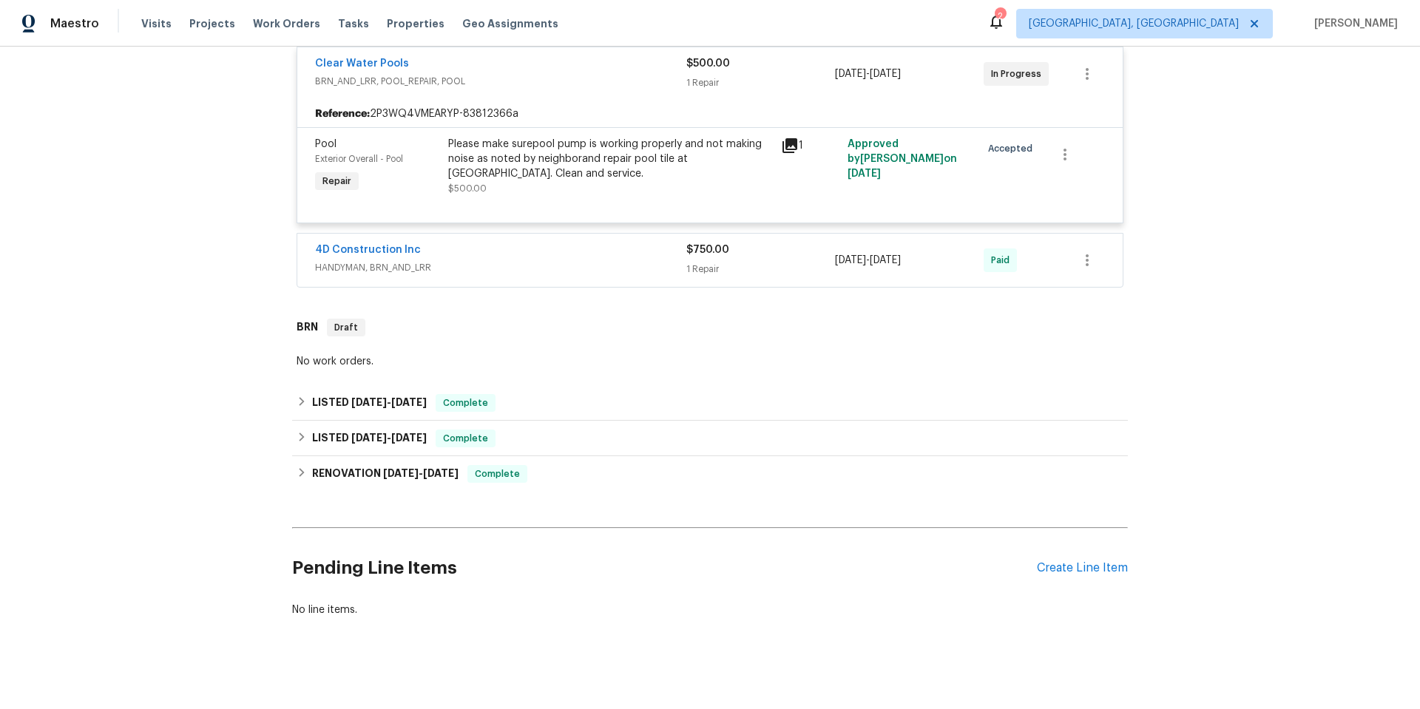
scroll to position [368, 0]
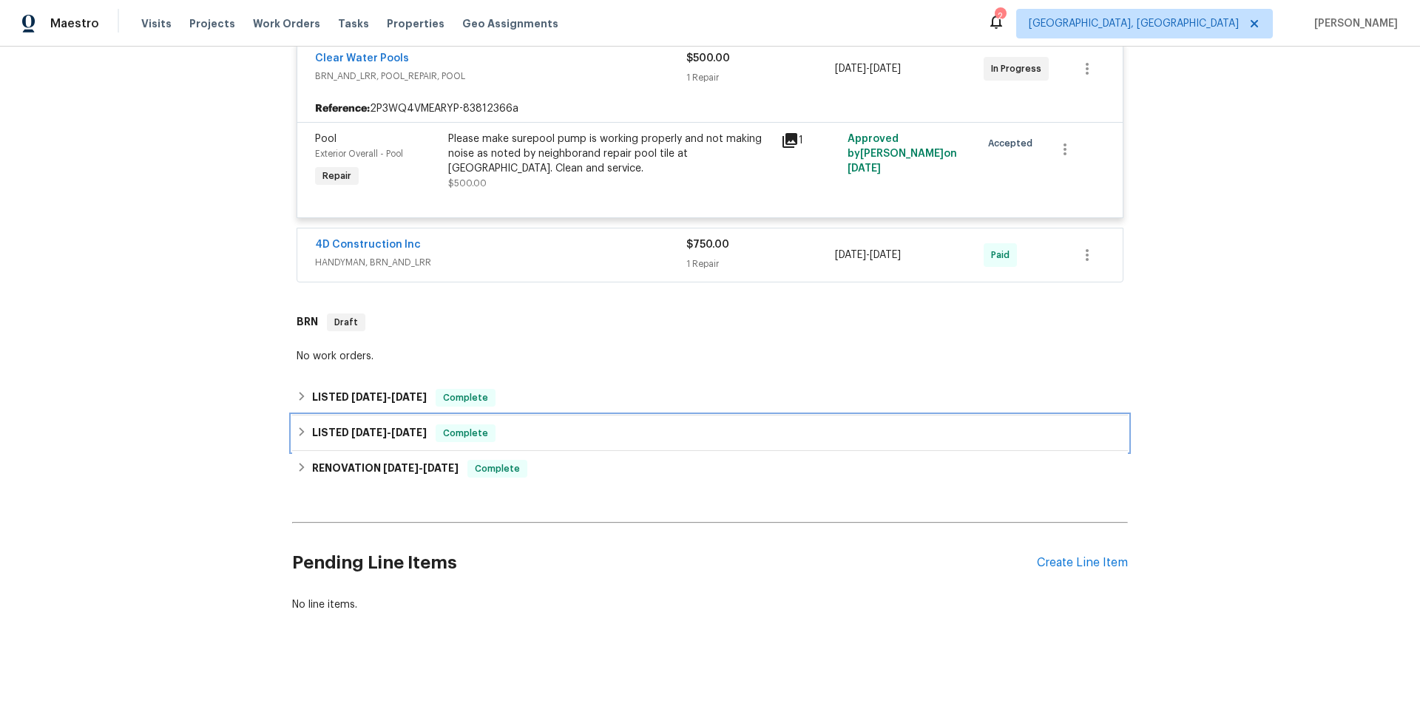
click at [446, 416] on div "LISTED [DATE] - [DATE] Complete" at bounding box center [710, 434] width 836 height 36
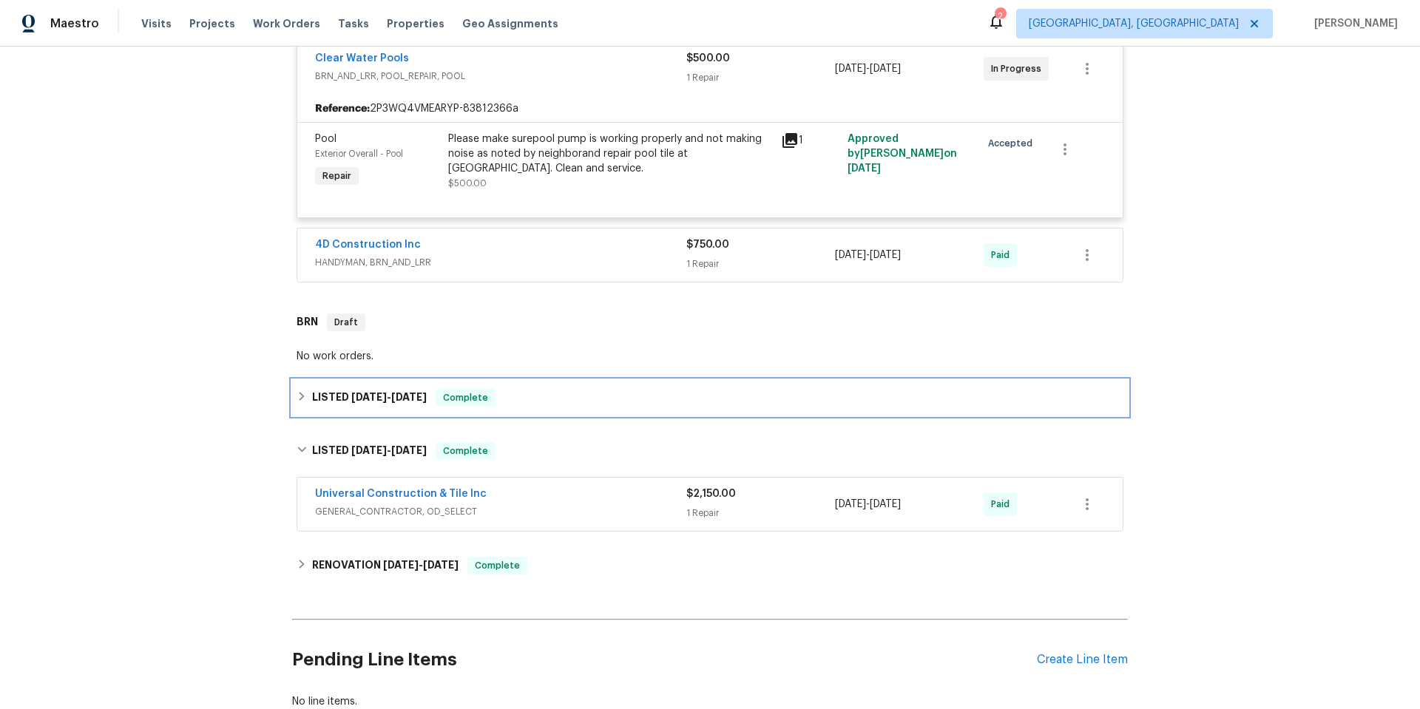
click at [459, 396] on div "LISTED [DATE] - [DATE] Complete" at bounding box center [710, 398] width 836 height 36
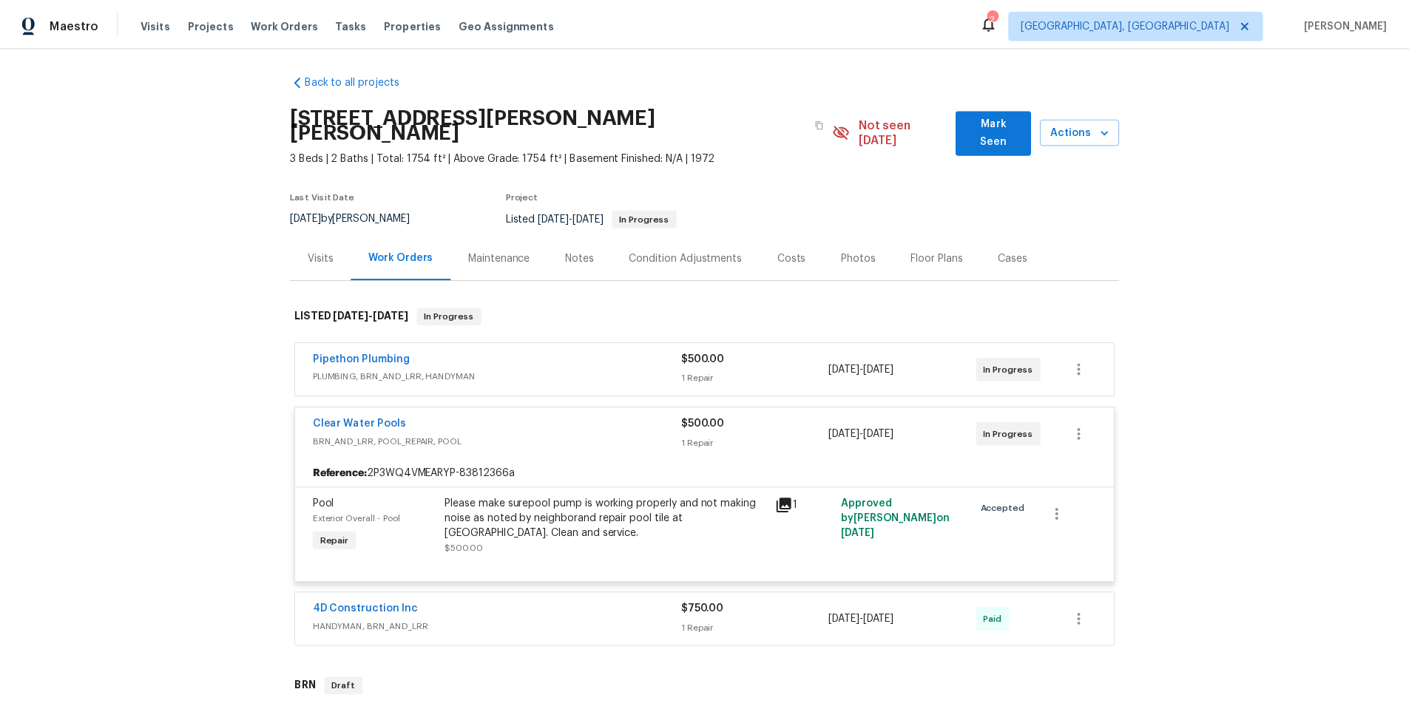
scroll to position [0, 0]
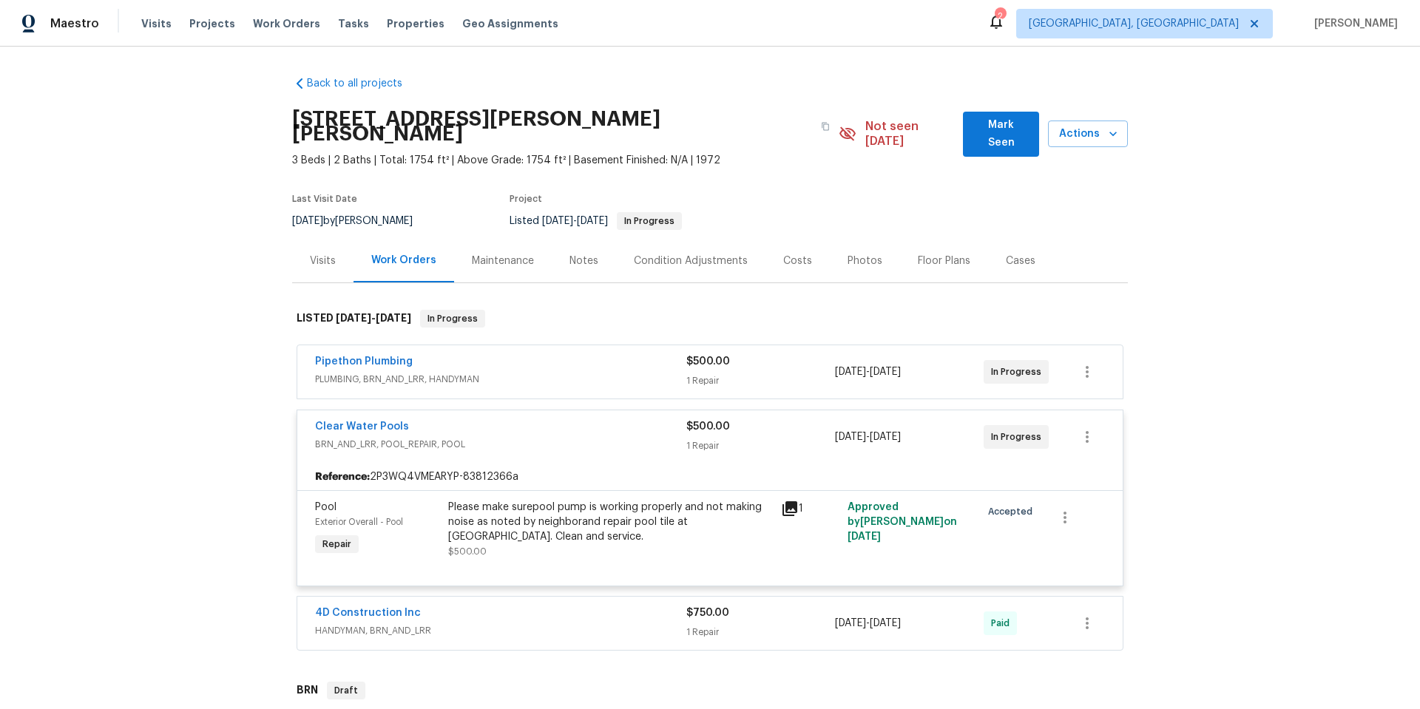
click at [172, 401] on div "Back to all projects [STREET_ADDRESS][PERSON_NAME] 3 Beds | 2 Baths | Total: 17…" at bounding box center [710, 378] width 1420 height 663
click at [516, 421] on div "Clear Water Pools" at bounding box center [500, 428] width 371 height 18
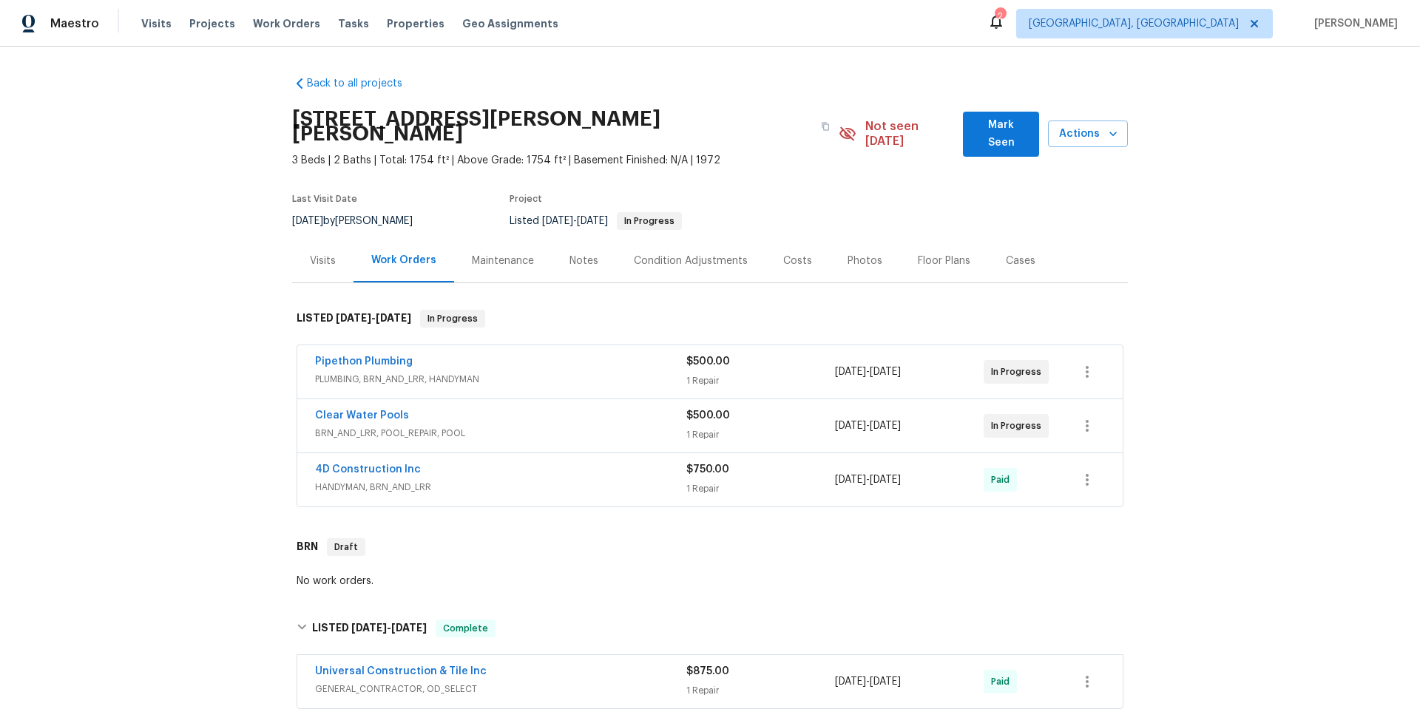
click at [508, 408] on div "Clear Water Pools" at bounding box center [500, 417] width 371 height 18
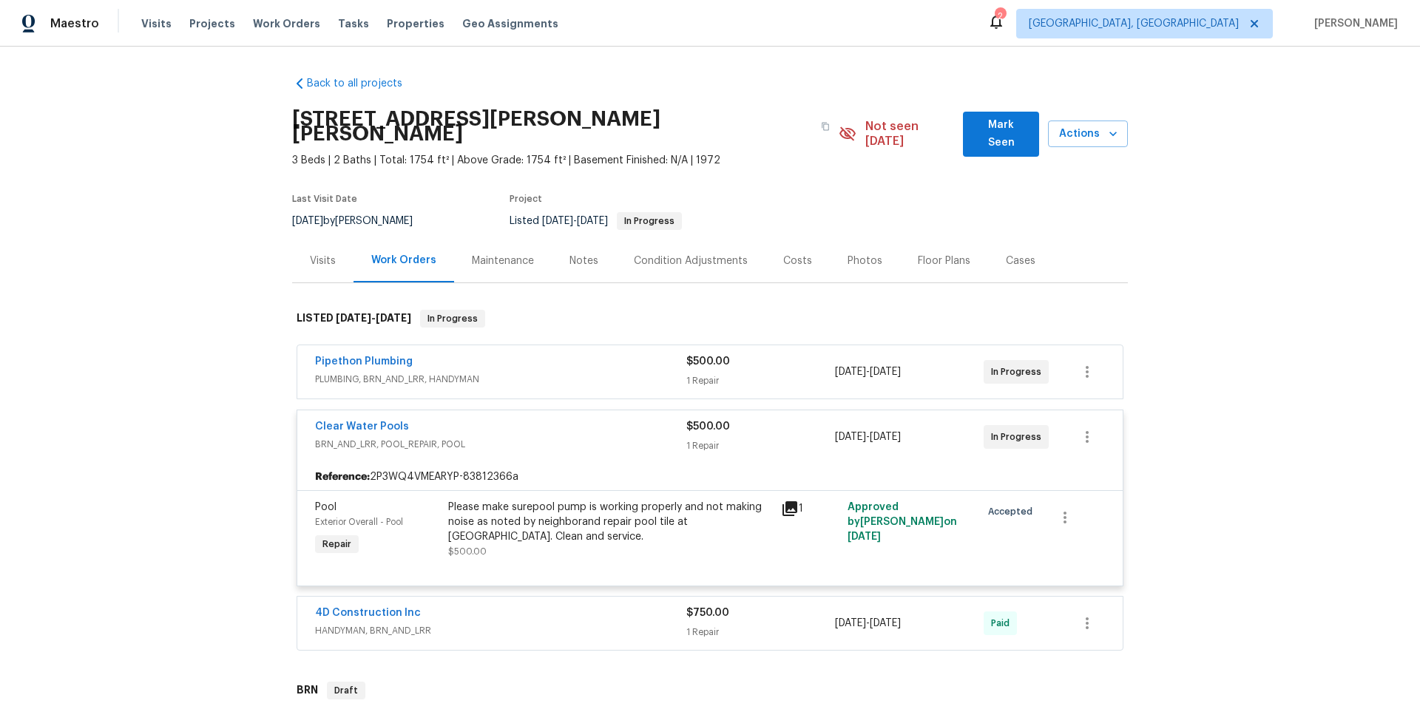
click at [513, 254] on div "Maintenance" at bounding box center [503, 261] width 62 height 15
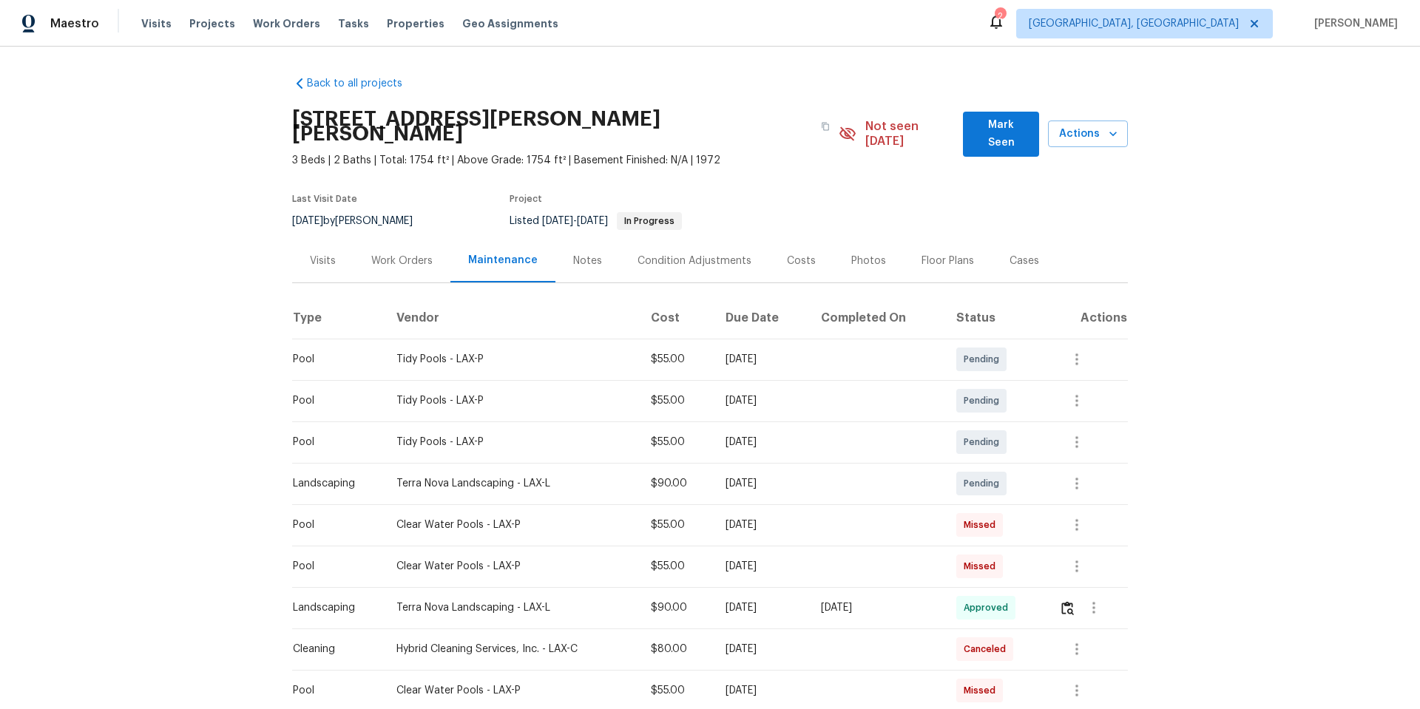
click at [573, 254] on div "Notes" at bounding box center [587, 261] width 29 height 15
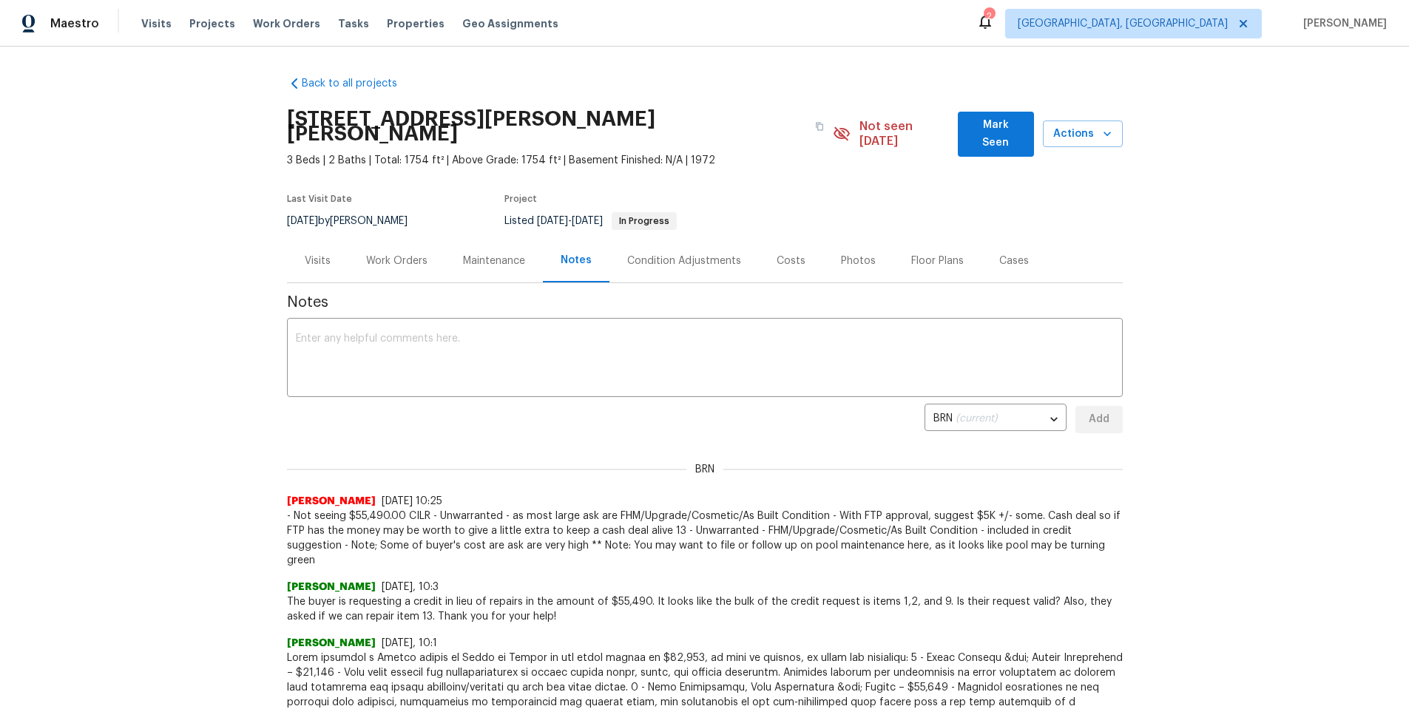
click at [309, 254] on div "Visits" at bounding box center [318, 261] width 26 height 15
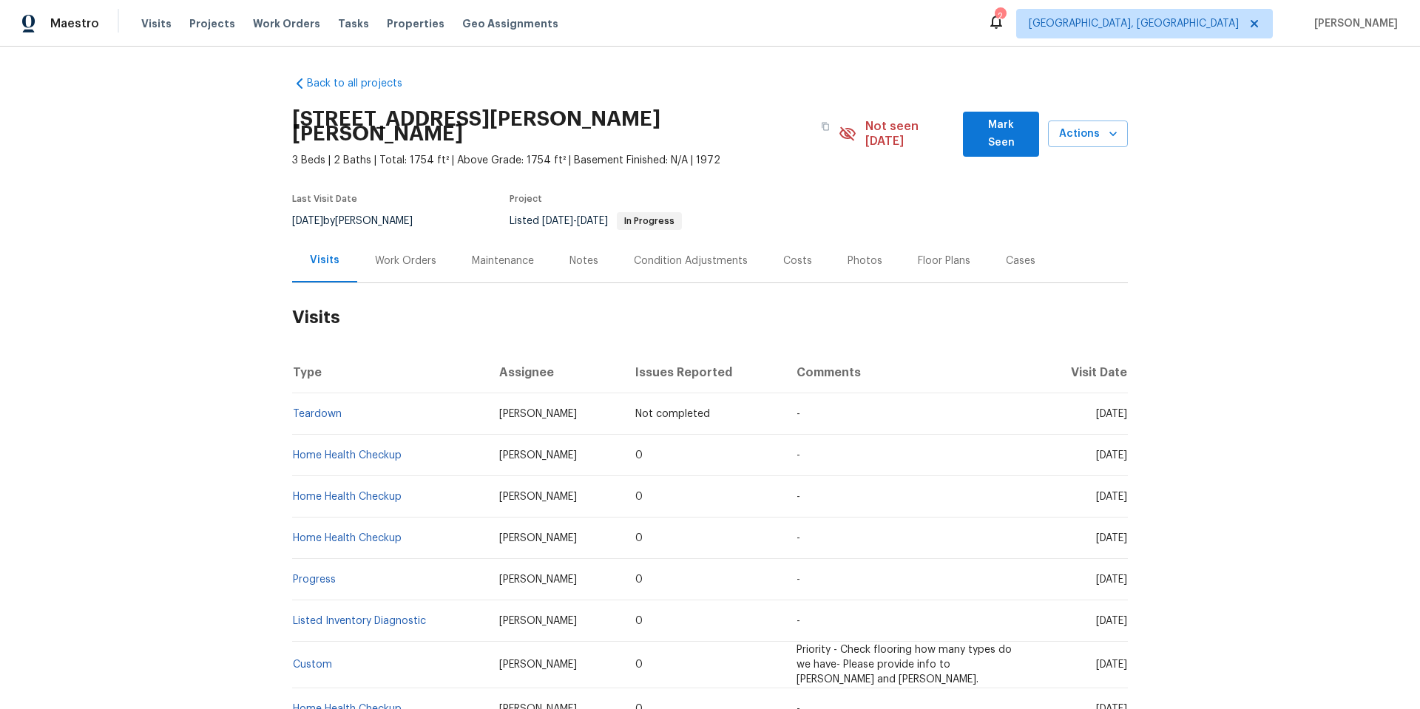
click at [541, 317] on h2 "Visits" at bounding box center [710, 317] width 836 height 69
click at [1006, 254] on div "Cases" at bounding box center [1021, 261] width 30 height 15
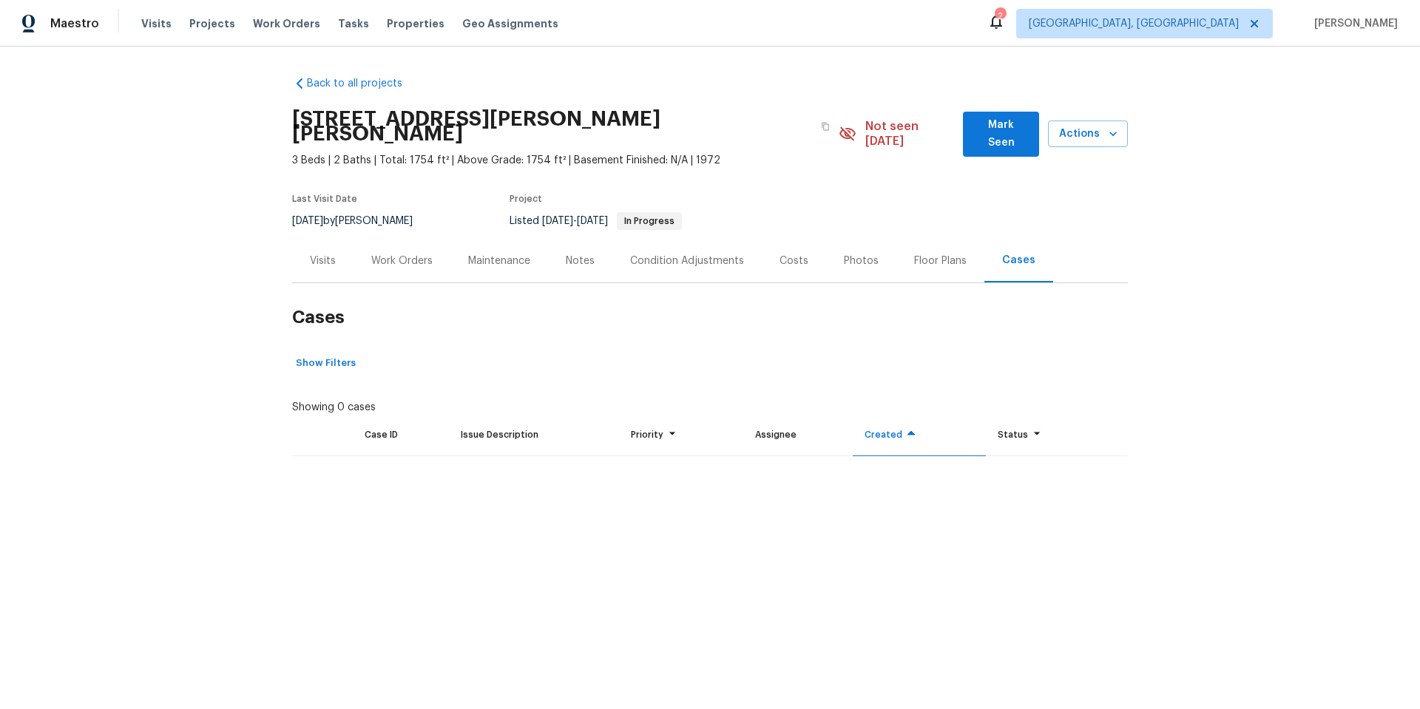
click at [917, 254] on div "Floor Plans" at bounding box center [940, 261] width 53 height 15
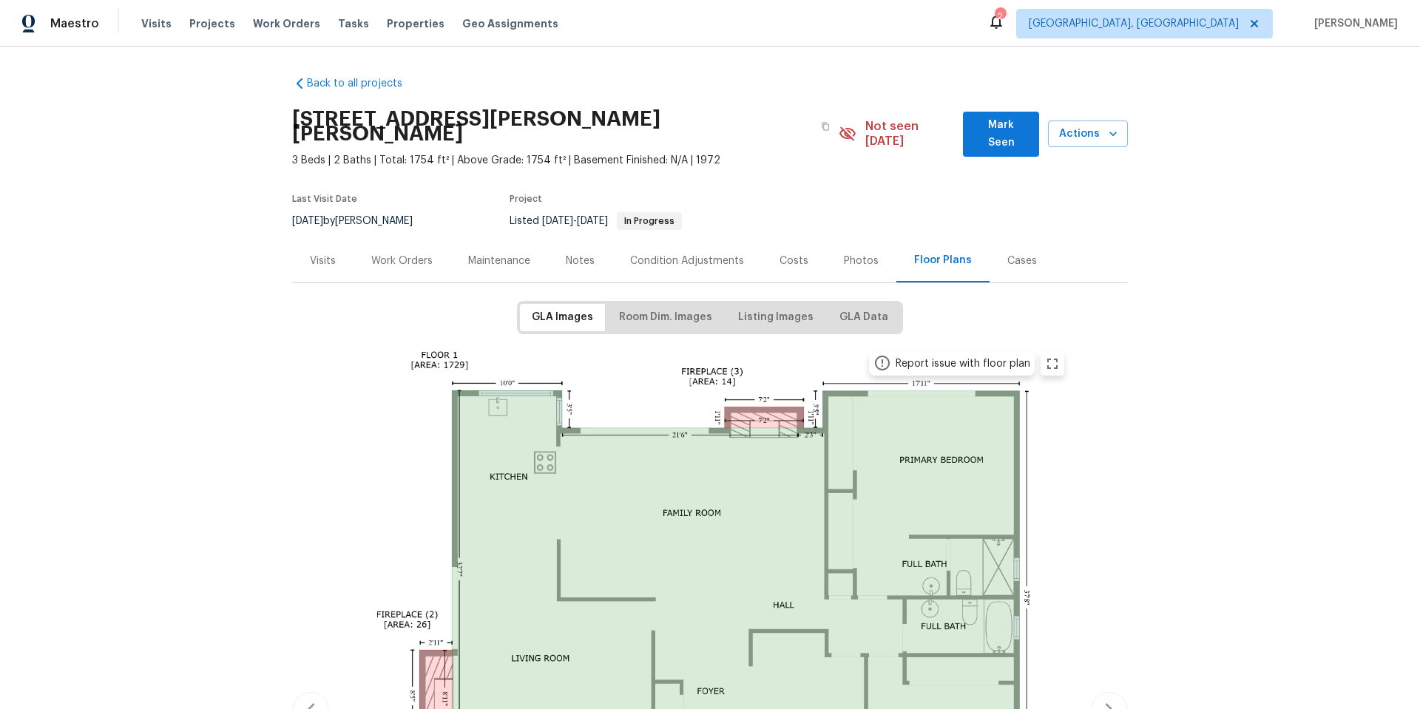
click at [849, 254] on div "Photos" at bounding box center [861, 261] width 35 height 15
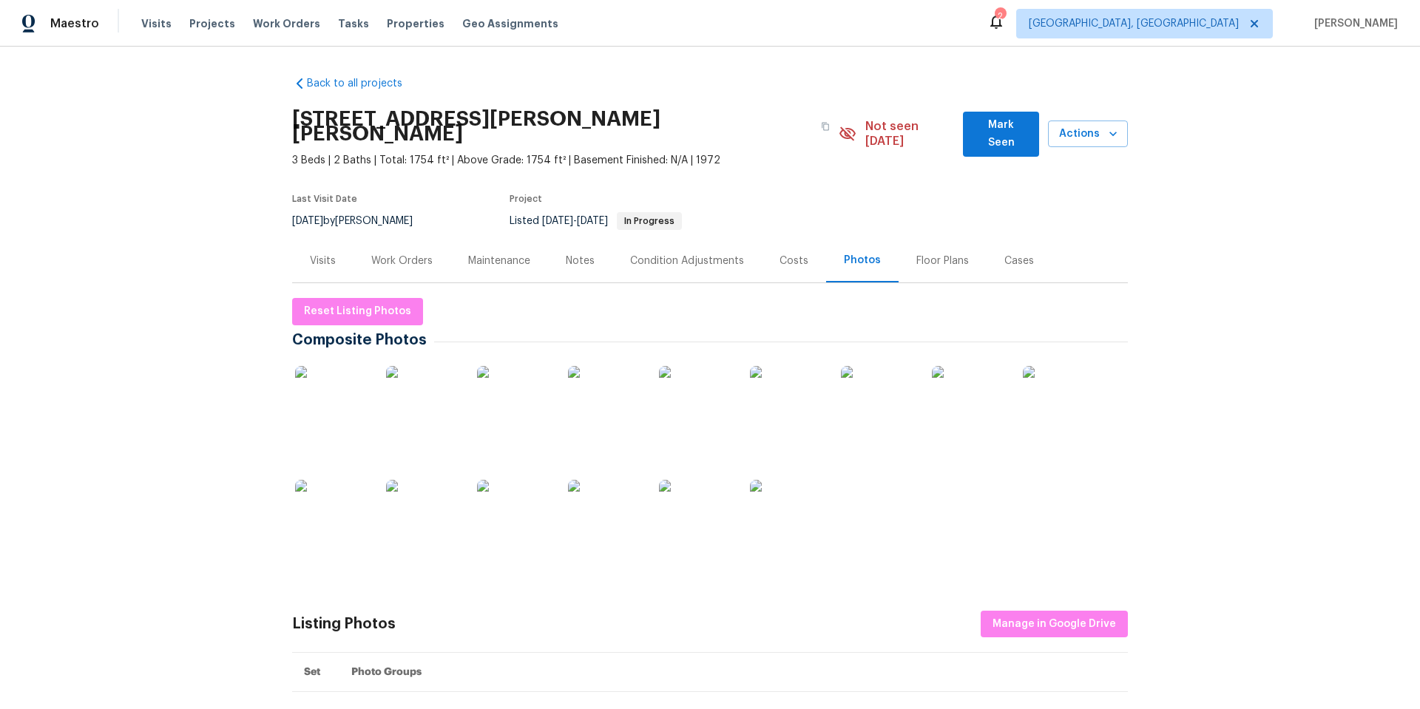
click at [334, 257] on div "Visits" at bounding box center [322, 261] width 61 height 44
